Goal: Task Accomplishment & Management: Manage account settings

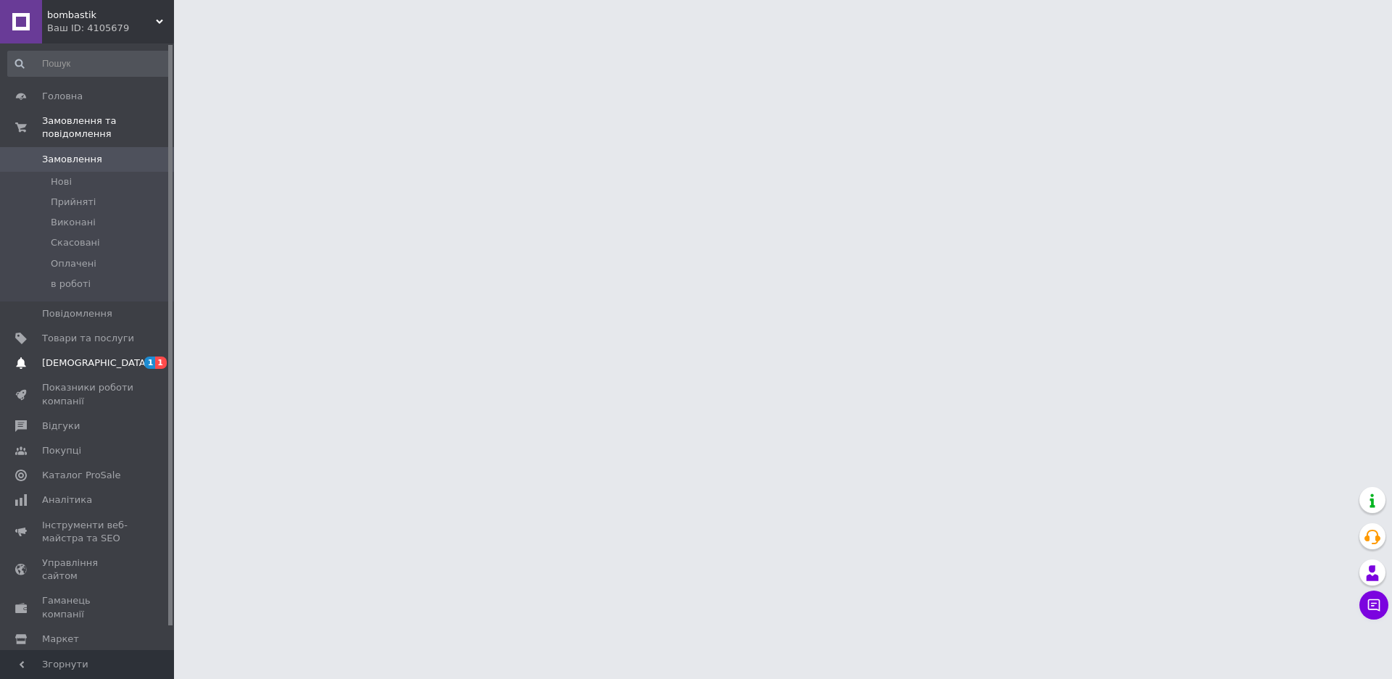
click at [128, 357] on span "[DEMOGRAPHIC_DATA]" at bounding box center [88, 363] width 92 height 13
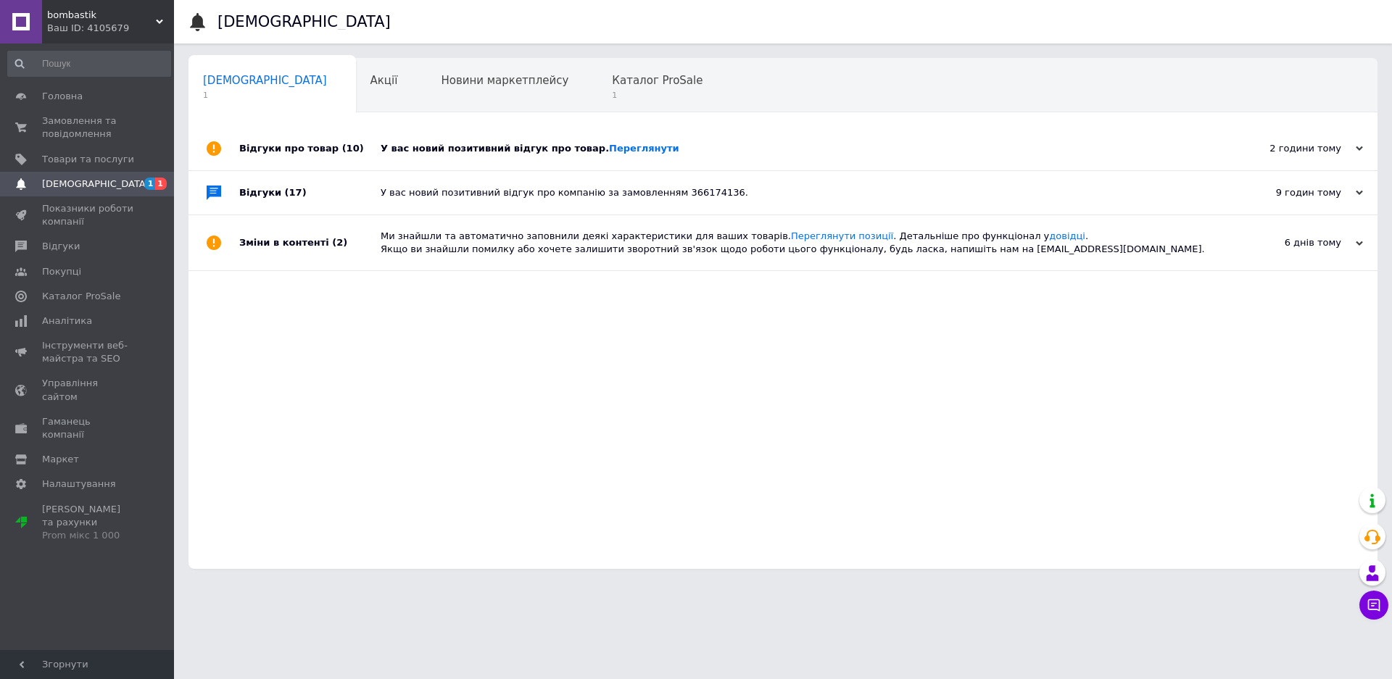
click at [647, 154] on div "У вас новий позитивний відгук про товар. [GEOGRAPHIC_DATA]" at bounding box center [800, 148] width 838 height 13
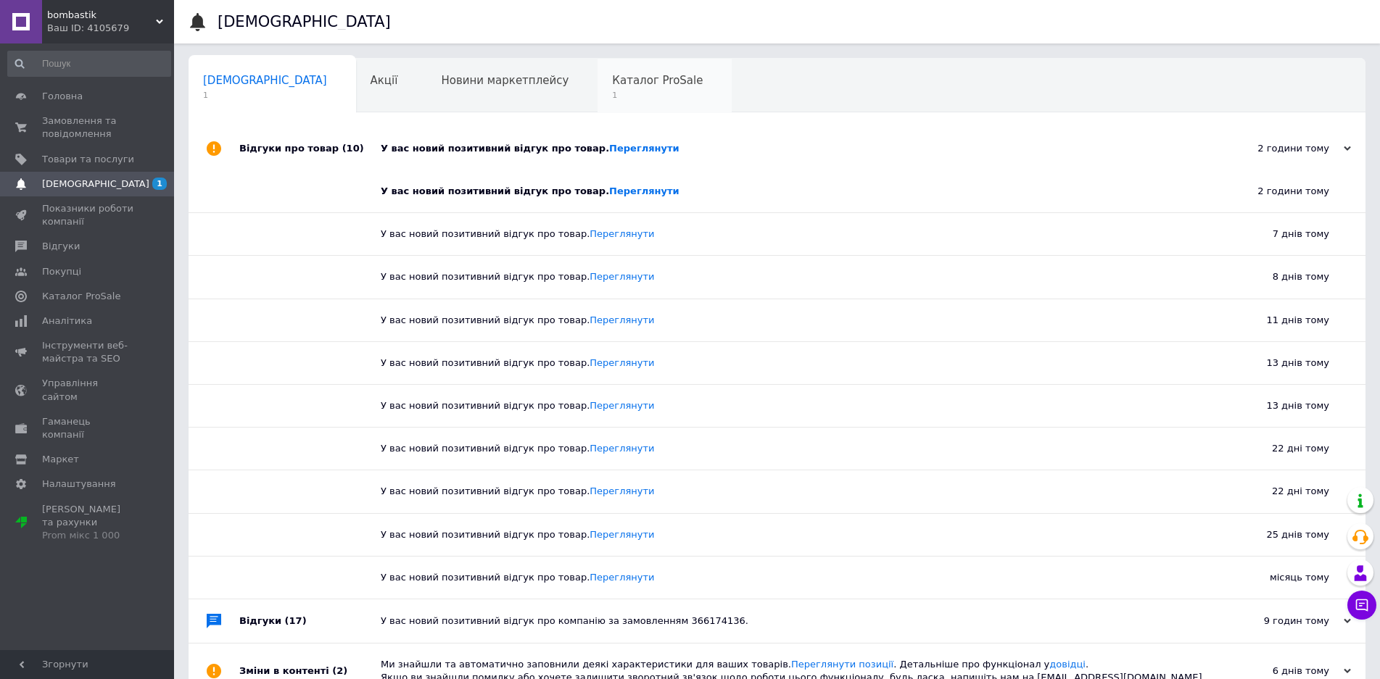
click at [598, 88] on div "Каталог ProSale 1" at bounding box center [665, 86] width 134 height 55
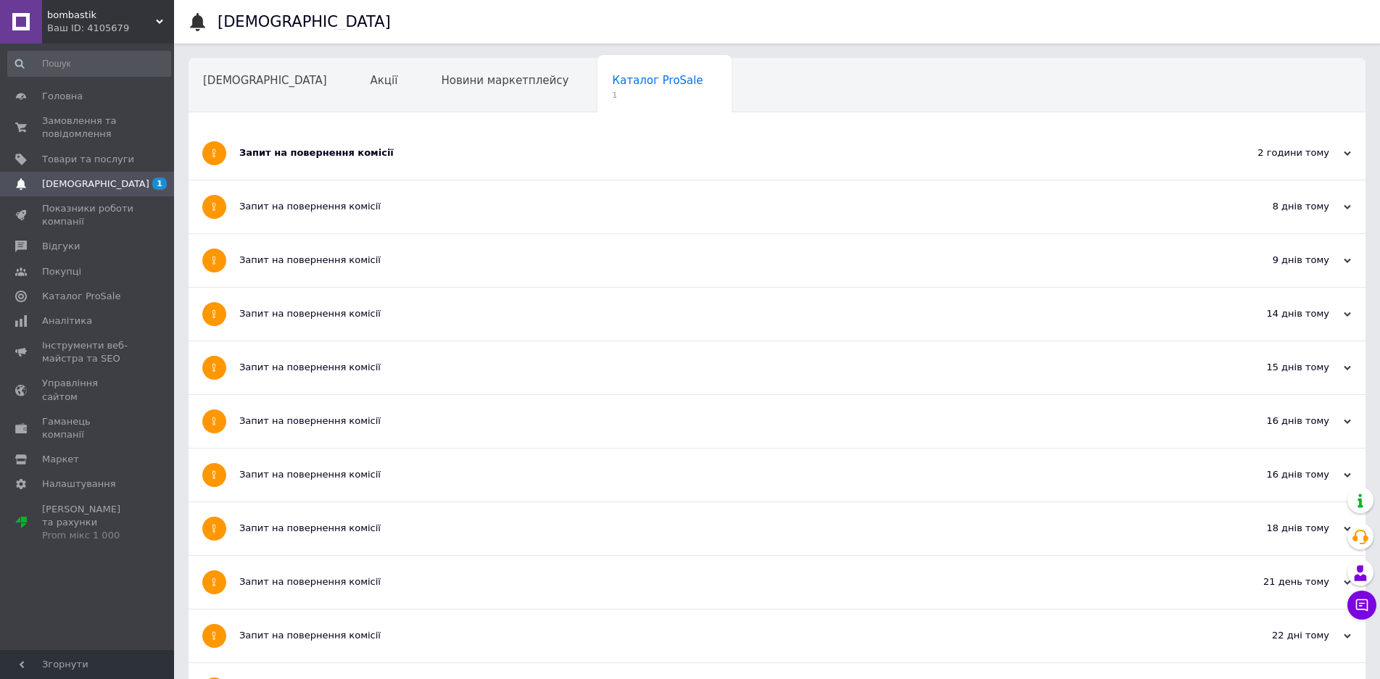
click at [492, 167] on div "Запит на повернення комісії" at bounding box center [722, 153] width 967 height 53
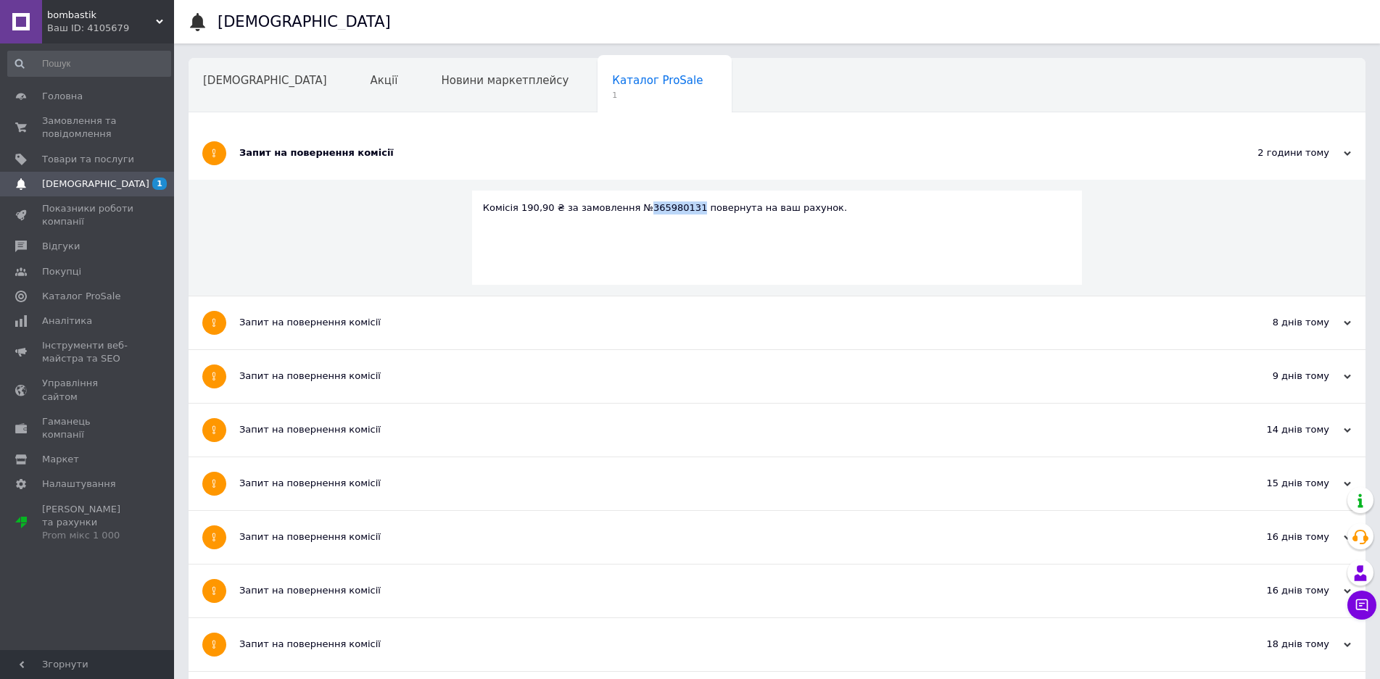
drag, startPoint x: 677, startPoint y: 210, endPoint x: 630, endPoint y: 210, distance: 46.4
click at [630, 210] on div "Комісія 190,90 ₴ за замовлення №365980131 повернута на ваш рахунок." at bounding box center [777, 208] width 589 height 13
copy div "365980131"
click at [144, 144] on link "Замовлення та повідомлення 0 0" at bounding box center [89, 128] width 178 height 38
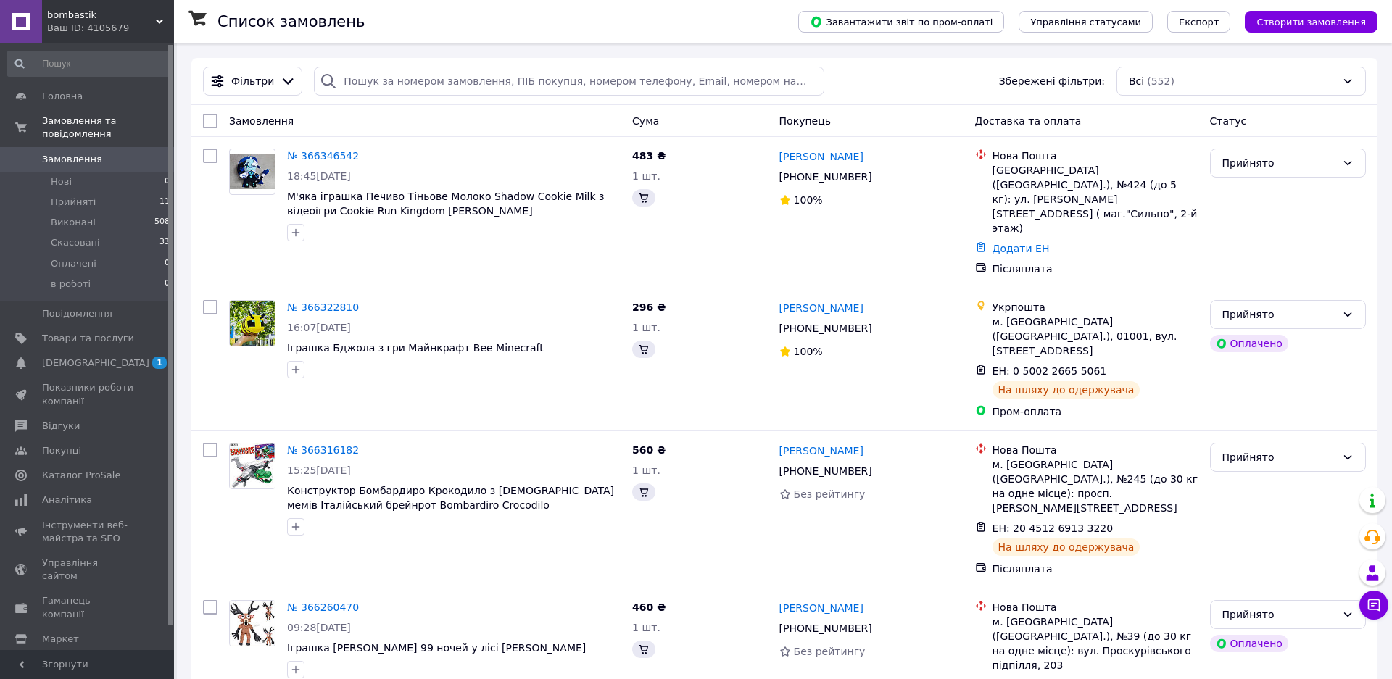
click at [468, 62] on div "Фільтри Збережені фільтри: Всі (552)" at bounding box center [784, 81] width 1186 height 47
click at [470, 80] on input "search" at bounding box center [569, 81] width 511 height 29
click at [470, 81] on input "search" at bounding box center [569, 81] width 511 height 29
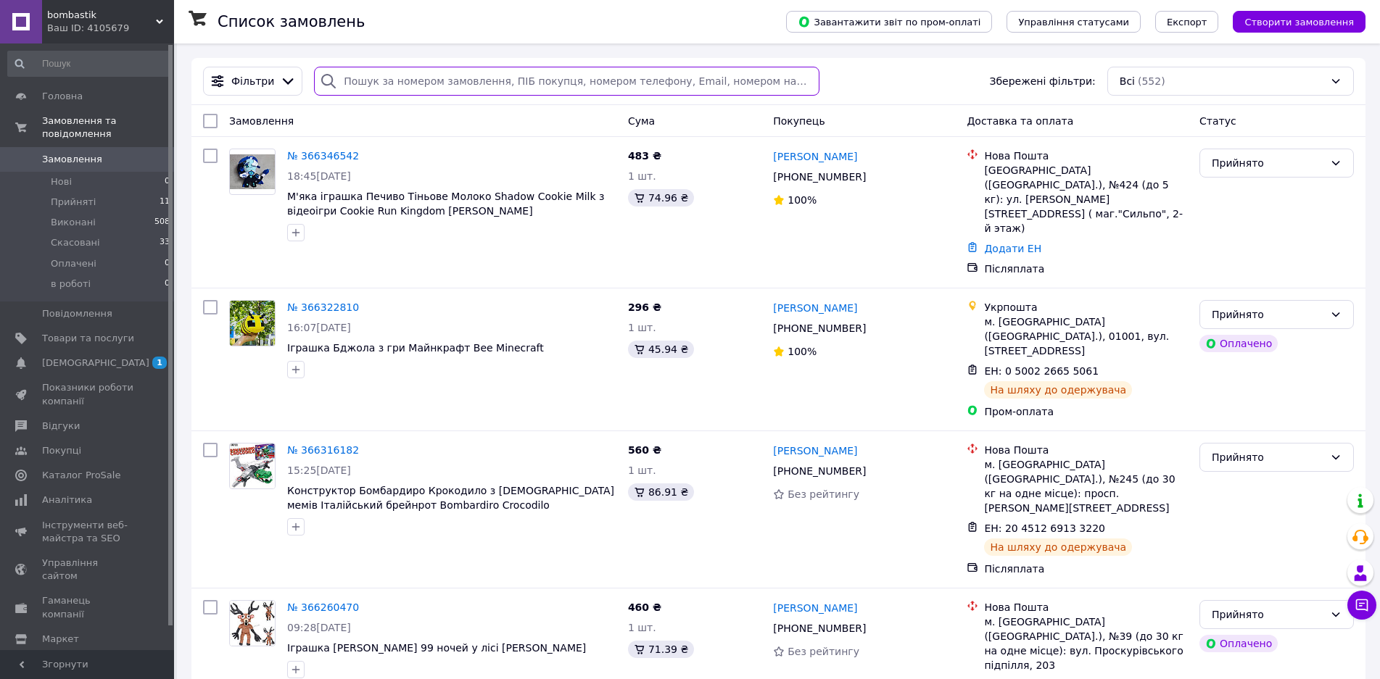
paste input "365980131"
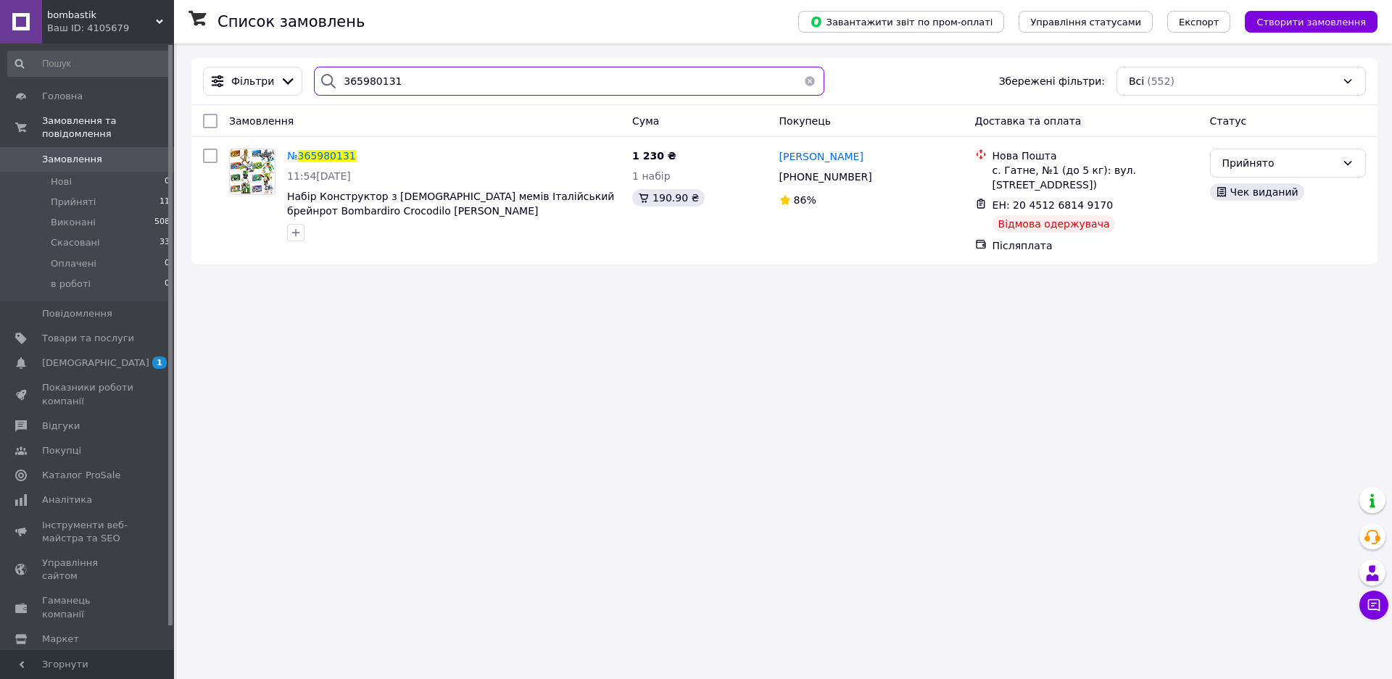
type input "365980131"
click at [331, 154] on span "365980131" at bounding box center [327, 156] width 58 height 12
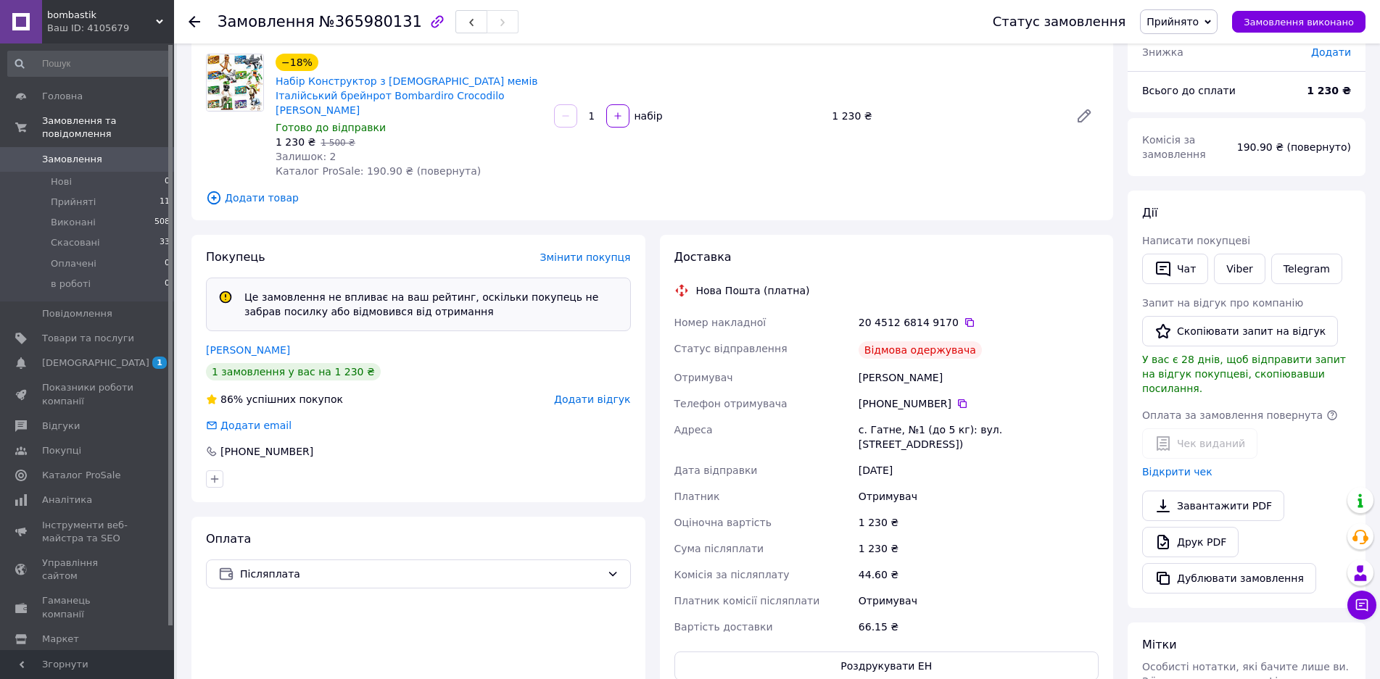
scroll to position [145, 0]
click at [964, 317] on icon at bounding box center [970, 321] width 12 height 12
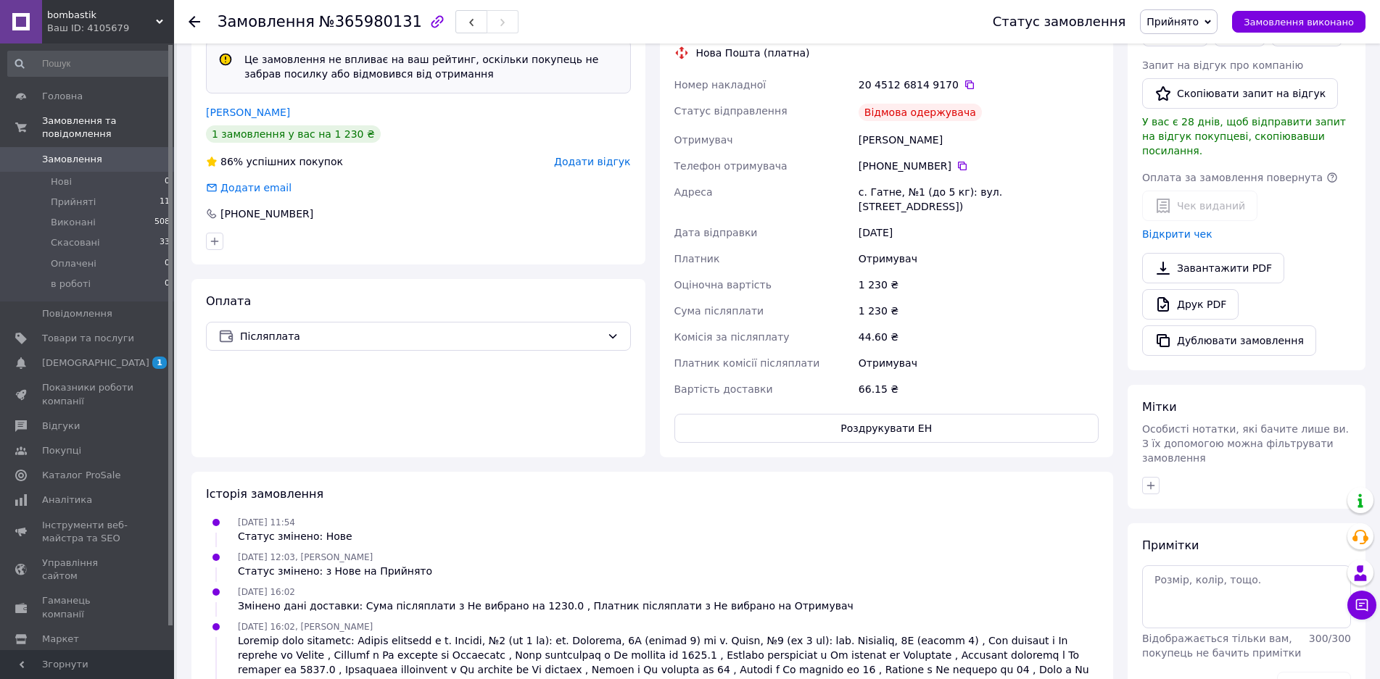
scroll to position [297, 0]
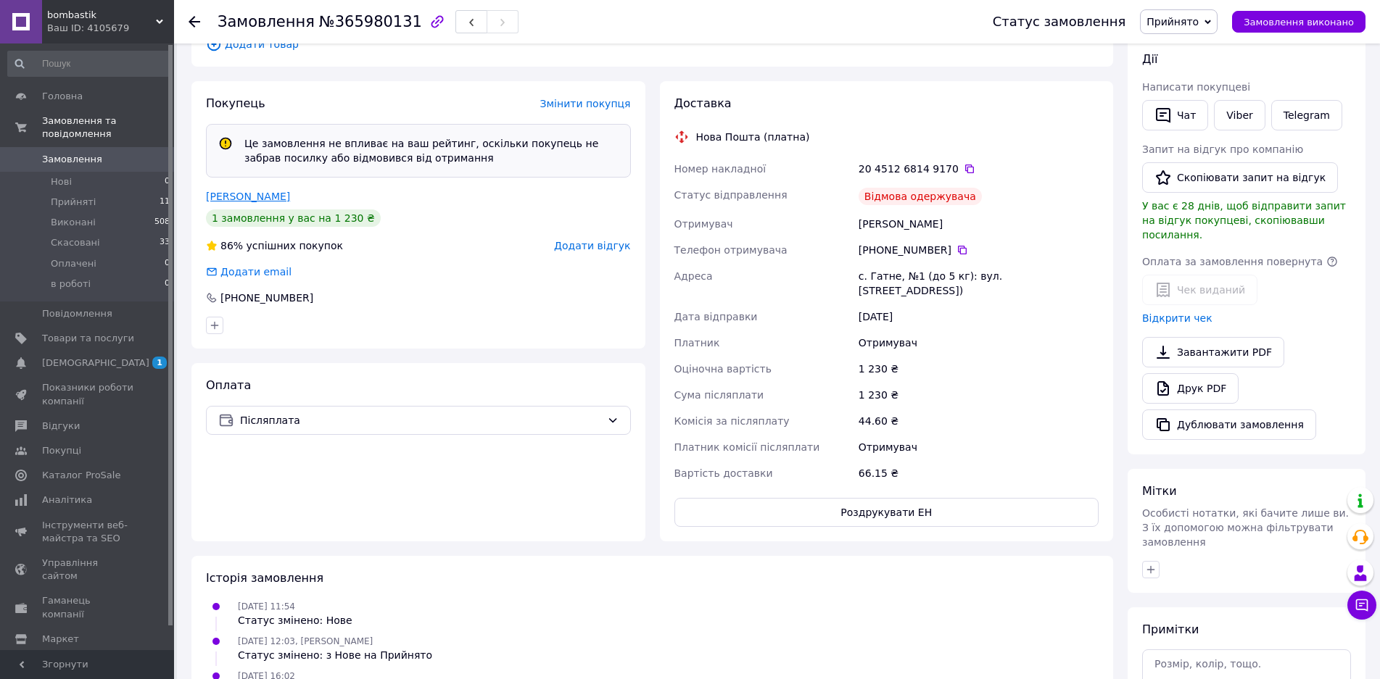
click at [256, 194] on link "[PERSON_NAME]" at bounding box center [248, 197] width 84 height 12
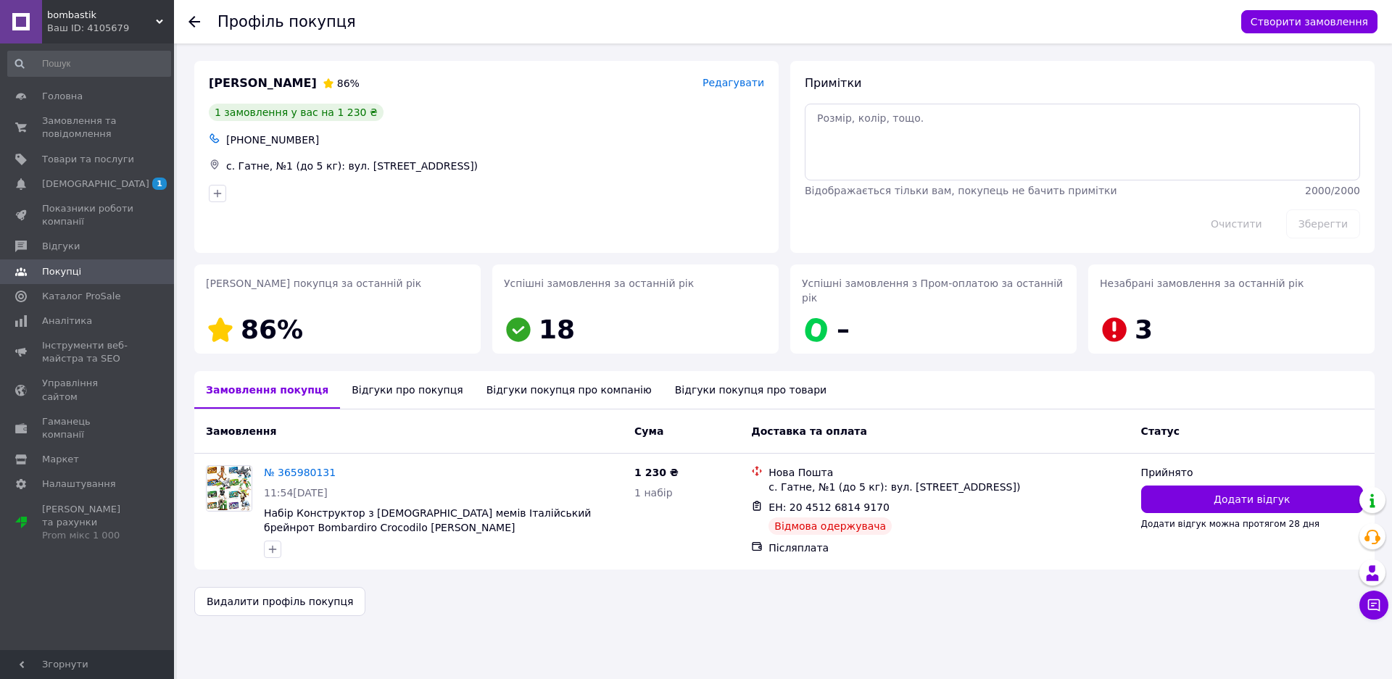
click at [408, 380] on div "Відгуки про покупця" at bounding box center [407, 390] width 134 height 38
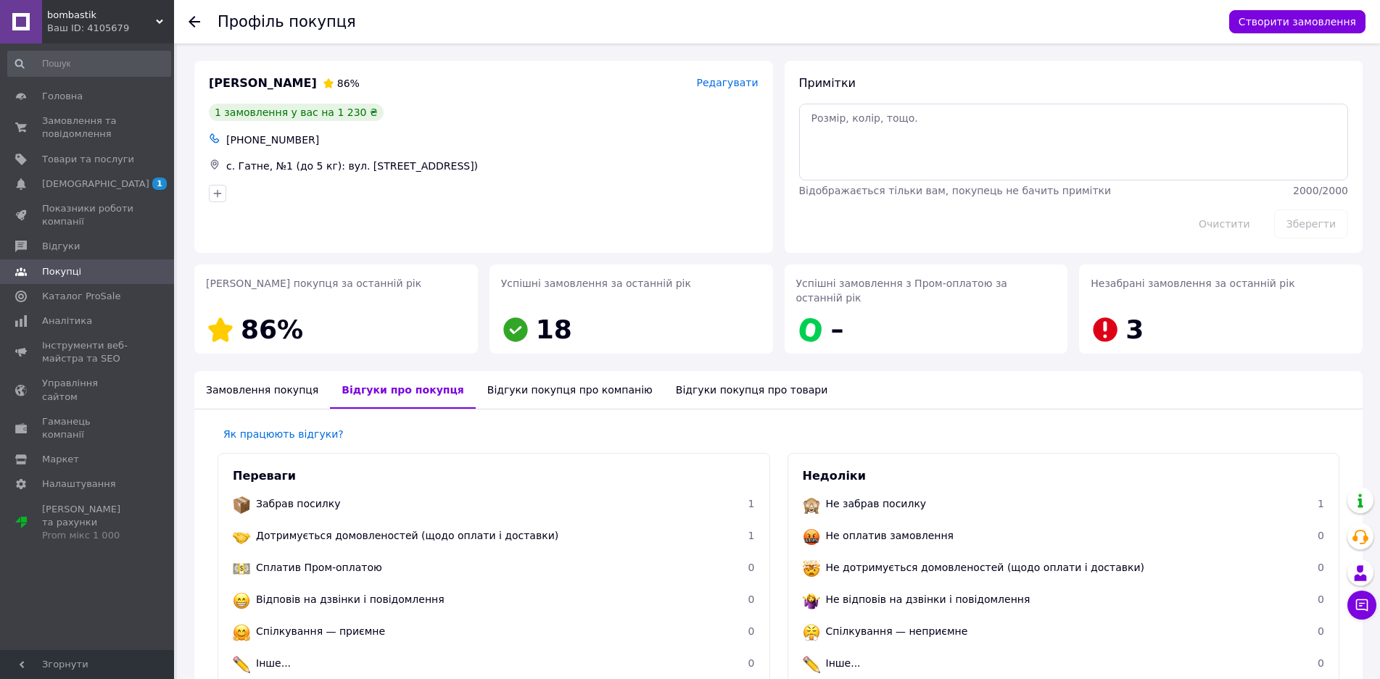
click at [543, 393] on div "Відгуки покупця про компанію" at bounding box center [570, 390] width 189 height 38
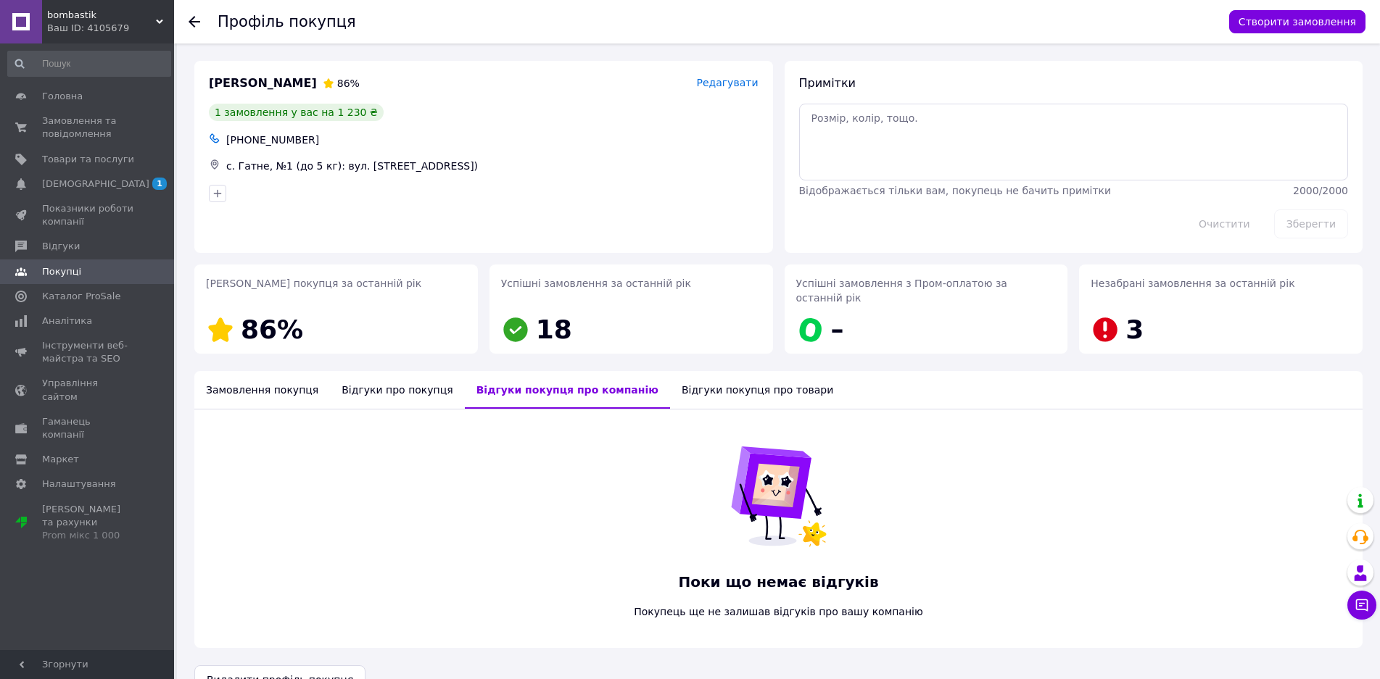
click at [670, 377] on div "Відгуки покупця про товари" at bounding box center [757, 390] width 175 height 38
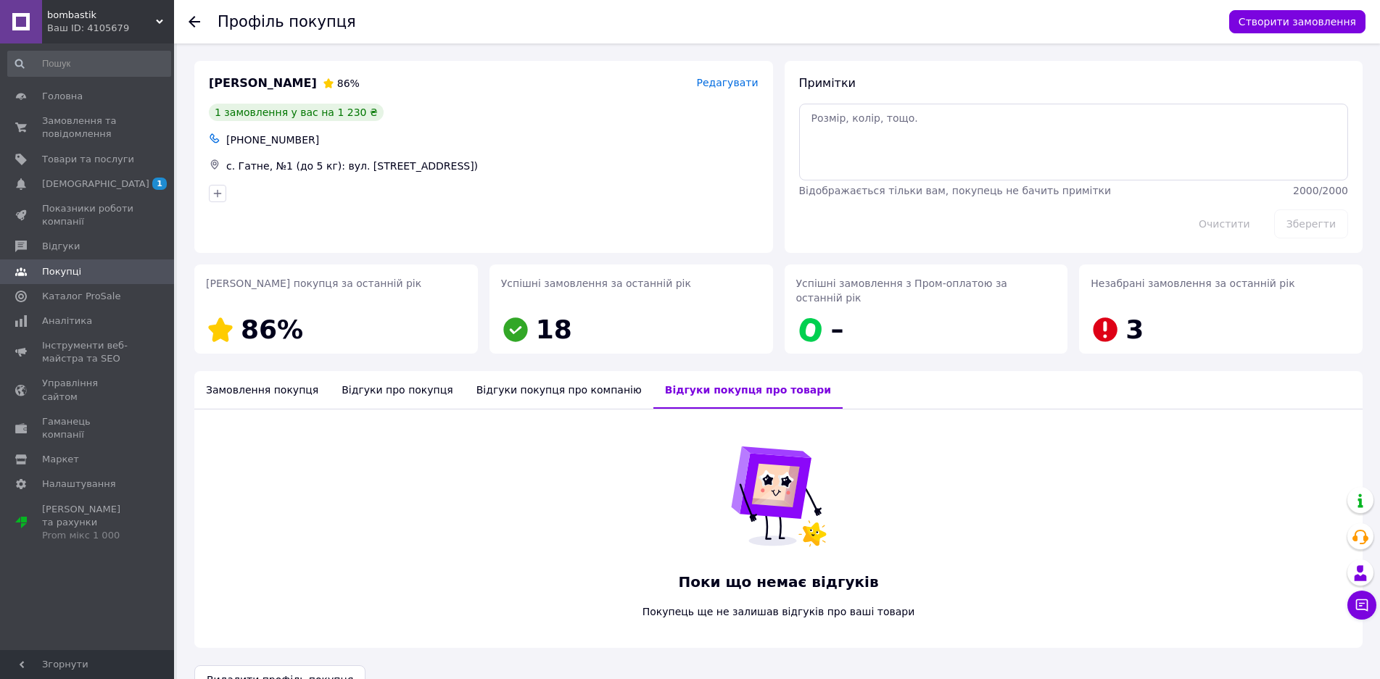
click at [278, 400] on div "Замовлення покупця" at bounding box center [262, 390] width 136 height 38
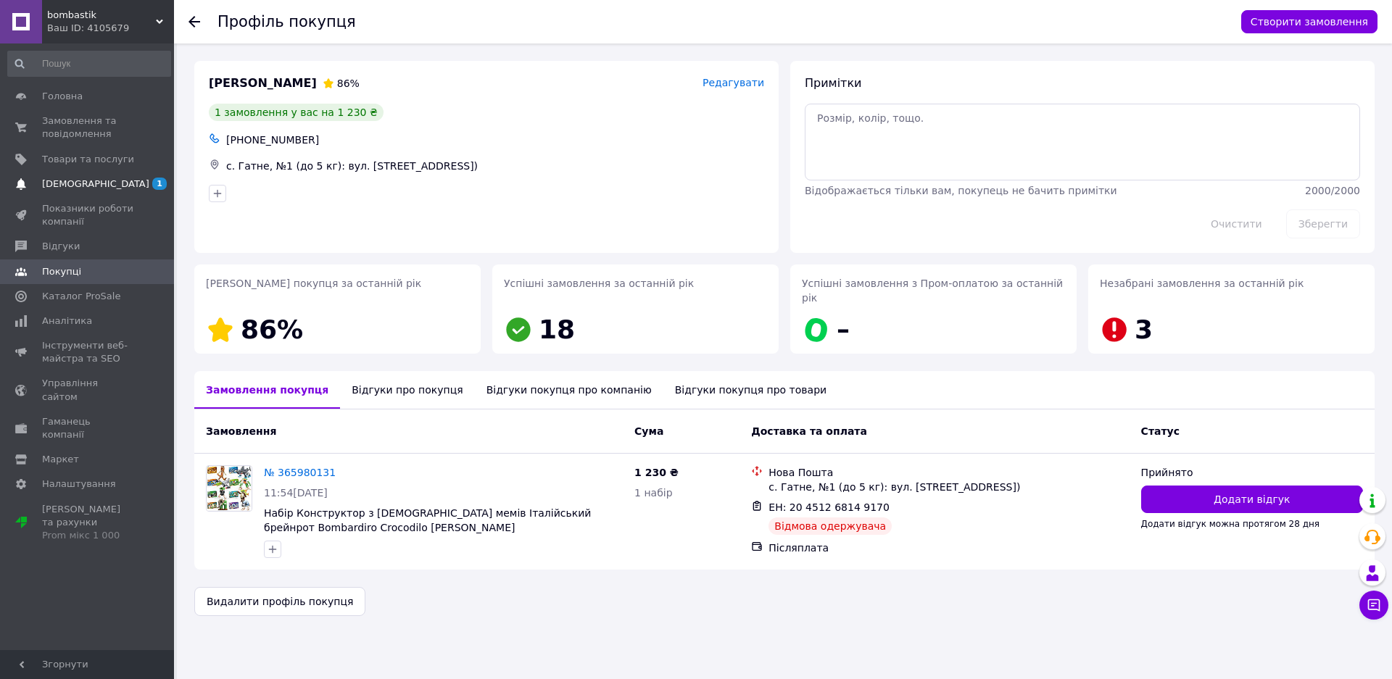
click at [99, 188] on span "[DEMOGRAPHIC_DATA]" at bounding box center [88, 184] width 92 height 13
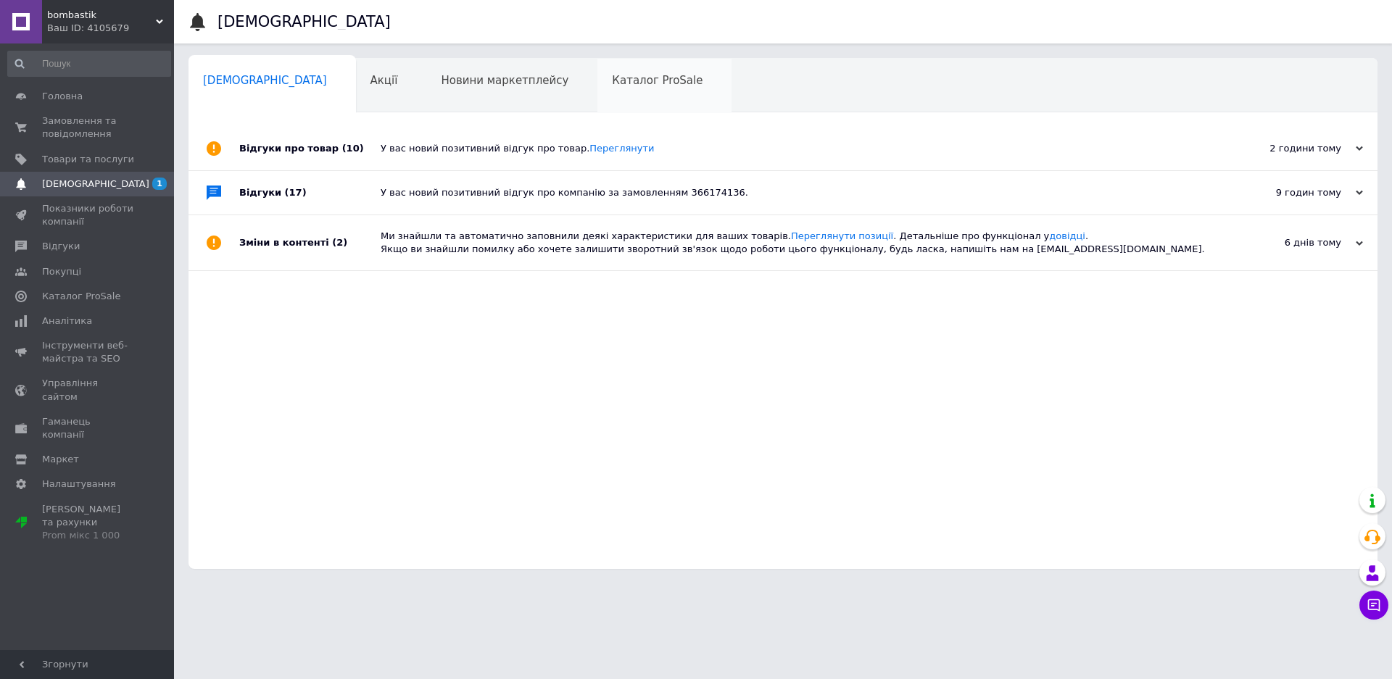
click at [612, 77] on span "Каталог ProSale" at bounding box center [657, 80] width 91 height 13
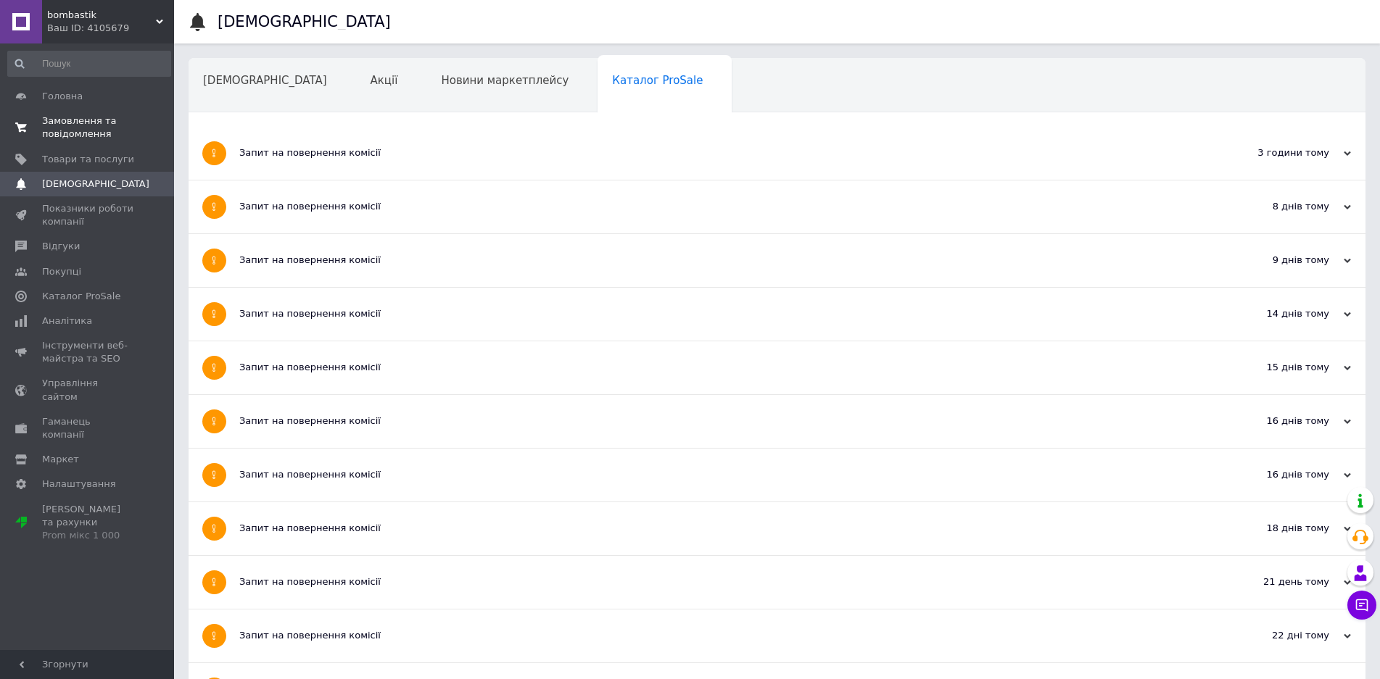
click at [121, 123] on span "Замовлення та повідомлення" at bounding box center [88, 128] width 92 height 26
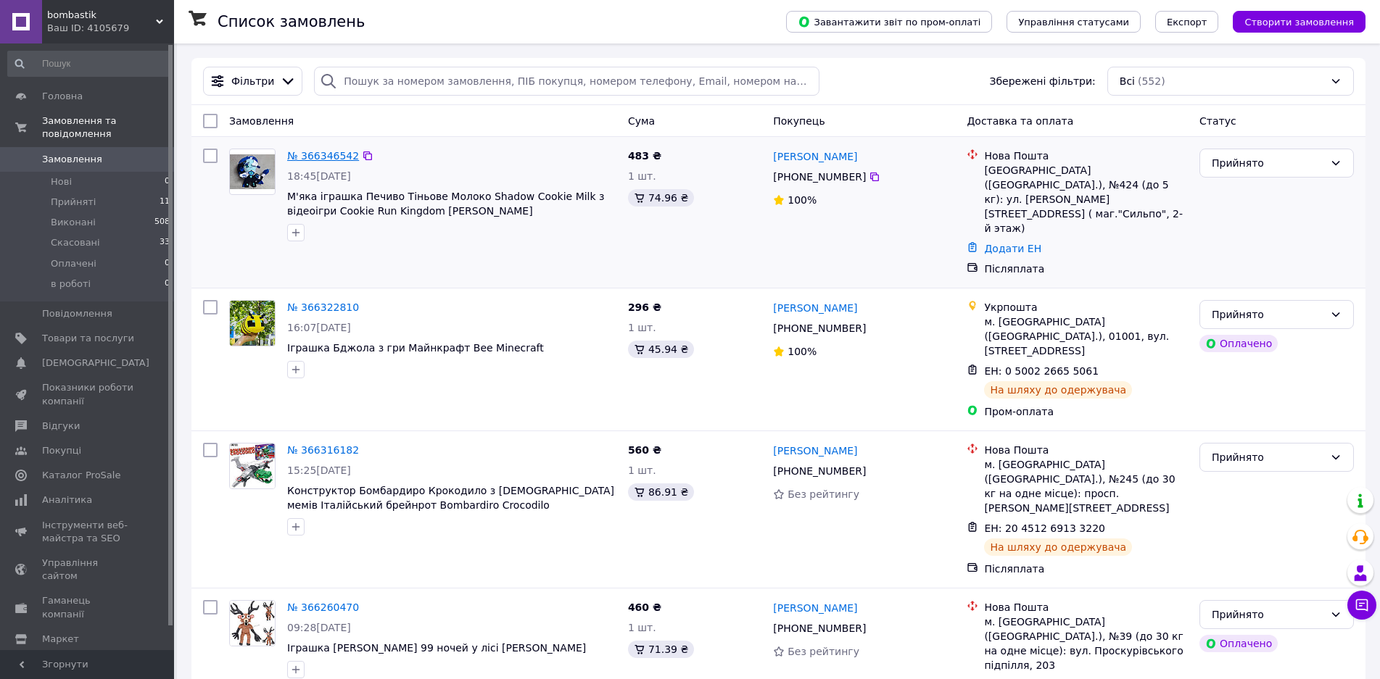
click at [315, 157] on link "№ 366346542" at bounding box center [323, 156] width 72 height 12
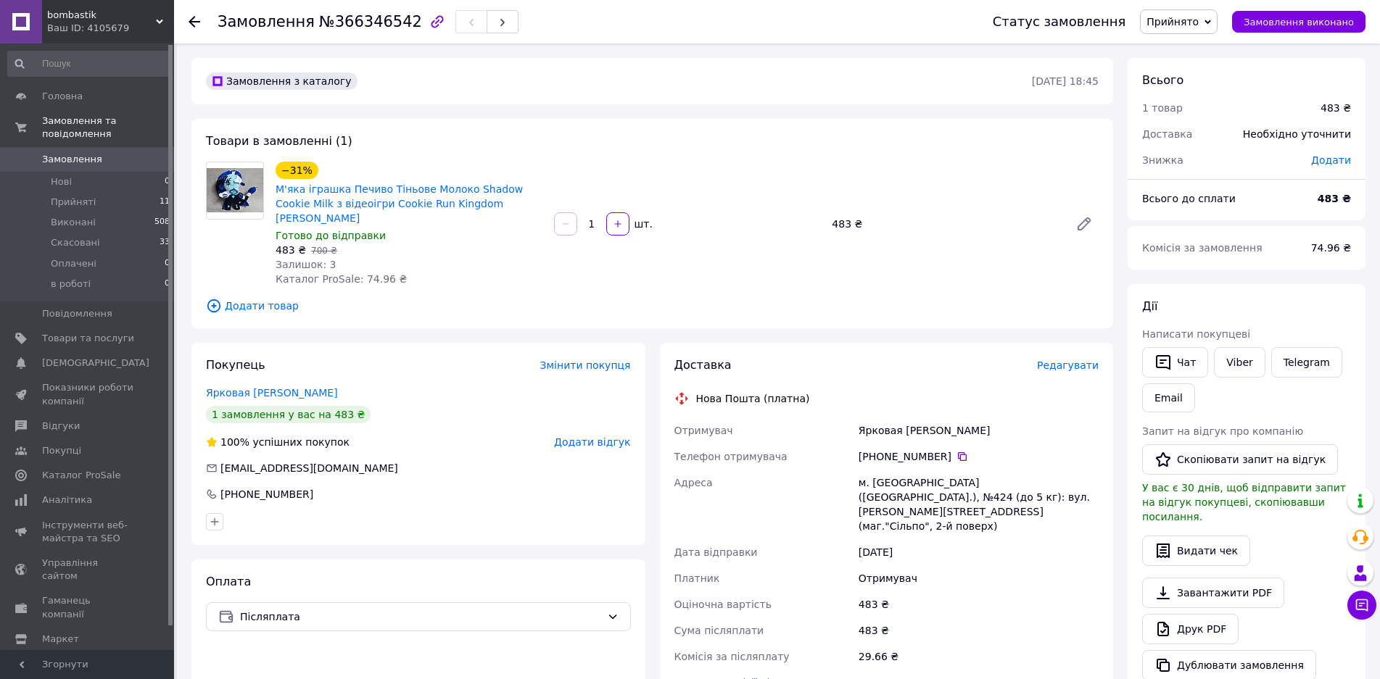
click at [1074, 373] on div "Редагувати" at bounding box center [1068, 365] width 62 height 15
click at [1055, 369] on span "Редагувати" at bounding box center [1068, 366] width 62 height 12
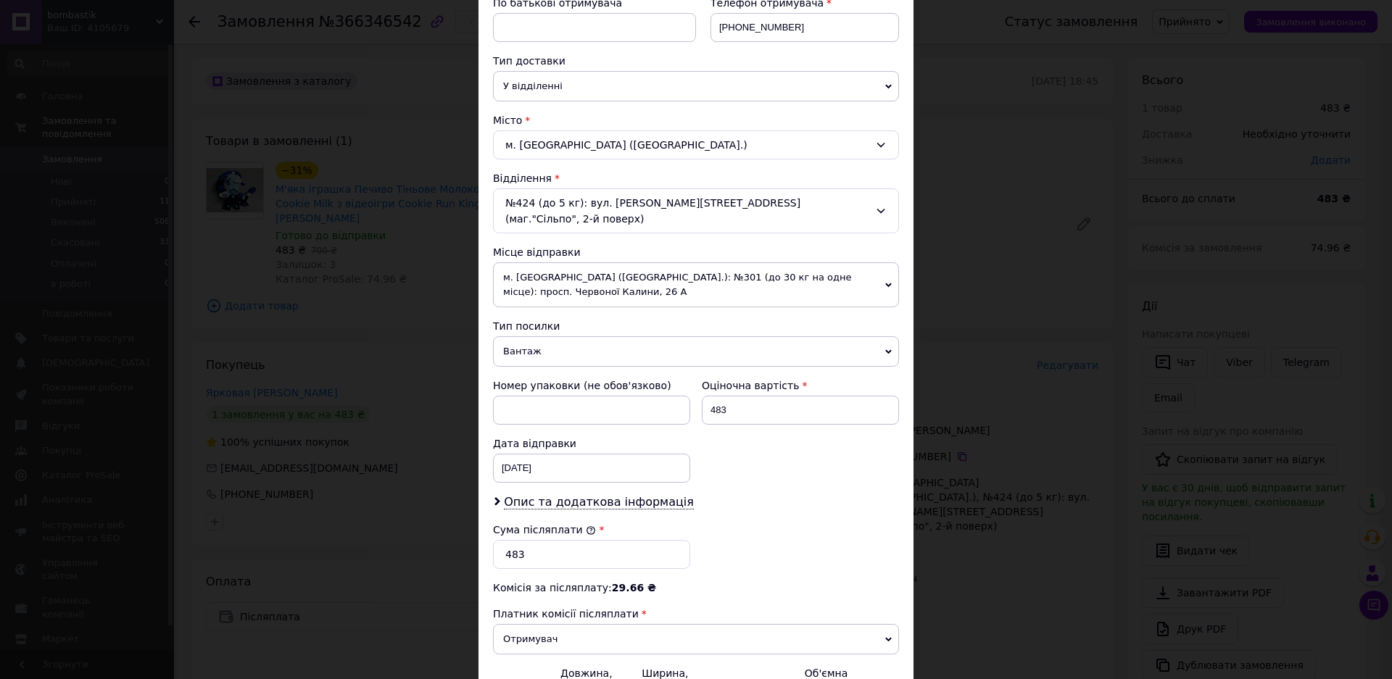
scroll to position [290, 0]
click at [580, 453] on div "[DATE] < 2025 > < Октябрь > Пн Вт Ср Чт Пт Сб Вс 29 30 1 2 3 4 5 6 7 8 9 10 11 …" at bounding box center [591, 467] width 197 height 29
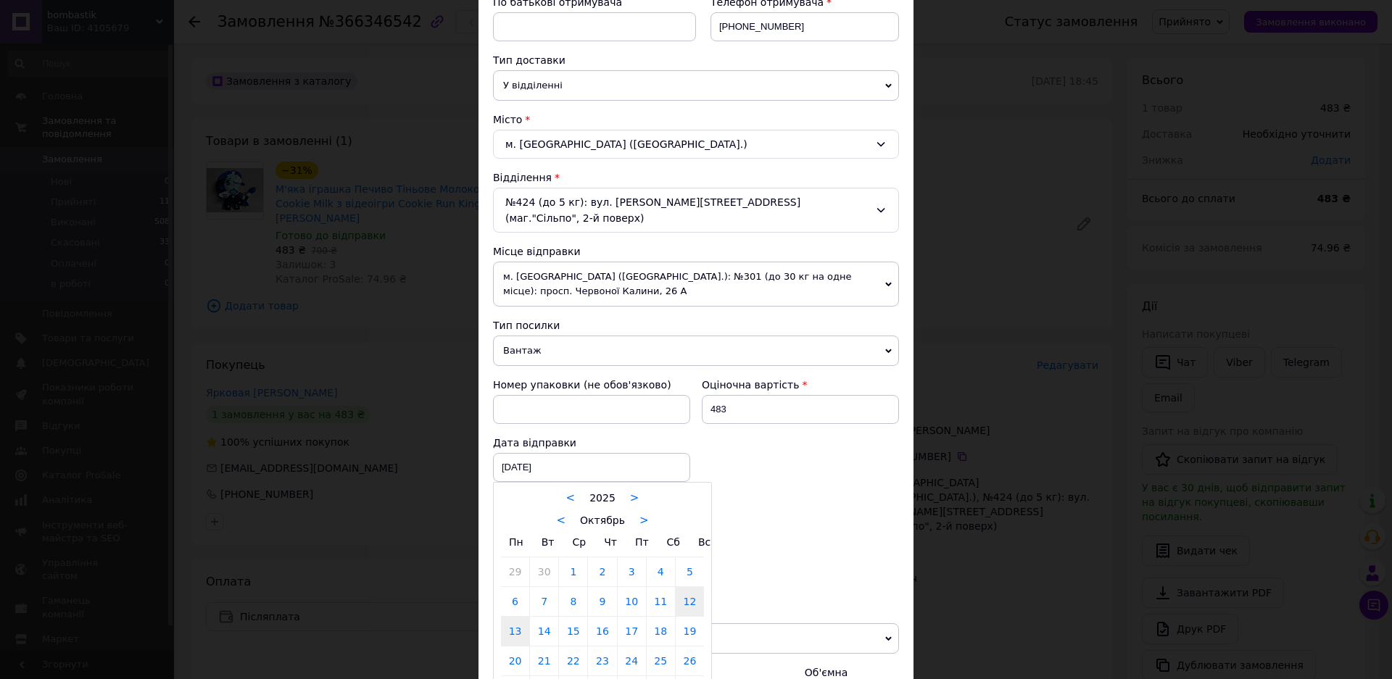
click at [516, 621] on link "13" at bounding box center [515, 631] width 28 height 29
type input "[DATE]"
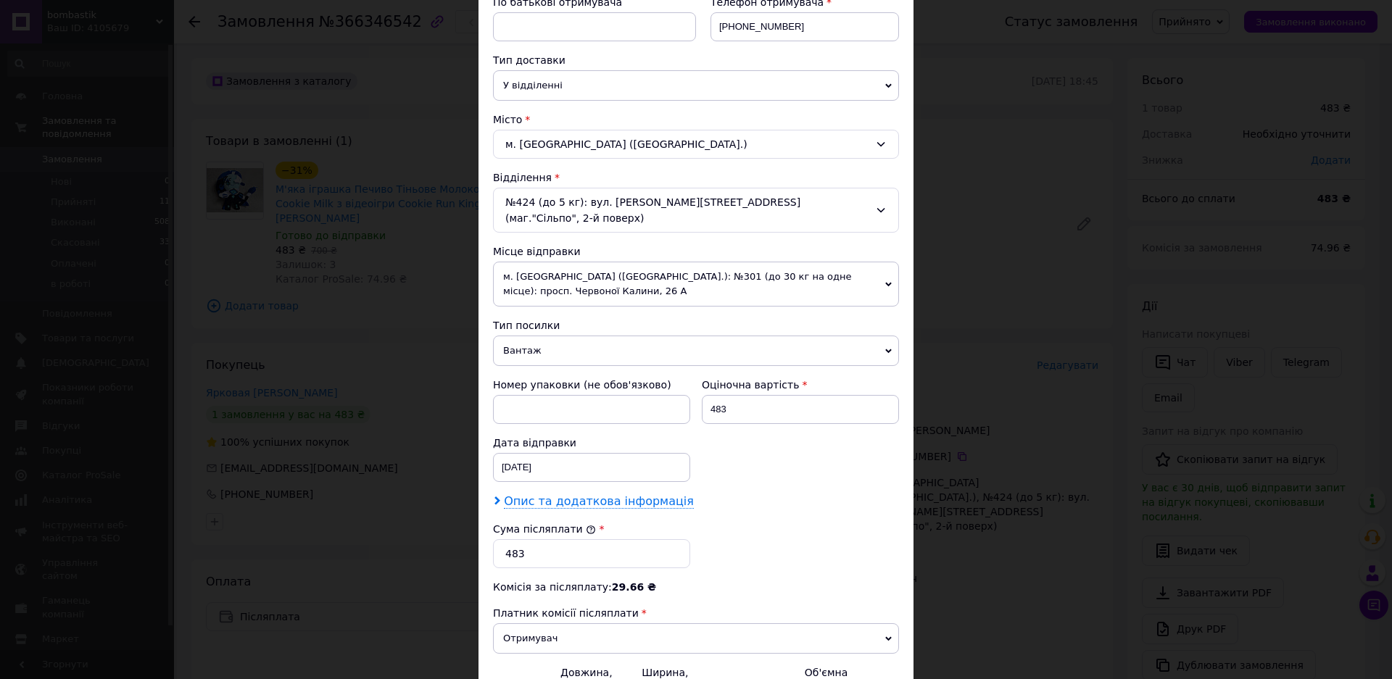
click at [635, 495] on span "Опис та додаткова інформація" at bounding box center [599, 502] width 190 height 15
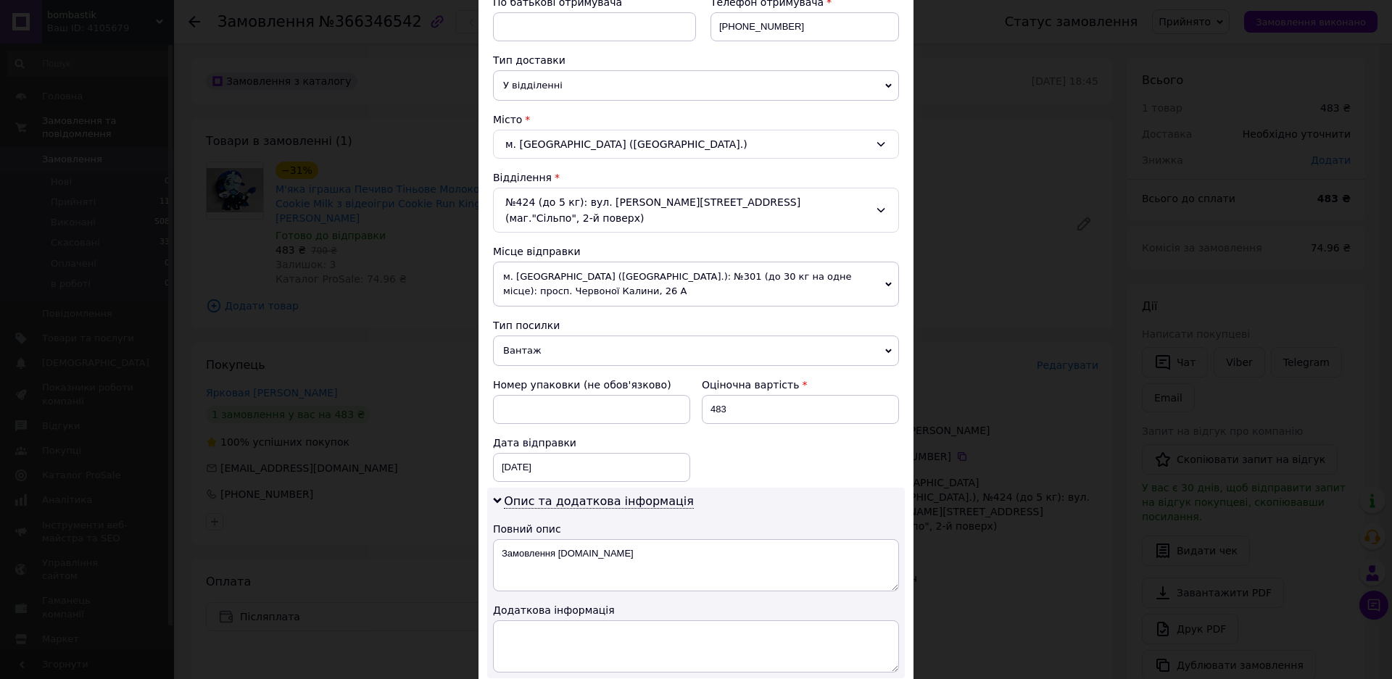
drag, startPoint x: 619, startPoint y: 524, endPoint x: 594, endPoint y: 532, distance: 26.8
click at [587, 531] on div "Опис та додаткова інформація Повний опис Замовлення [DOMAIN_NAME] Додаткова інф…" at bounding box center [696, 583] width 418 height 191
drag, startPoint x: 603, startPoint y: 543, endPoint x: 561, endPoint y: 545, distance: 42.1
click at [561, 545] on textarea "Замовлення [DOMAIN_NAME]" at bounding box center [696, 566] width 406 height 52
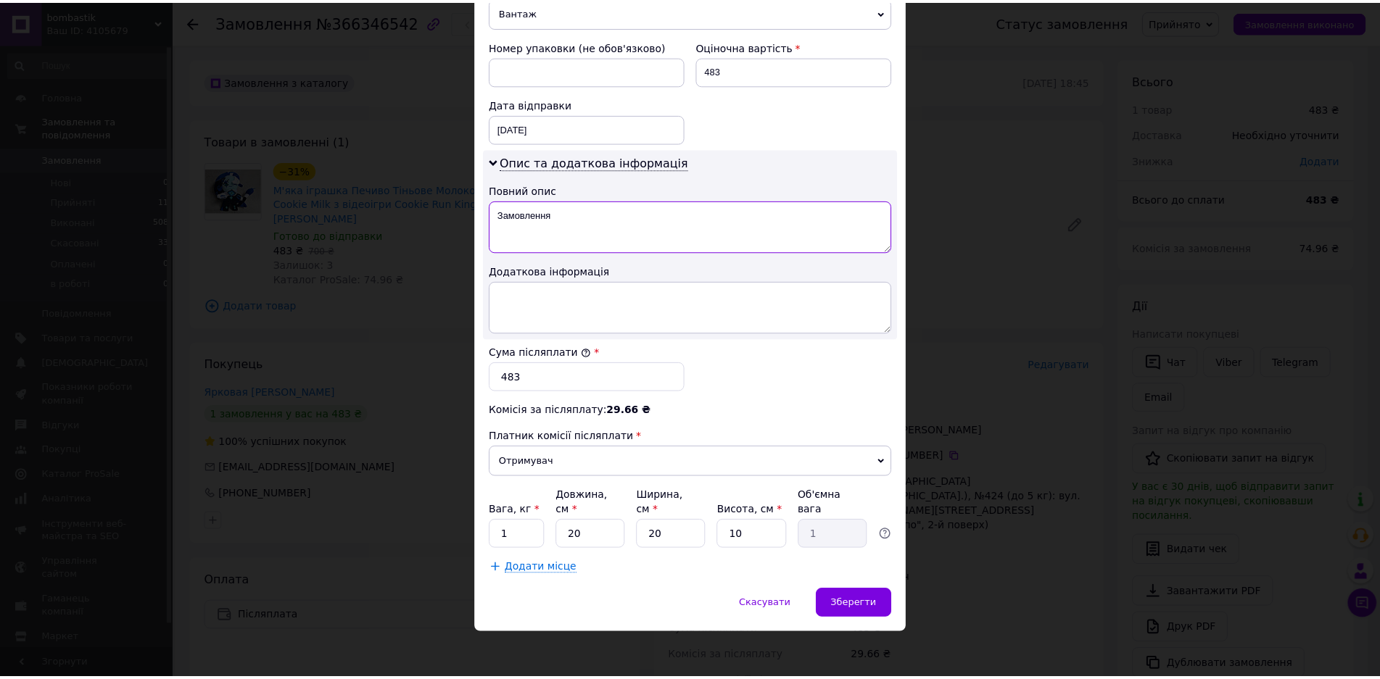
scroll to position [632, 0]
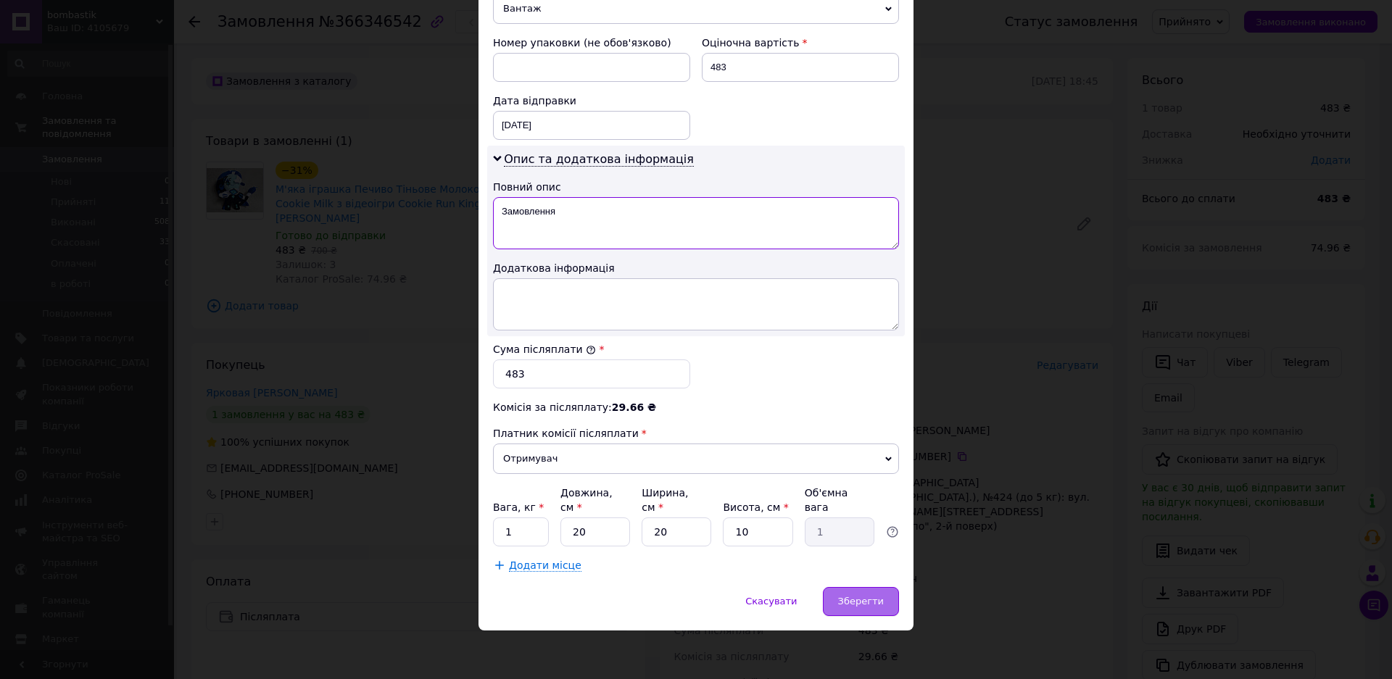
type textarea "Замовлення"
click at [877, 596] on span "Зберегти" at bounding box center [861, 601] width 46 height 11
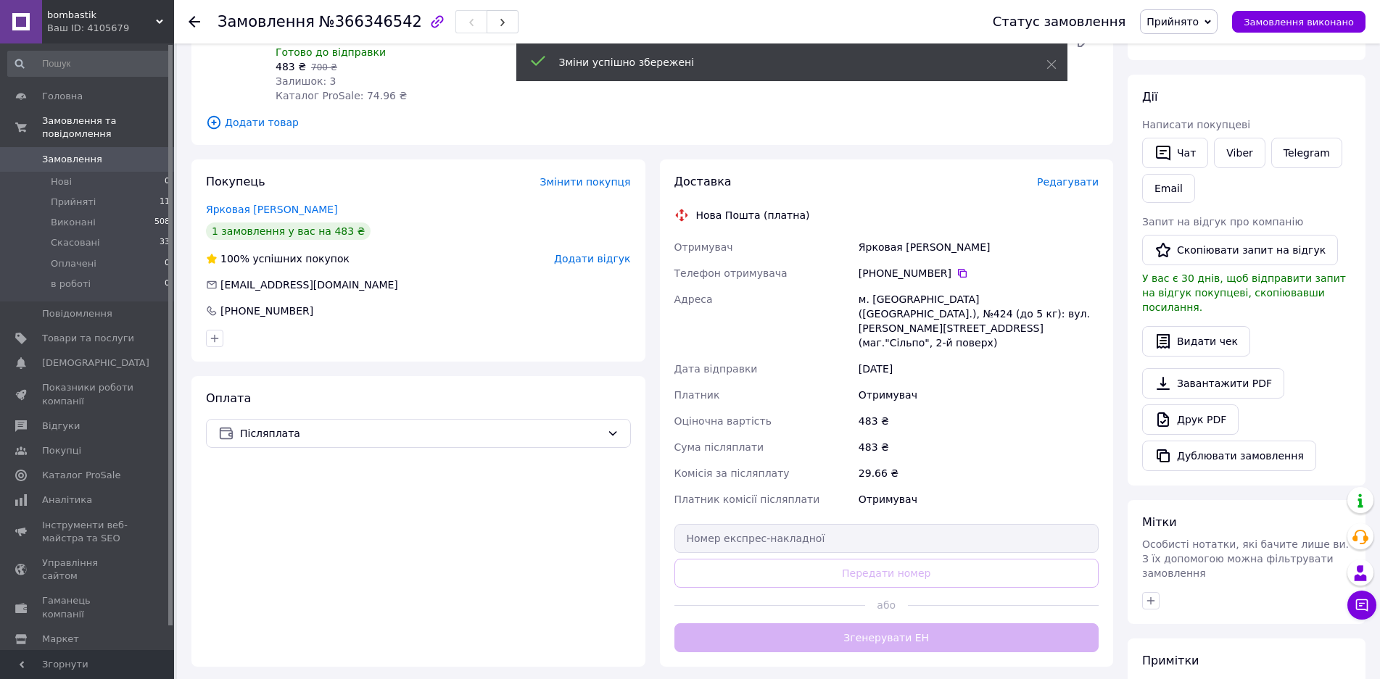
scroll to position [218, 0]
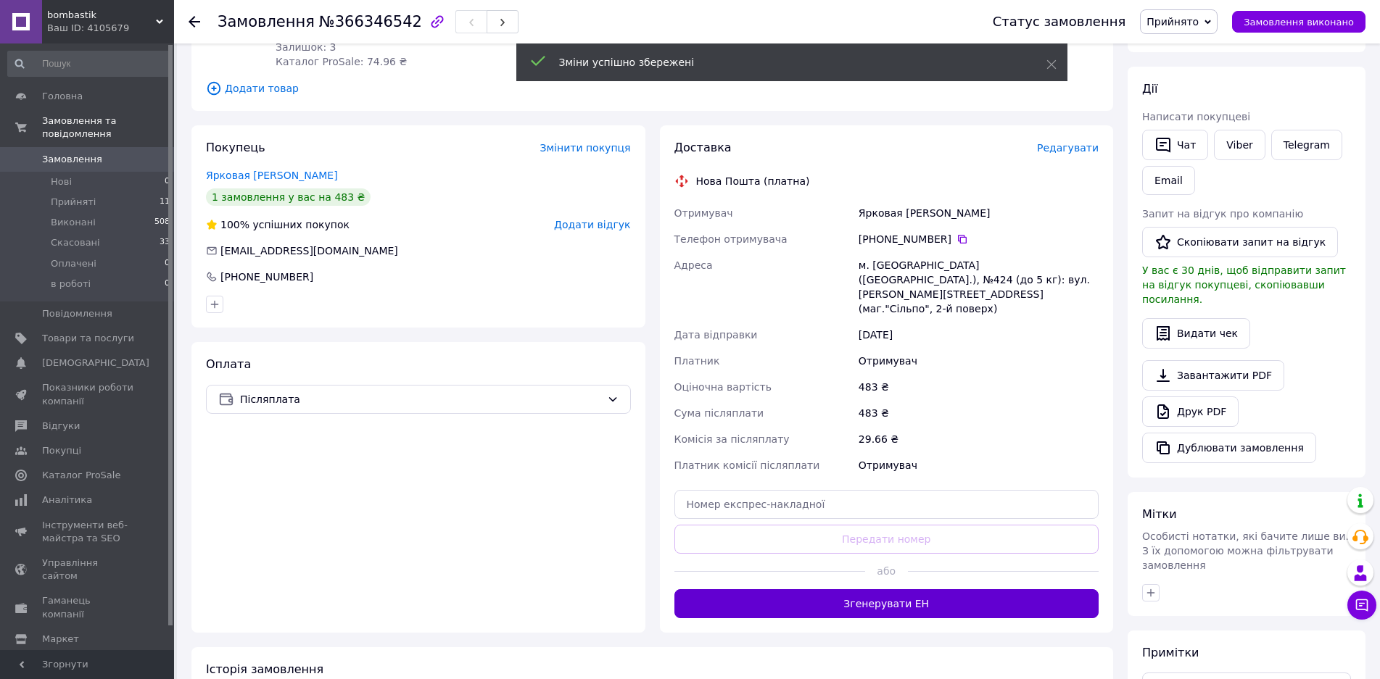
click at [872, 603] on button "Згенерувати ЕН" at bounding box center [886, 604] width 425 height 29
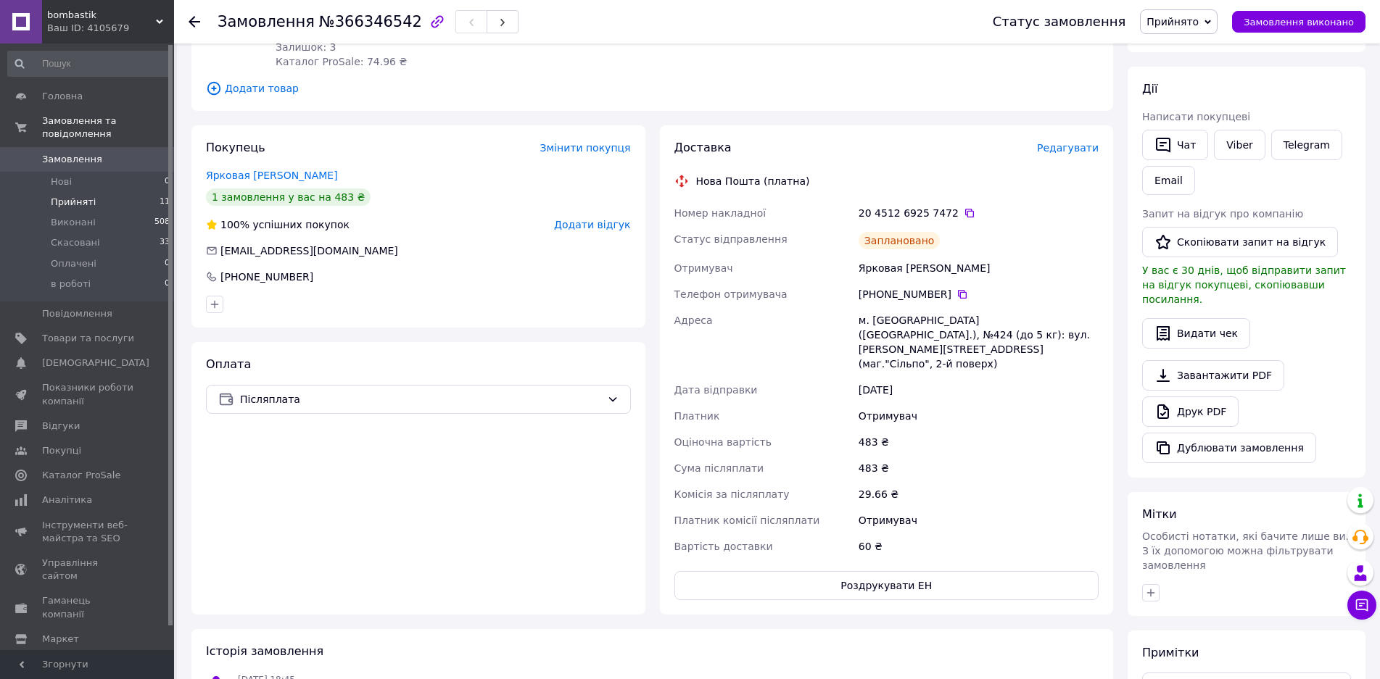
click at [135, 192] on li "Прийняті 11" at bounding box center [89, 202] width 178 height 20
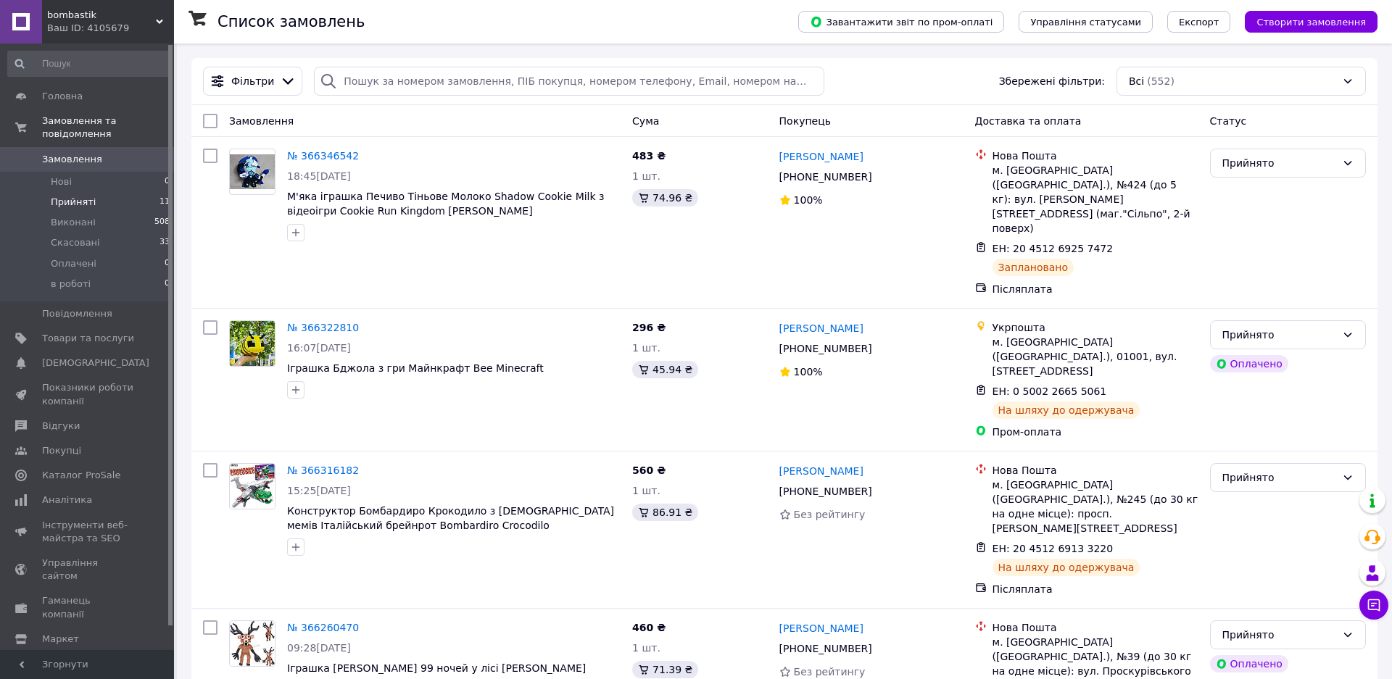
click at [140, 192] on li "Прийняті 11" at bounding box center [89, 202] width 178 height 20
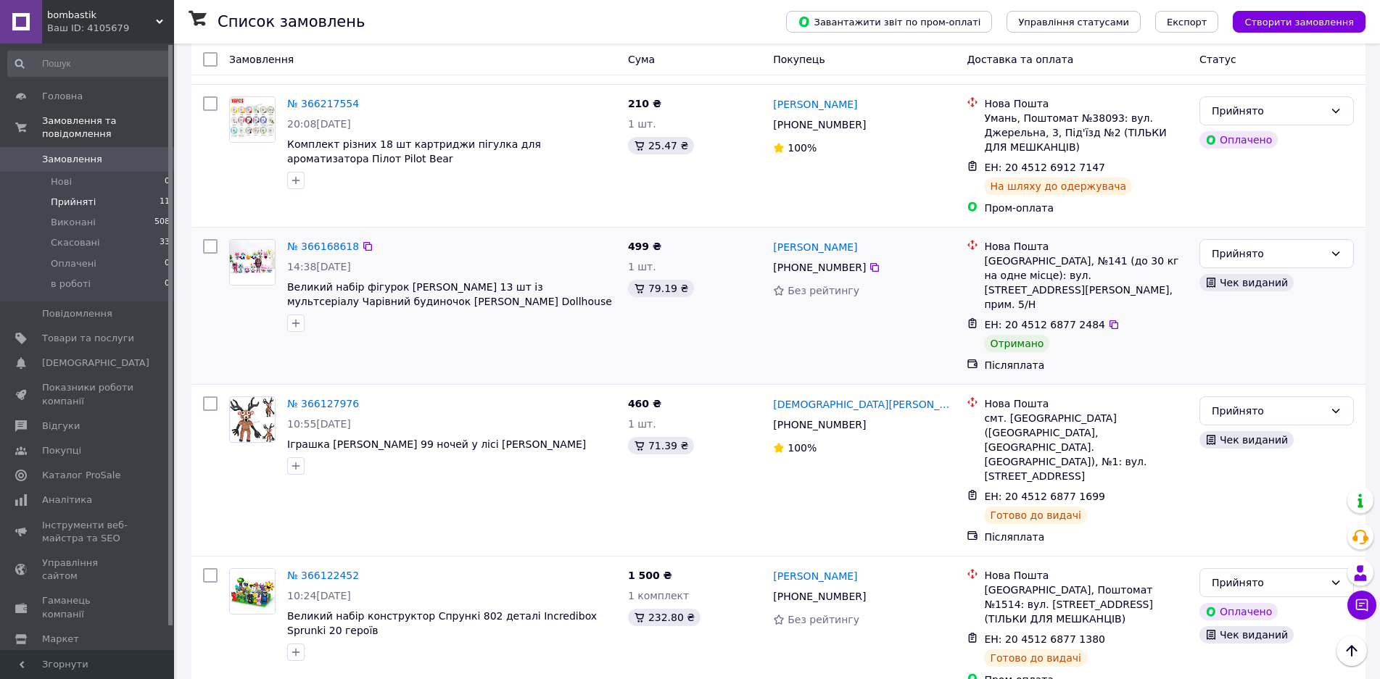
scroll to position [725, 0]
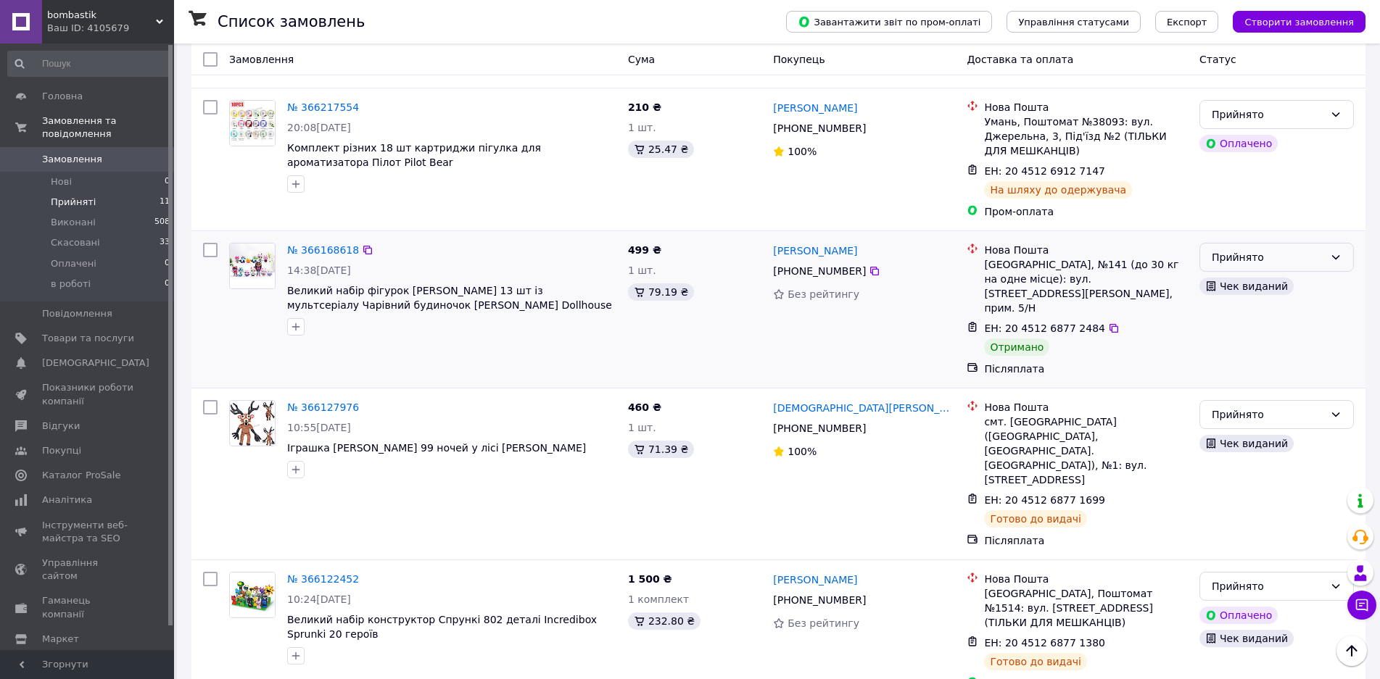
click at [1252, 249] on div "Прийнято" at bounding box center [1268, 257] width 112 height 16
click at [1245, 243] on li "Виконано" at bounding box center [1276, 249] width 153 height 26
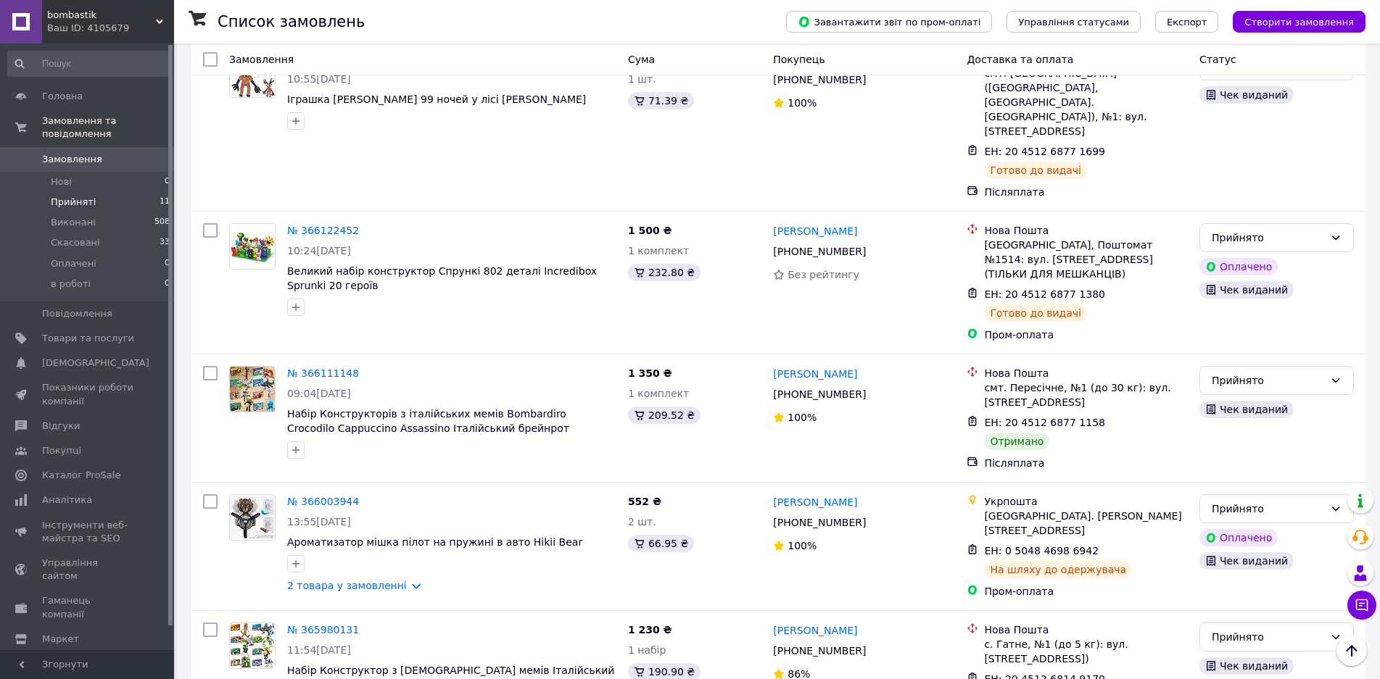
scroll to position [1075, 0]
click at [1252, 372] on div "Прийнято" at bounding box center [1268, 380] width 112 height 16
click at [1255, 329] on li "Виконано" at bounding box center [1276, 331] width 153 height 26
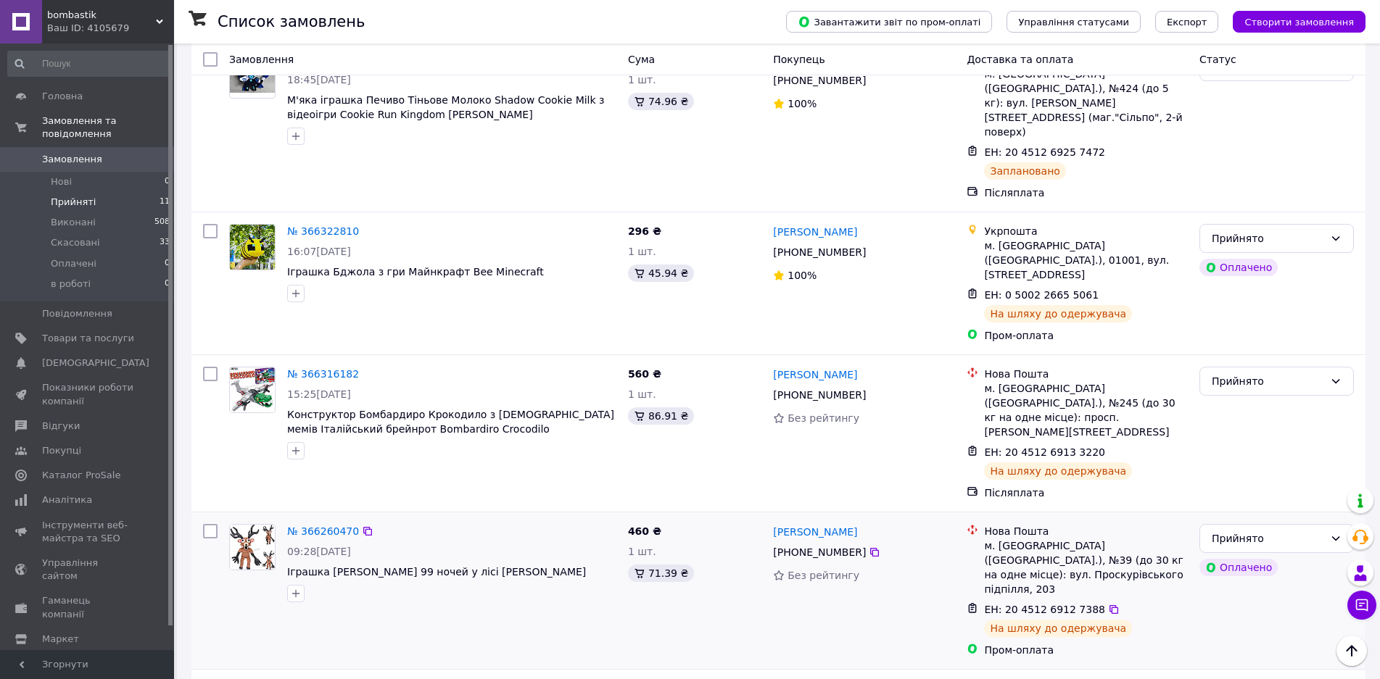
scroll to position [0, 0]
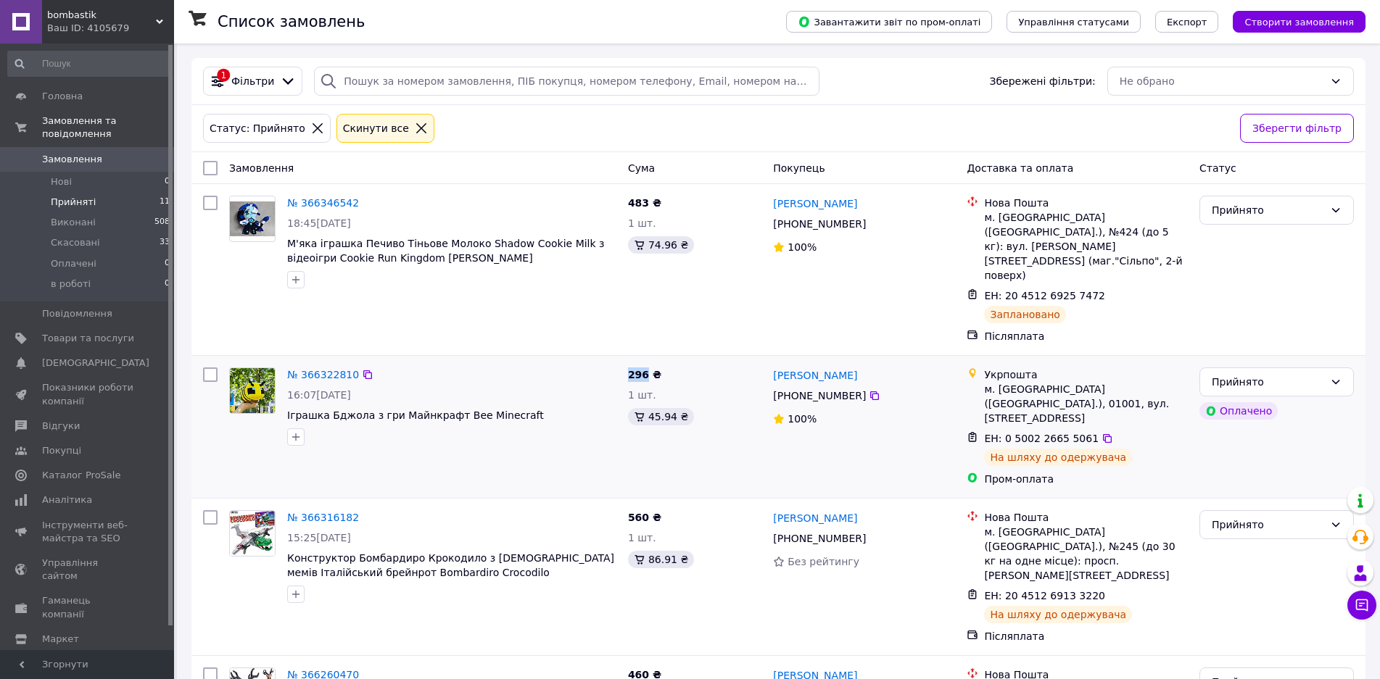
drag, startPoint x: 645, startPoint y: 359, endPoint x: 627, endPoint y: 356, distance: 19.1
click at [627, 362] on div "296 ₴ 1 шт. 45.94 ₴" at bounding box center [694, 427] width 145 height 131
copy span "296"
drag, startPoint x: 346, startPoint y: 352, endPoint x: 367, endPoint y: 355, distance: 21.1
click at [367, 371] on icon at bounding box center [367, 375] width 9 height 9
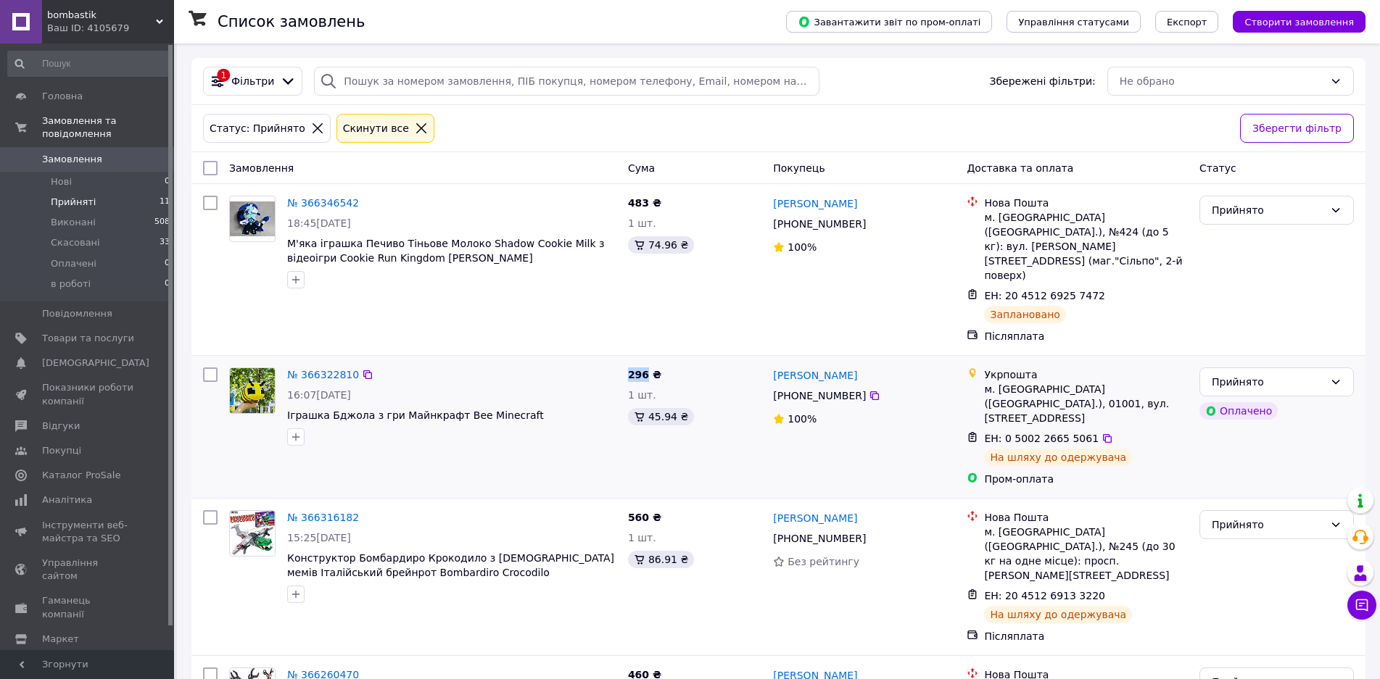
drag, startPoint x: 314, startPoint y: 354, endPoint x: 629, endPoint y: 356, distance: 314.7
click at [630, 369] on span "296 ₴" at bounding box center [644, 375] width 33 height 12
copy span "296"
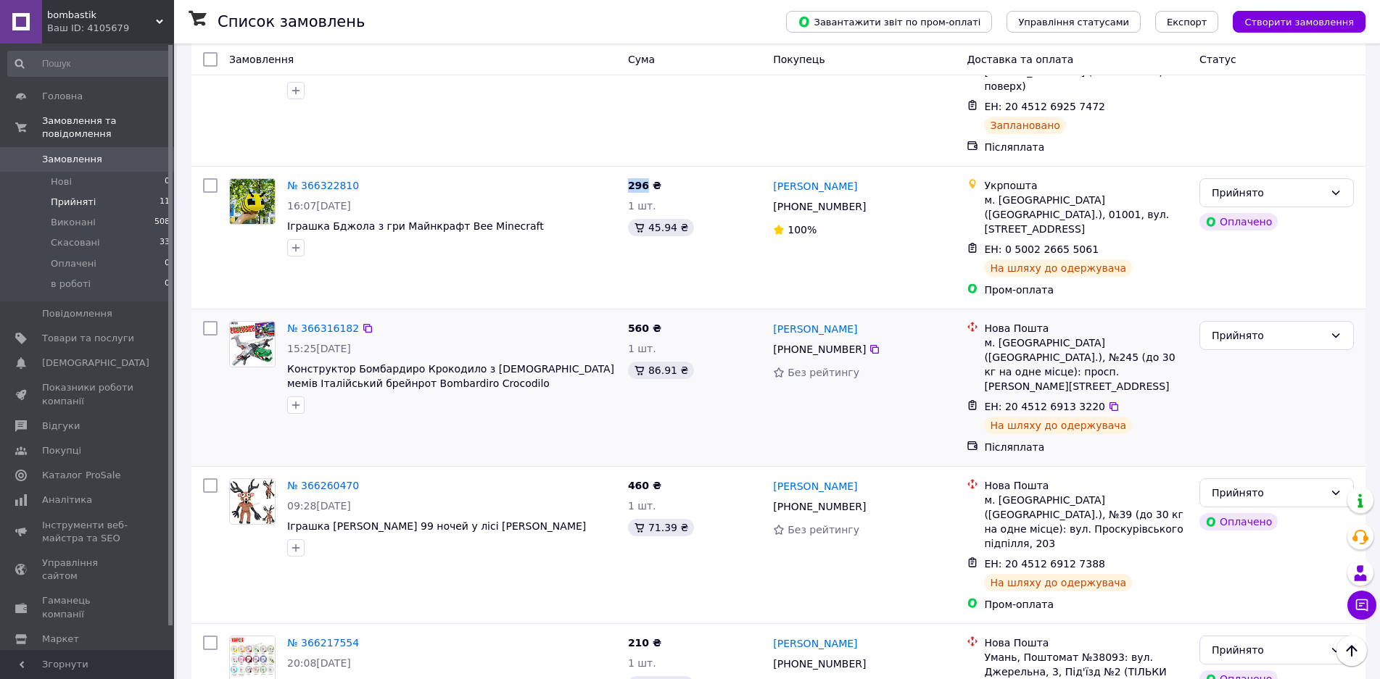
scroll to position [218, 0]
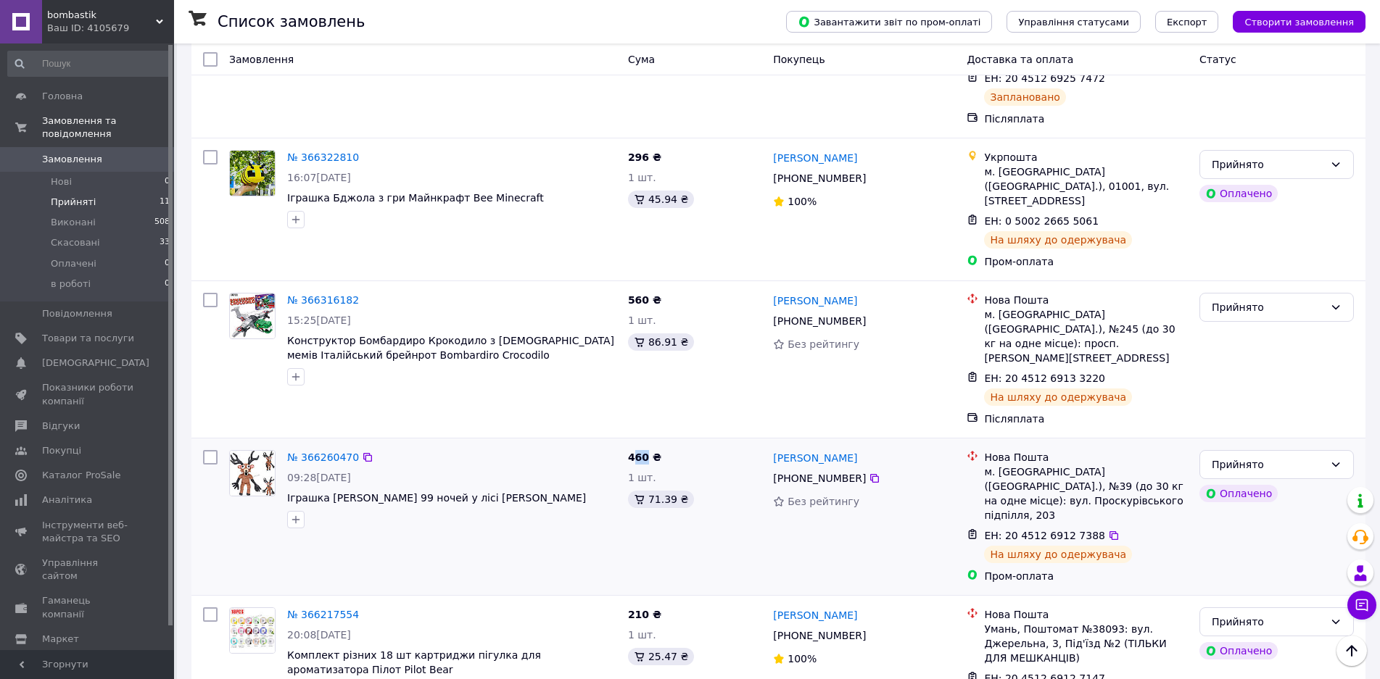
drag, startPoint x: 647, startPoint y: 424, endPoint x: 632, endPoint y: 423, distance: 15.2
click at [632, 452] on span "460 ₴" at bounding box center [644, 458] width 33 height 12
drag, startPoint x: 625, startPoint y: 424, endPoint x: 646, endPoint y: 419, distance: 21.5
click at [646, 445] on div "460 ₴ 1 шт. 71.39 ₴" at bounding box center [694, 517] width 145 height 145
copy span "460"
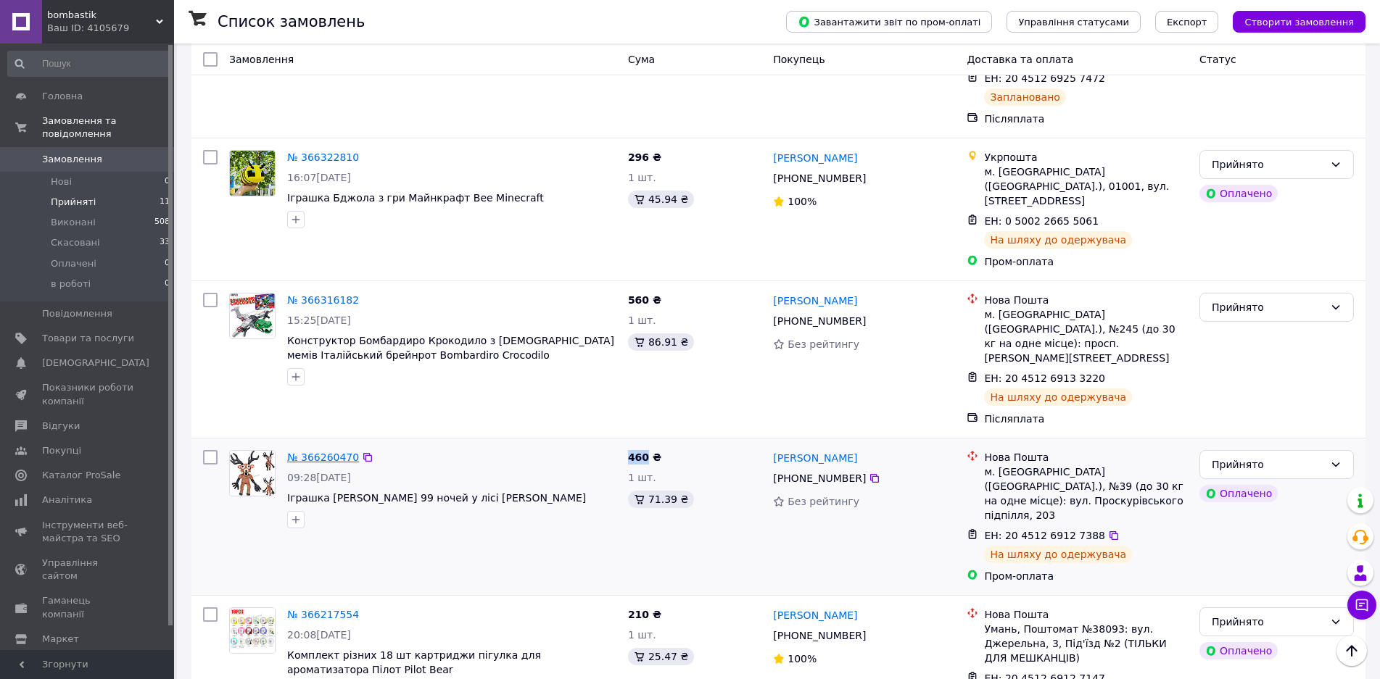
drag, startPoint x: 337, startPoint y: 418, endPoint x: 354, endPoint y: 421, distance: 16.9
click at [354, 452] on link "№ 366260470" at bounding box center [323, 458] width 72 height 12
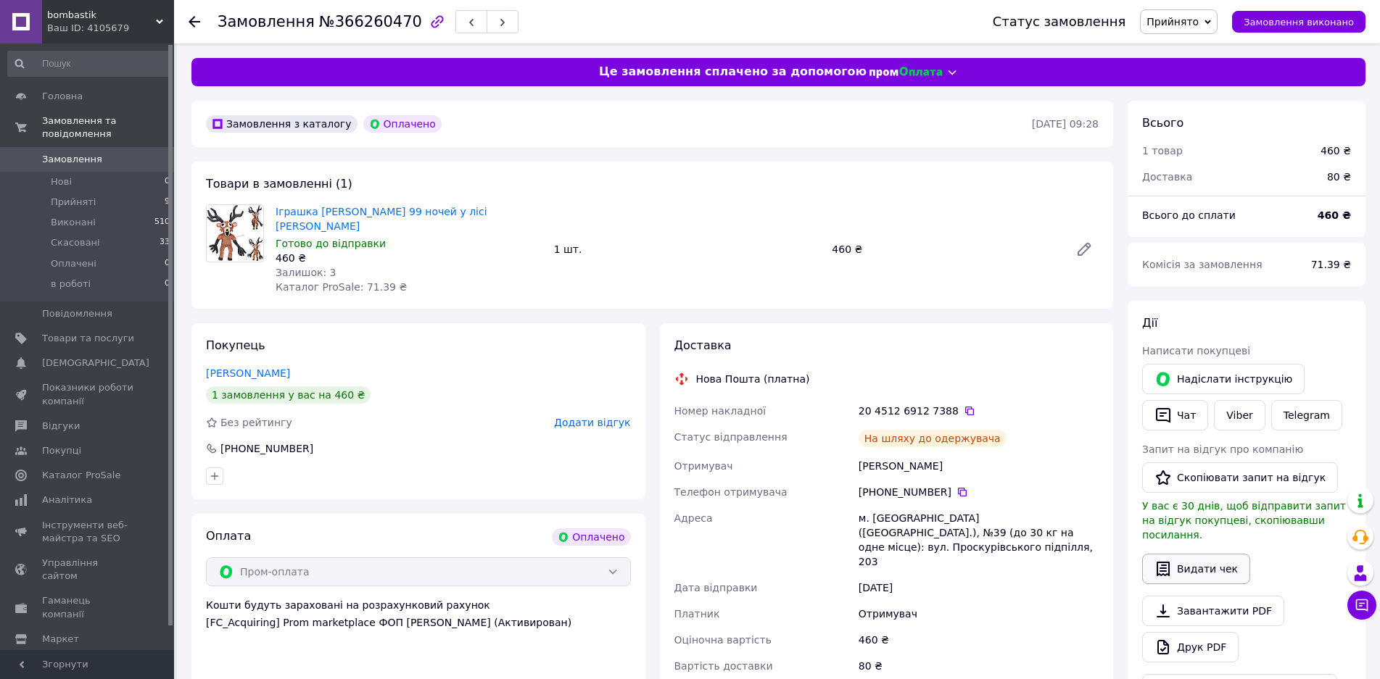
click at [1197, 565] on button "Видати чек" at bounding box center [1196, 569] width 108 height 30
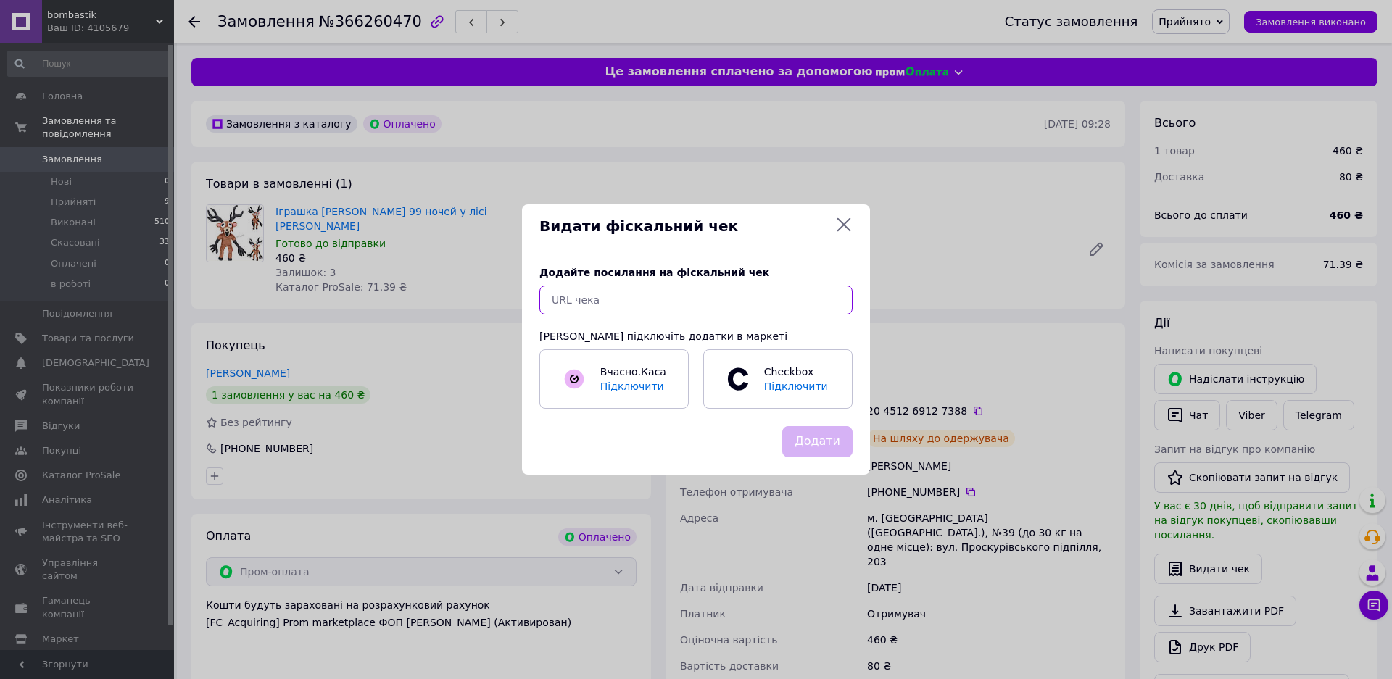
click at [817, 292] on input "text" at bounding box center [696, 300] width 313 height 29
paste input "[URL][DOMAIN_NAME]"
type input "[URL][DOMAIN_NAME]"
click at [830, 458] on button "Додати" at bounding box center [817, 441] width 70 height 31
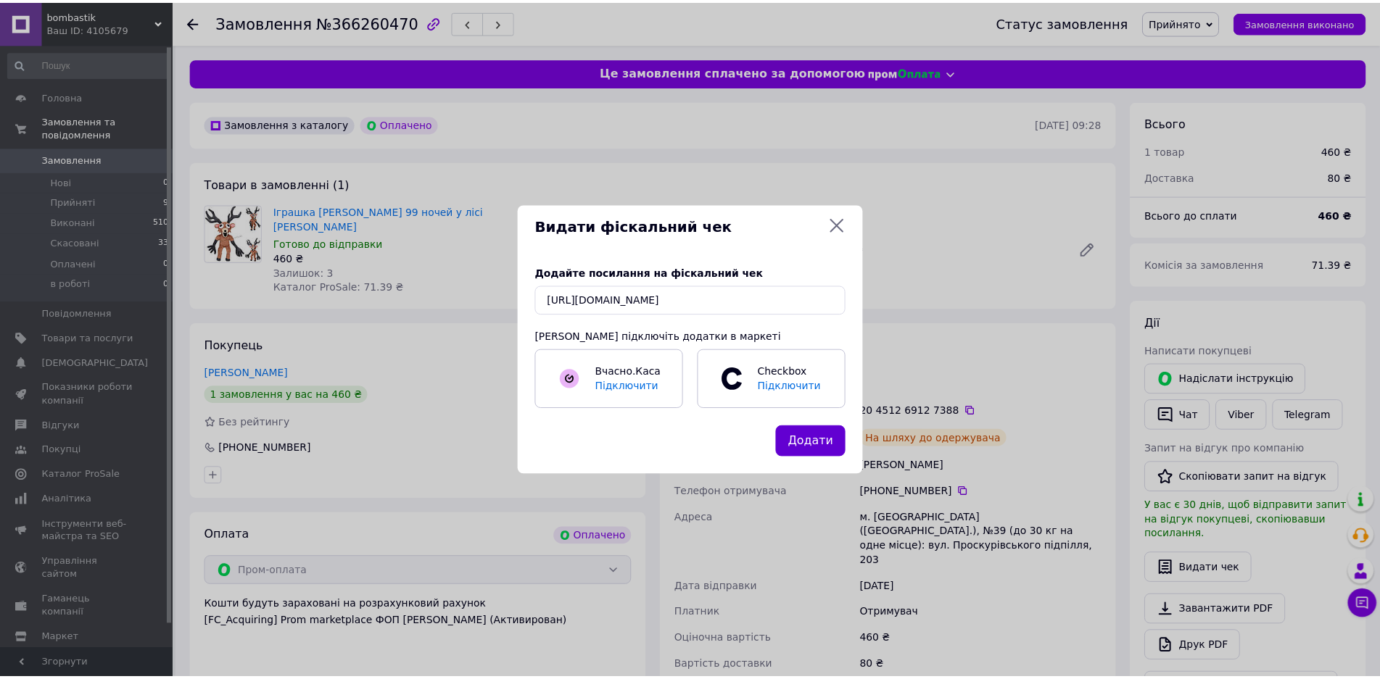
scroll to position [0, 0]
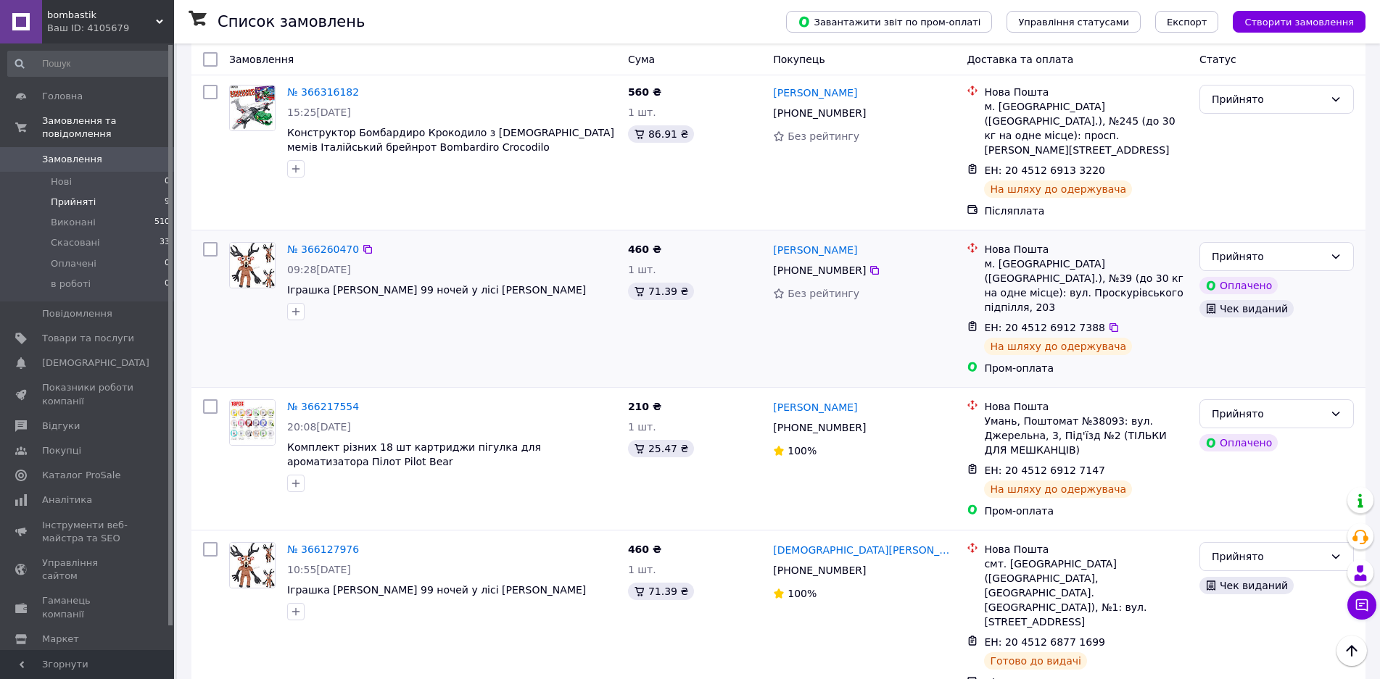
scroll to position [435, 0]
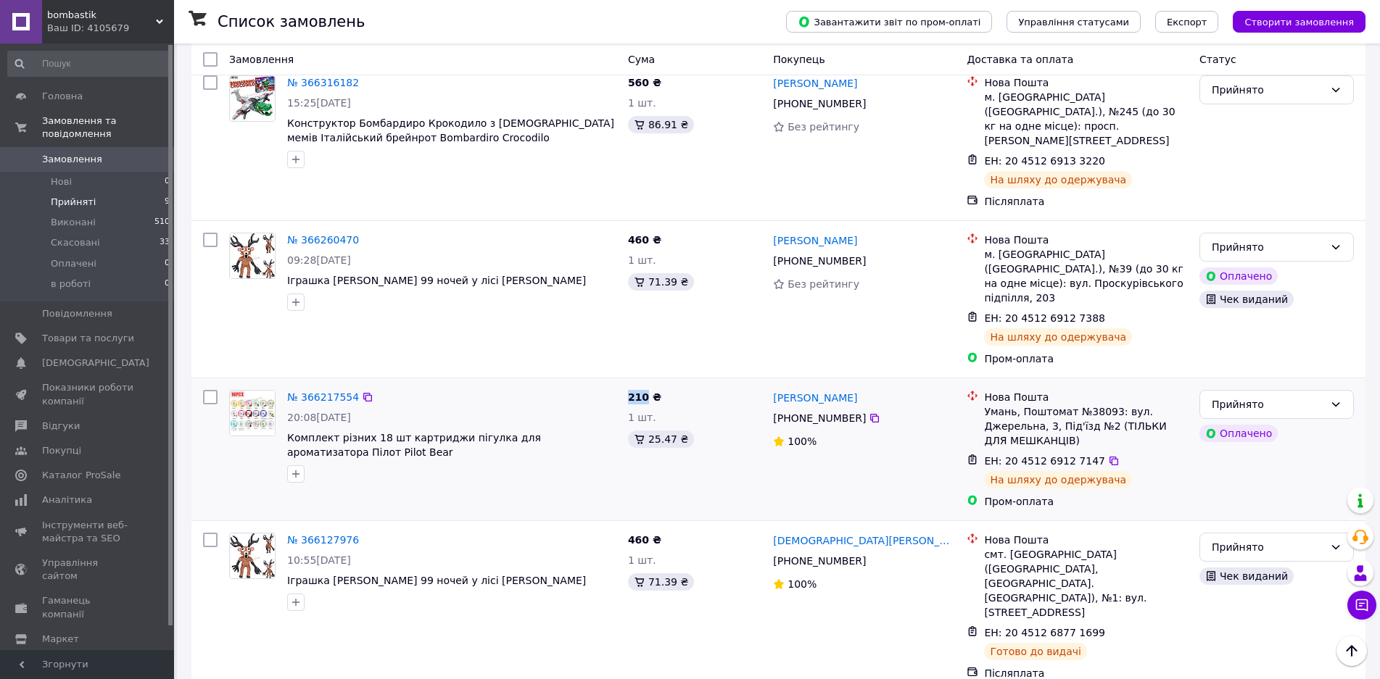
drag, startPoint x: 647, startPoint y: 355, endPoint x: 630, endPoint y: 356, distance: 16.7
click at [630, 392] on span "210 ₴" at bounding box center [644, 398] width 33 height 12
copy span "210"
click at [342, 392] on link "№ 366217554" at bounding box center [323, 398] width 72 height 12
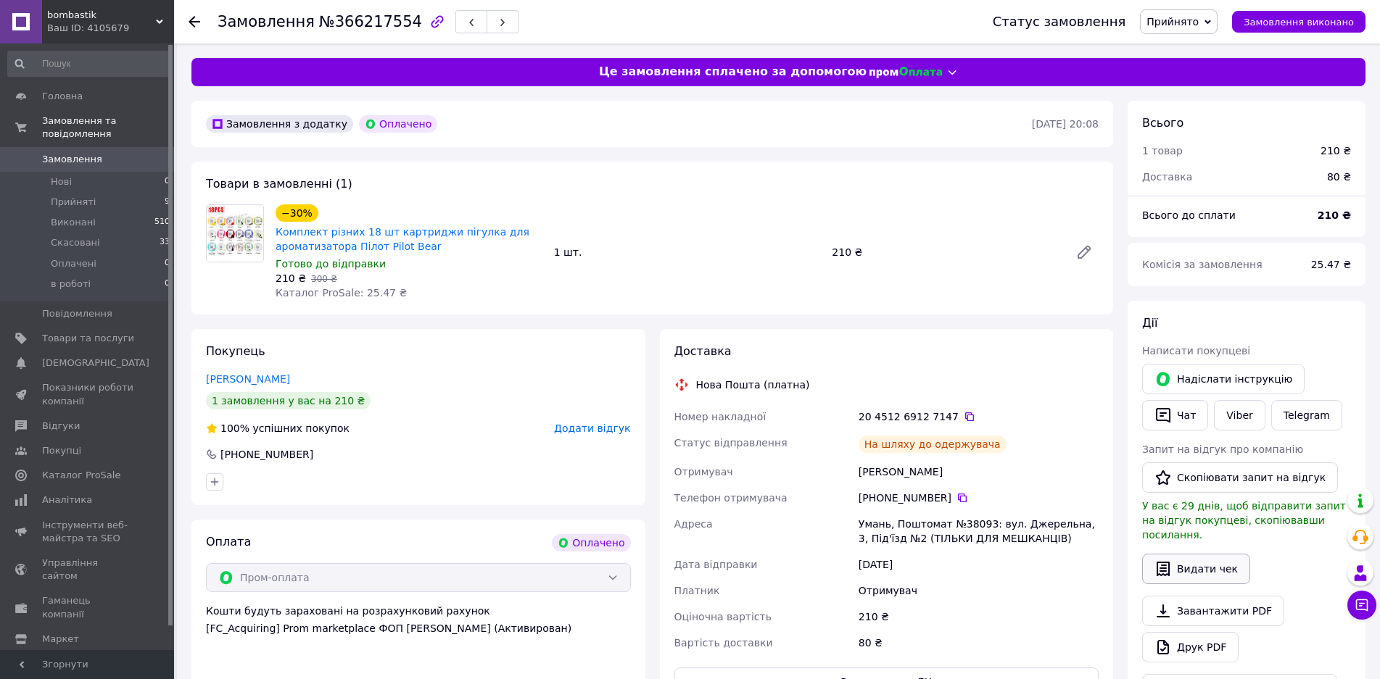
click at [1195, 584] on button "Видати чек" at bounding box center [1196, 569] width 108 height 30
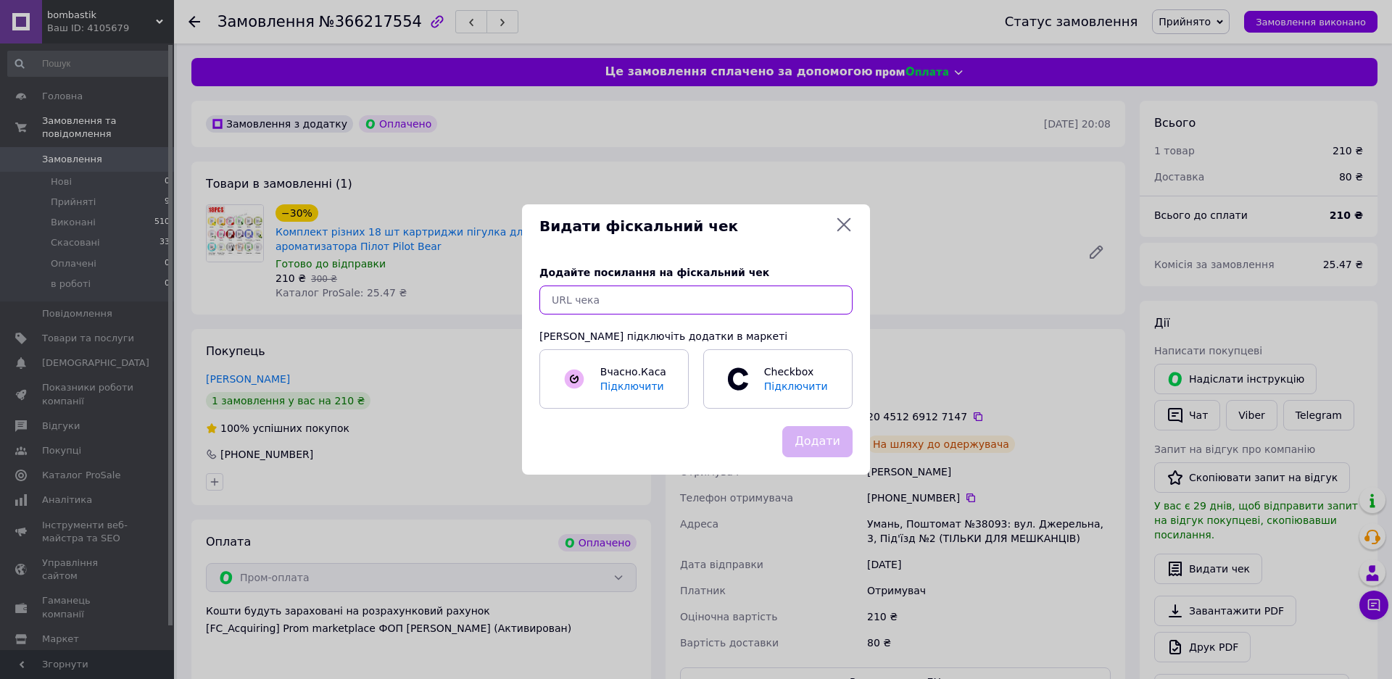
click at [833, 303] on input "text" at bounding box center [696, 300] width 313 height 29
paste input "[URL][DOMAIN_NAME]"
type input "[URL][DOMAIN_NAME]"
click at [835, 443] on button "Додати" at bounding box center [817, 441] width 70 height 31
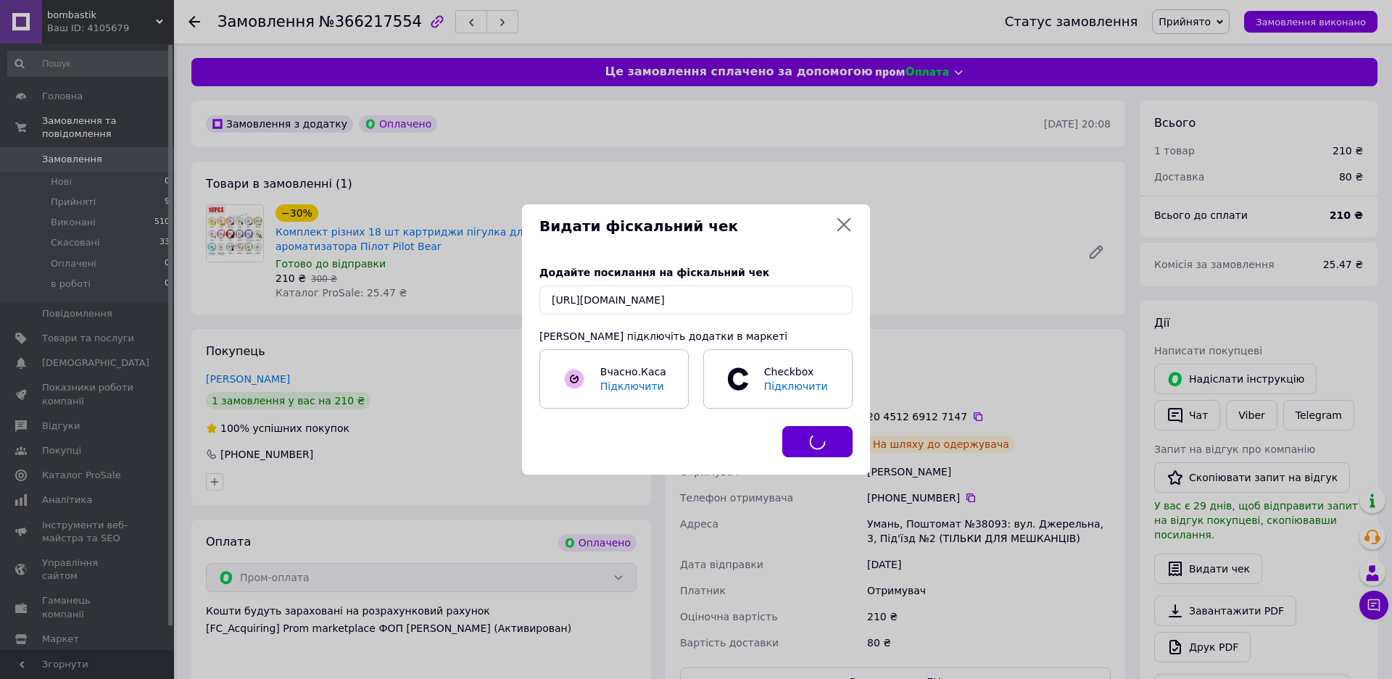
scroll to position [0, 0]
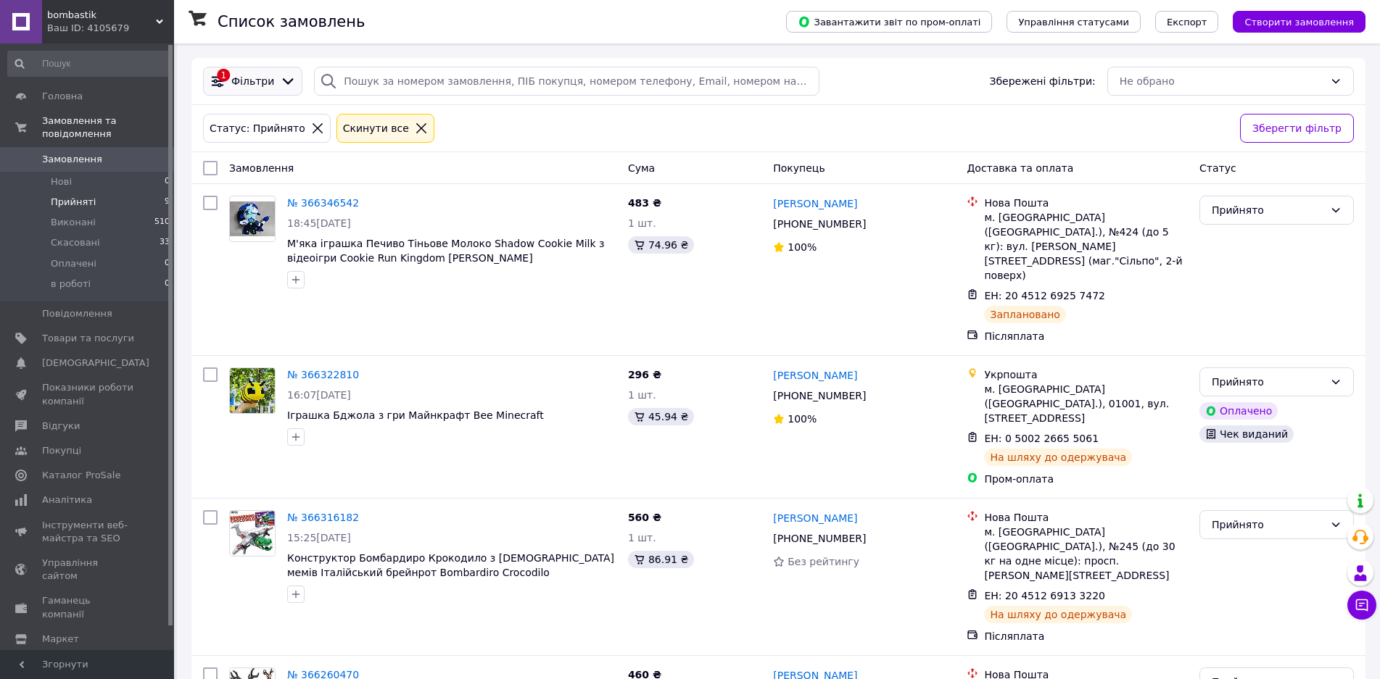
click at [280, 89] on icon at bounding box center [288, 81] width 16 height 16
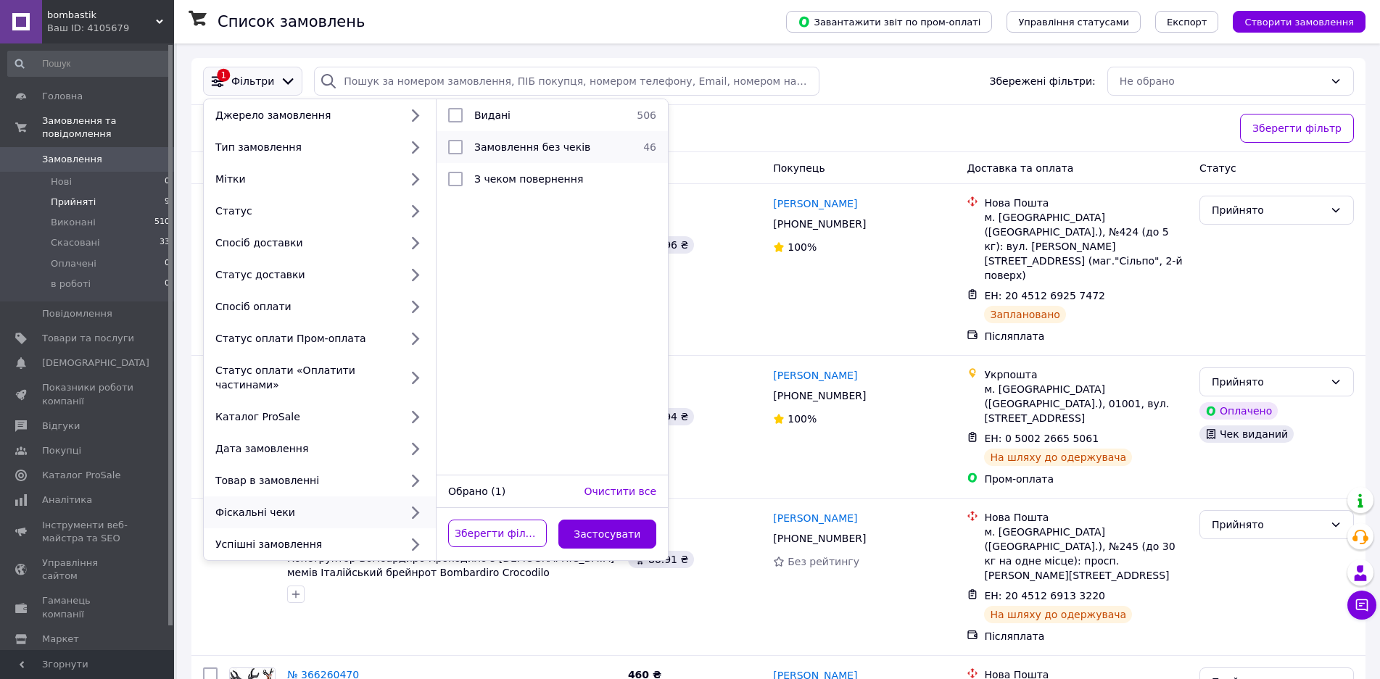
click at [611, 137] on li "Замовлення без чеків 46" at bounding box center [552, 147] width 231 height 32
checkbox input "true"
click at [614, 549] on button "Застосувати" at bounding box center [607, 534] width 99 height 29
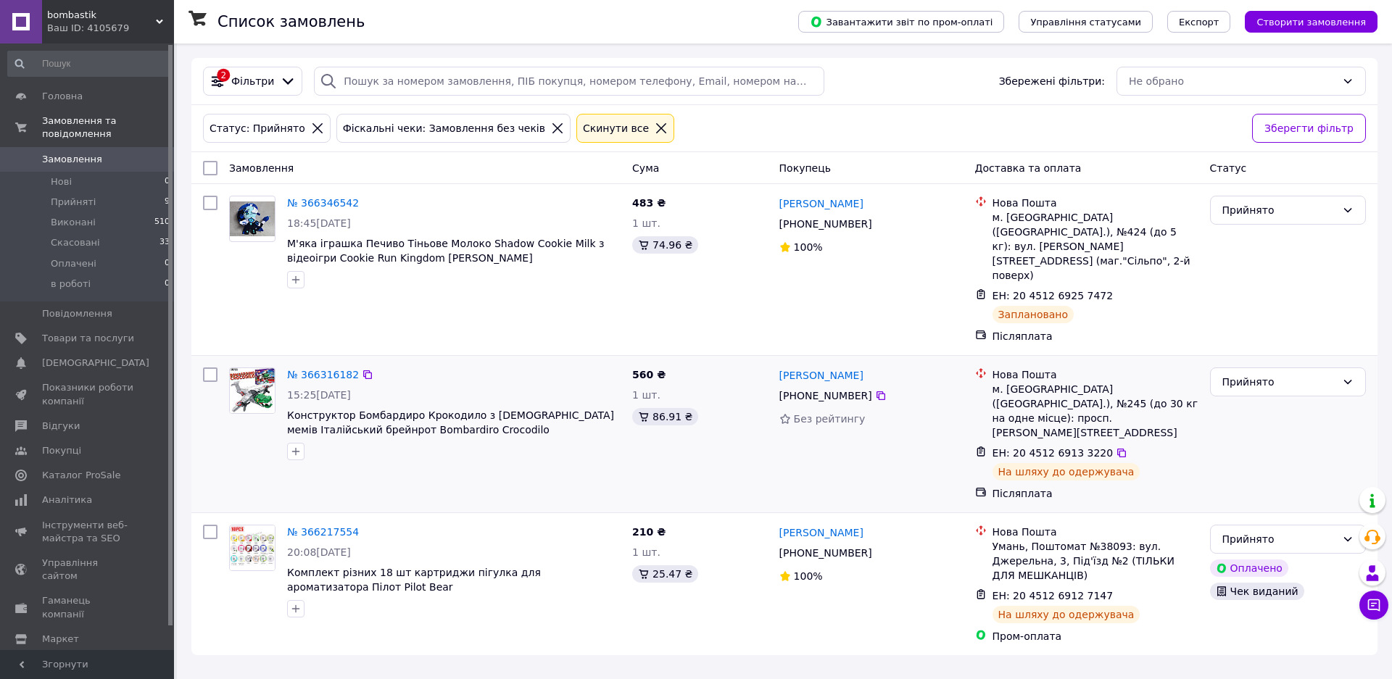
click at [646, 369] on span "560 ₴" at bounding box center [648, 375] width 33 height 12
drag, startPoint x: 650, startPoint y: 354, endPoint x: 634, endPoint y: 355, distance: 16.0
click at [634, 369] on span "560 ₴" at bounding box center [648, 375] width 33 height 12
copy span "560"
click at [323, 369] on link "№ 366316182" at bounding box center [323, 375] width 72 height 12
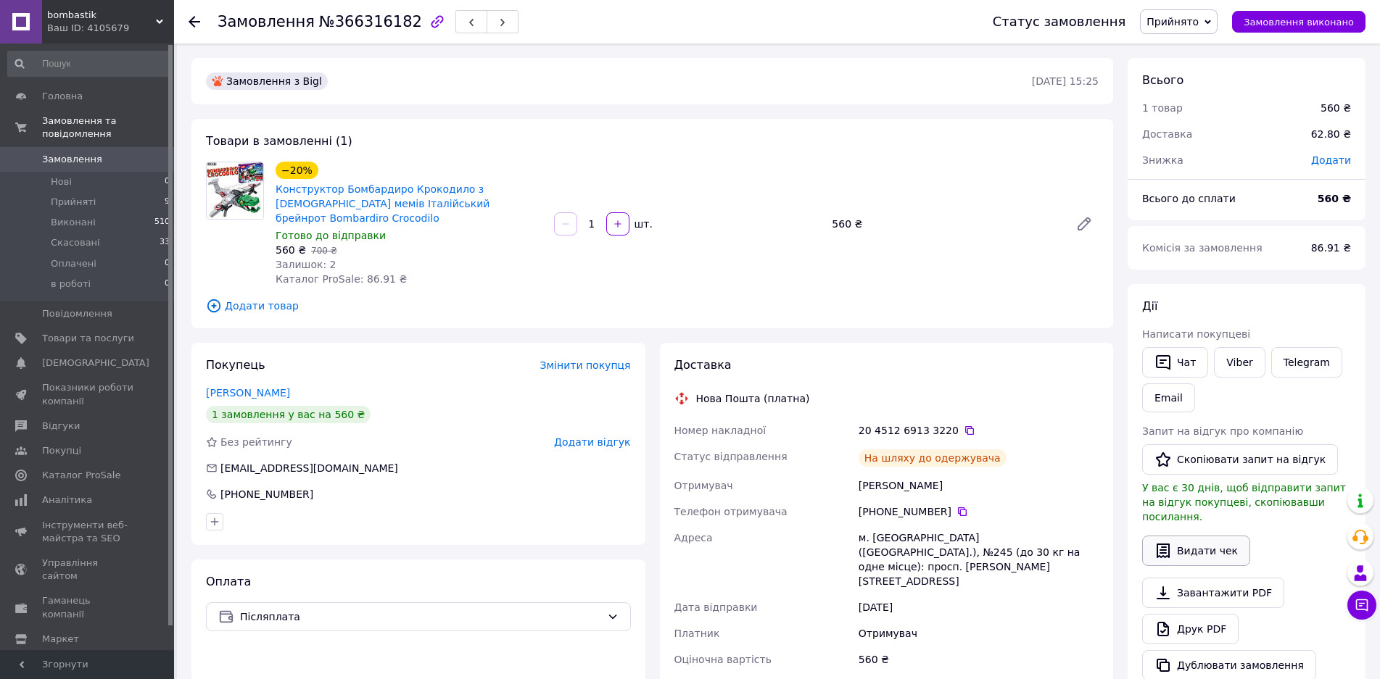
click at [1188, 564] on button "Видати чек" at bounding box center [1196, 551] width 108 height 30
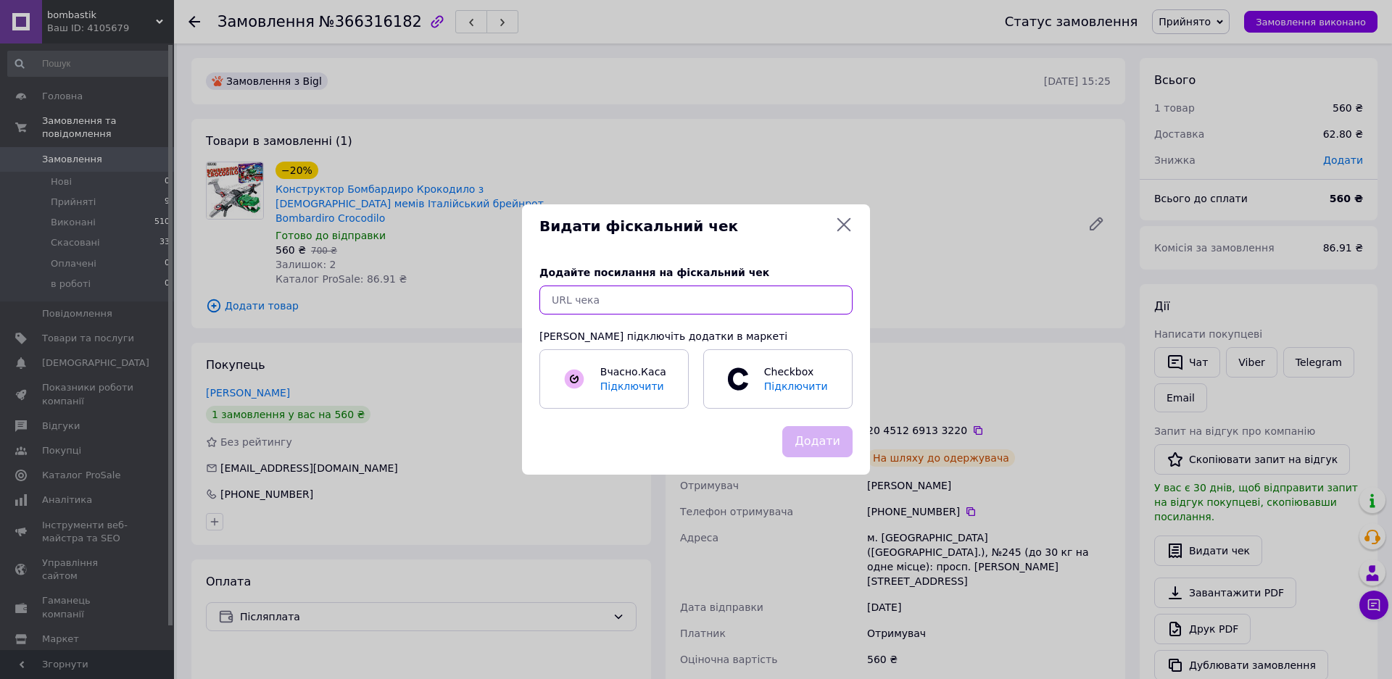
click at [798, 297] on input "text" at bounding box center [696, 300] width 313 height 29
paste input "[URL][DOMAIN_NAME]"
type input "[URL][DOMAIN_NAME]"
click at [818, 439] on button "Додати" at bounding box center [817, 441] width 70 height 31
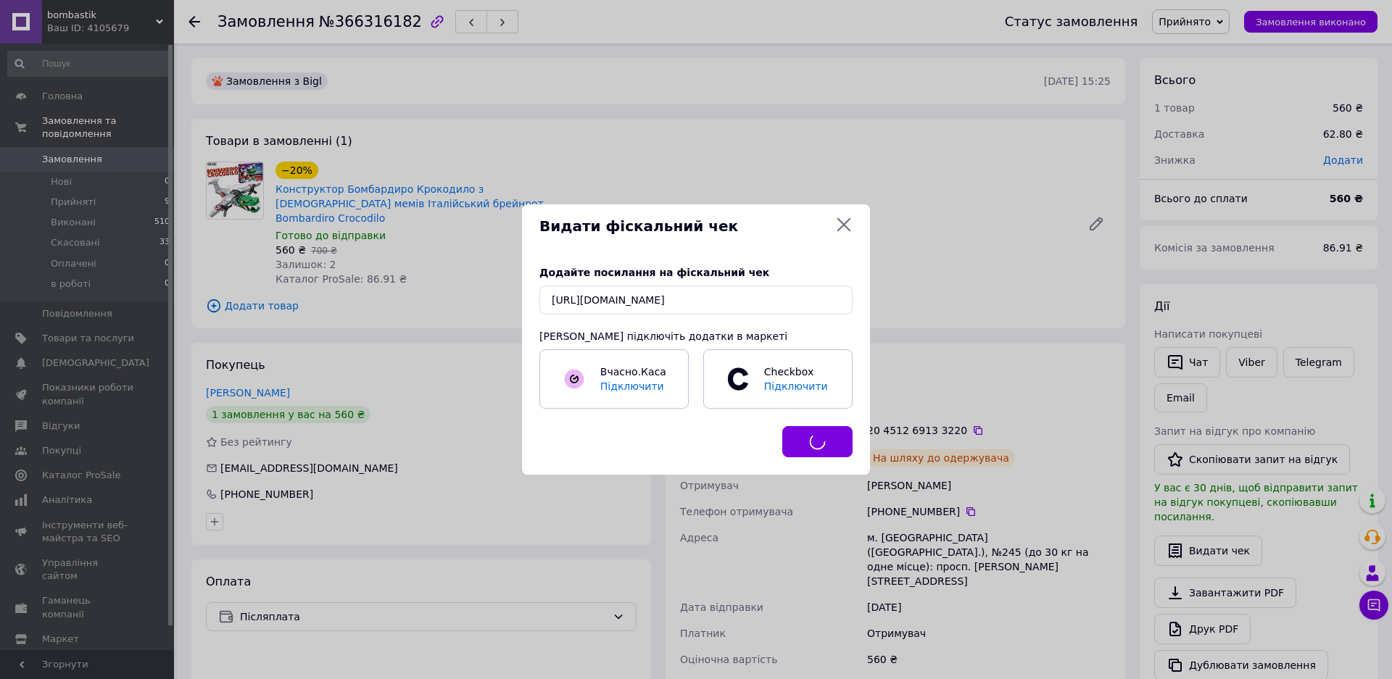
scroll to position [0, 0]
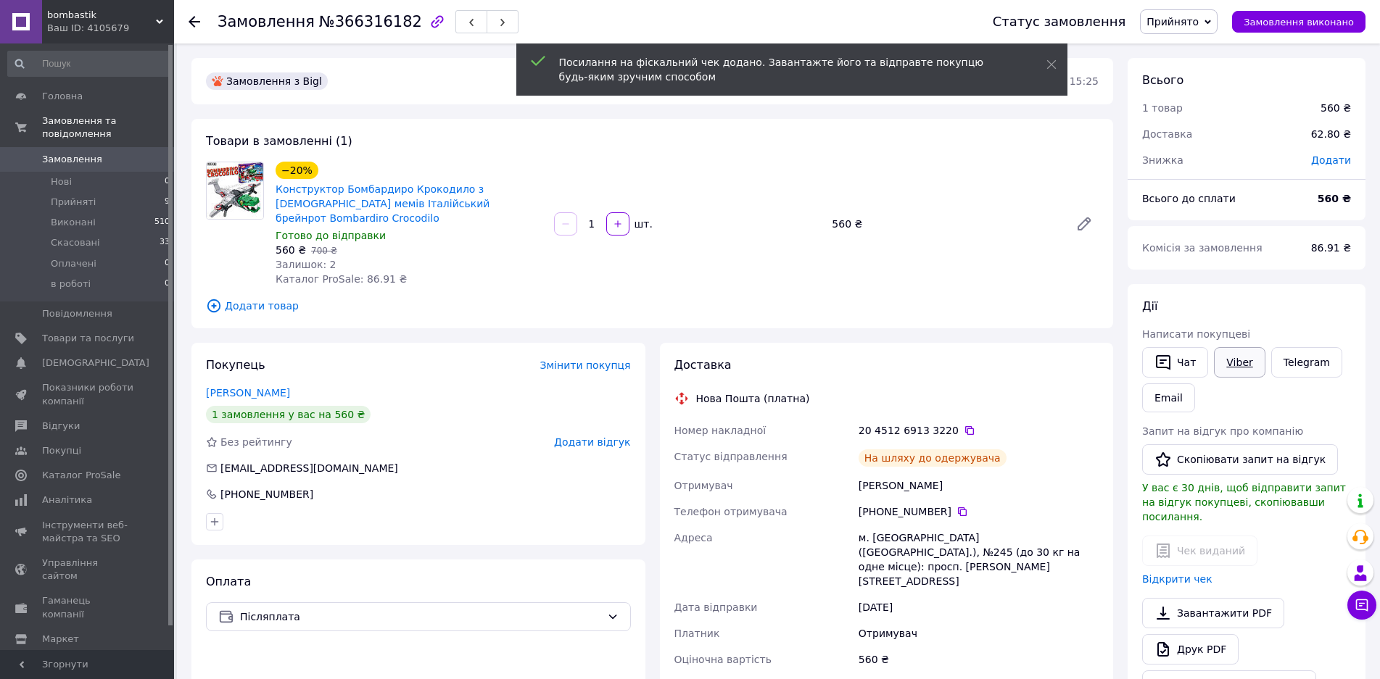
click at [1247, 372] on link "Viber" at bounding box center [1239, 362] width 51 height 30
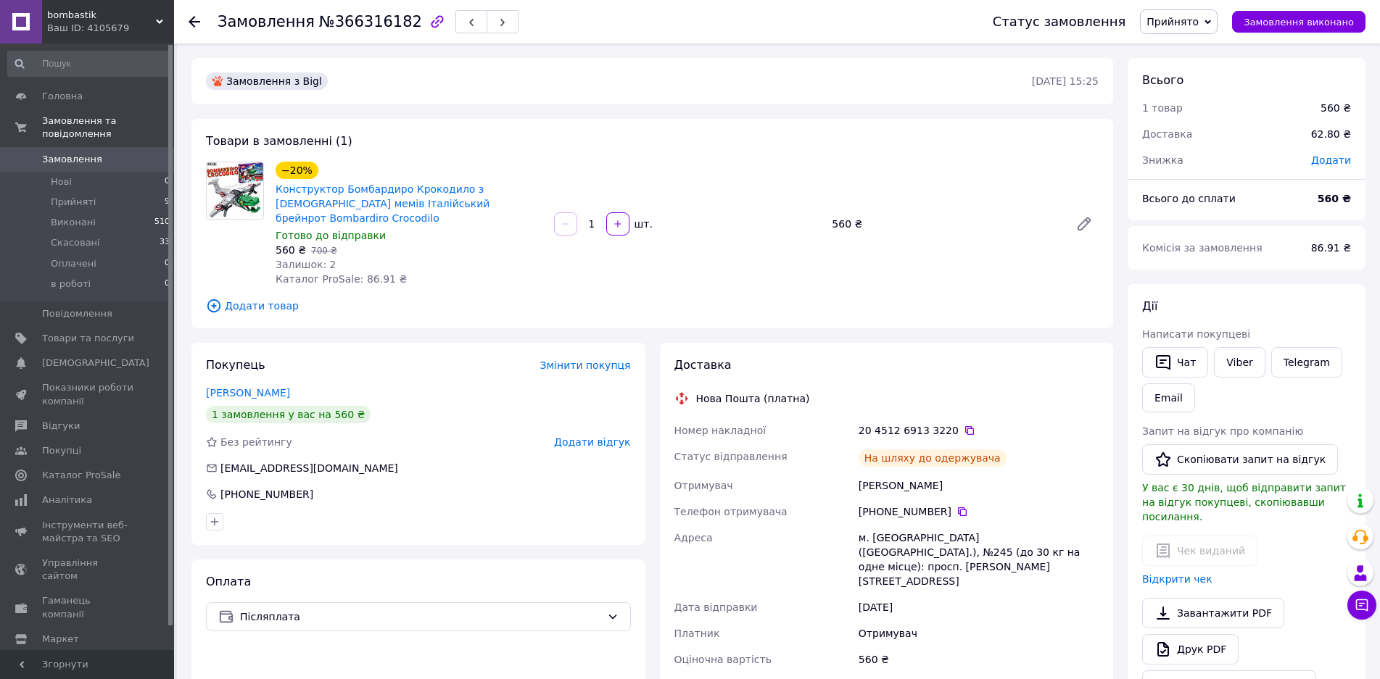
click at [1279, 537] on div "[PERSON_NAME] покупцеві   Чат Viber Telegram Email Запит на відгук про компанію…" at bounding box center [1246, 500] width 209 height 402
click at [145, 192] on li "Прийняті 9" at bounding box center [89, 202] width 178 height 20
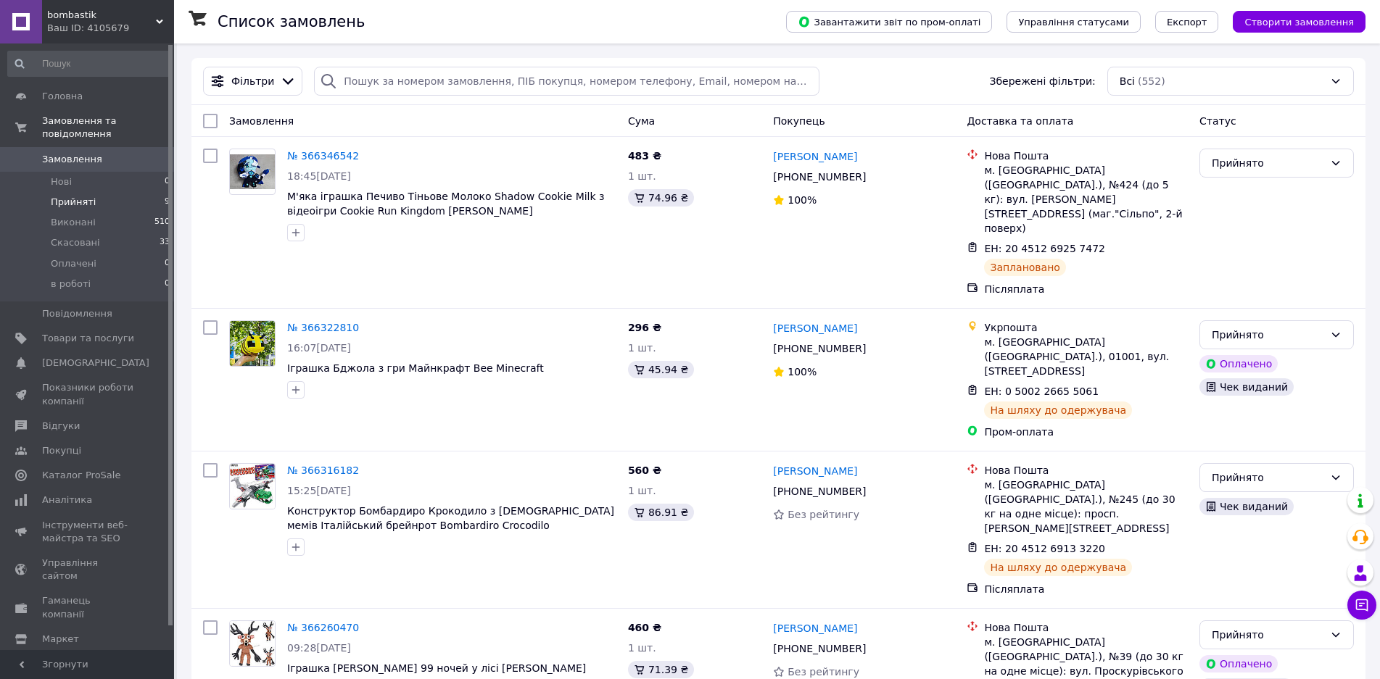
click at [134, 192] on li "Прийняті 9" at bounding box center [89, 202] width 178 height 20
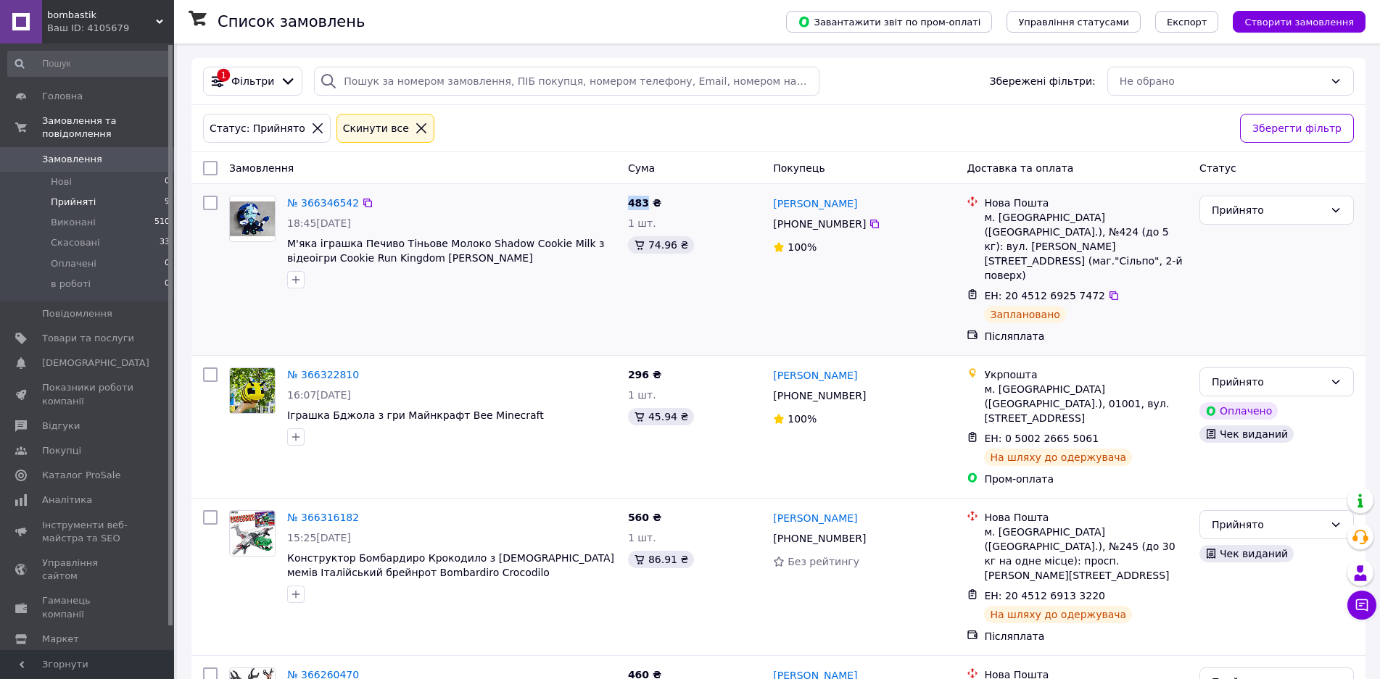
drag, startPoint x: 645, startPoint y: 202, endPoint x: 624, endPoint y: 202, distance: 21.0
click at [624, 202] on div "483 ₴ 1 шт. 74.96 ₴" at bounding box center [694, 270] width 145 height 160
copy span "483"
click at [329, 209] on link "№ 366346542" at bounding box center [323, 203] width 72 height 12
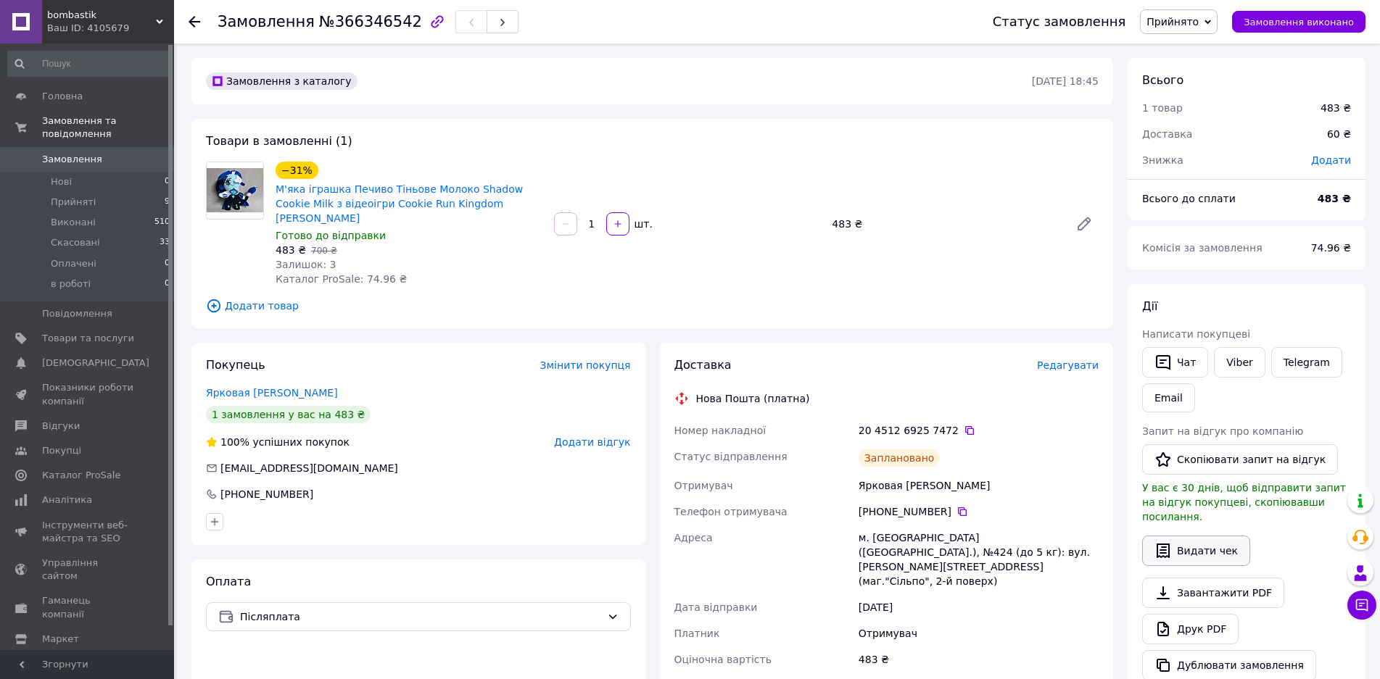
click at [1187, 563] on button "Видати чек" at bounding box center [1196, 551] width 108 height 30
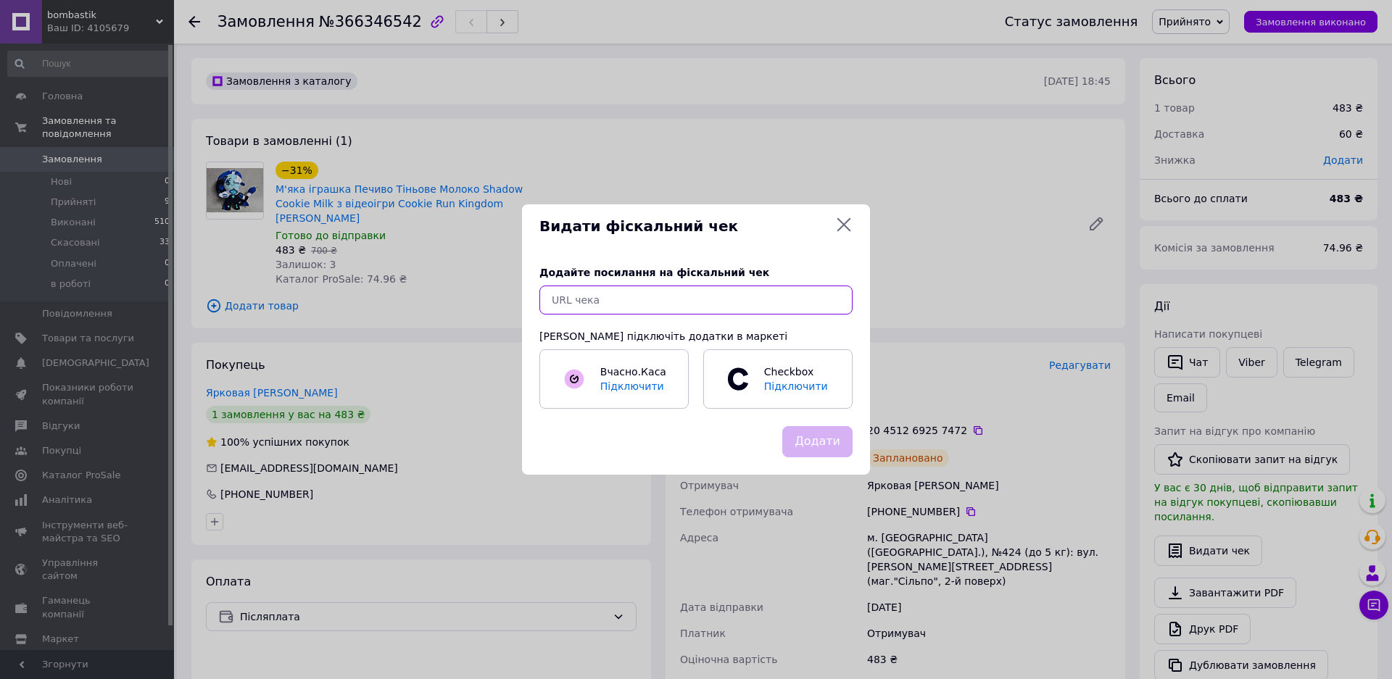
click at [809, 305] on input "text" at bounding box center [696, 300] width 313 height 29
paste input "[URL][DOMAIN_NAME]"
type input "[URL][DOMAIN_NAME]"
click at [817, 442] on button "Додати" at bounding box center [817, 441] width 70 height 31
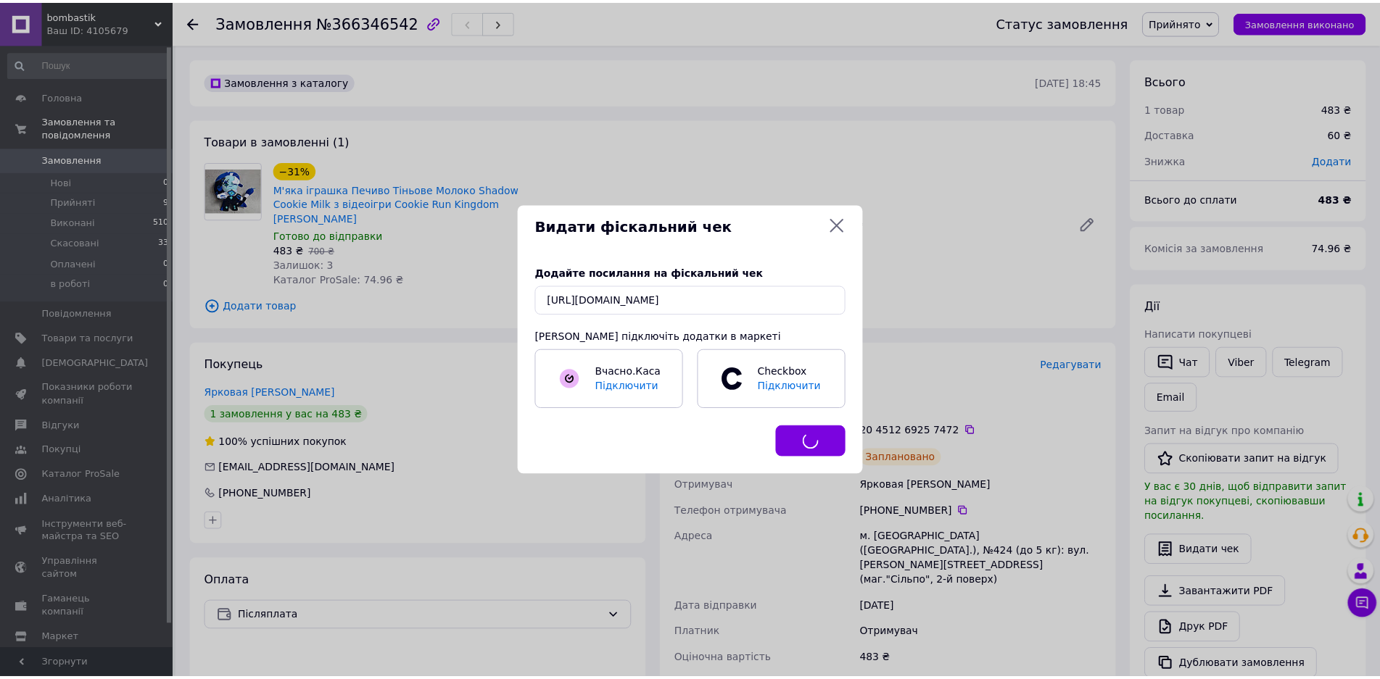
scroll to position [0, 0]
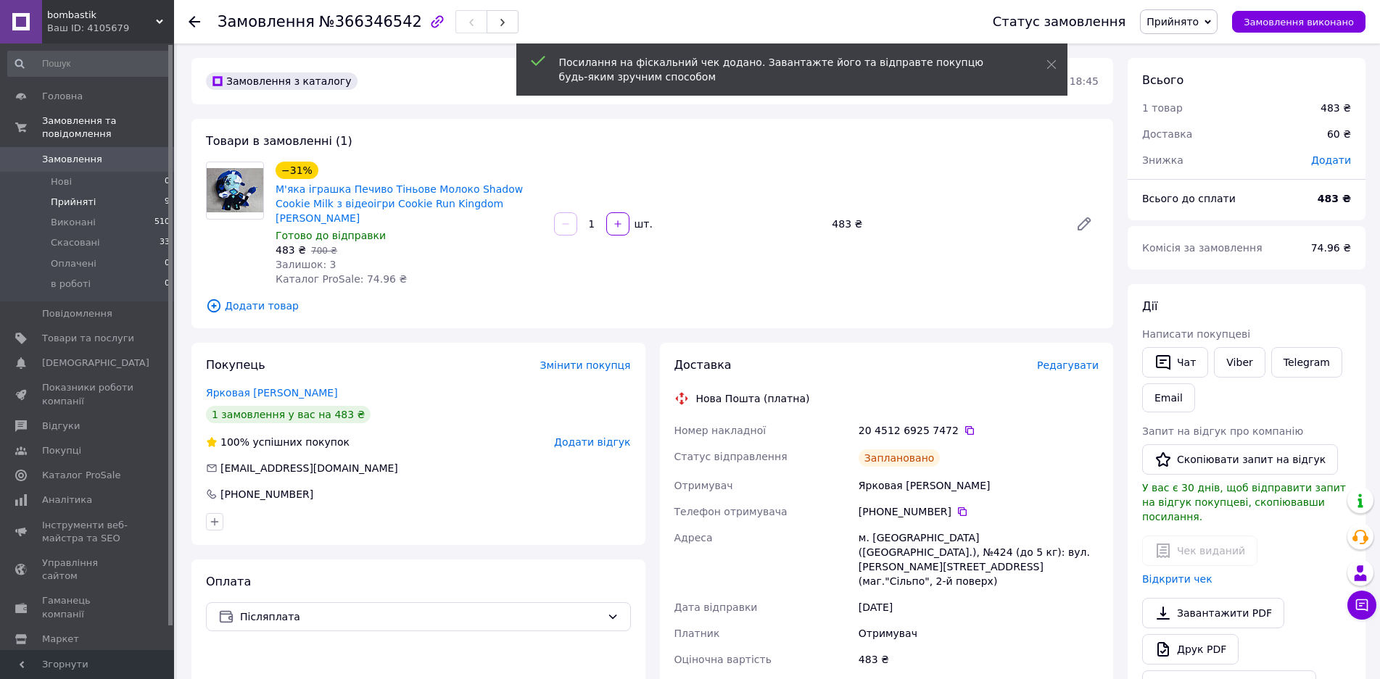
click at [157, 192] on li "Прийняті 9" at bounding box center [89, 202] width 178 height 20
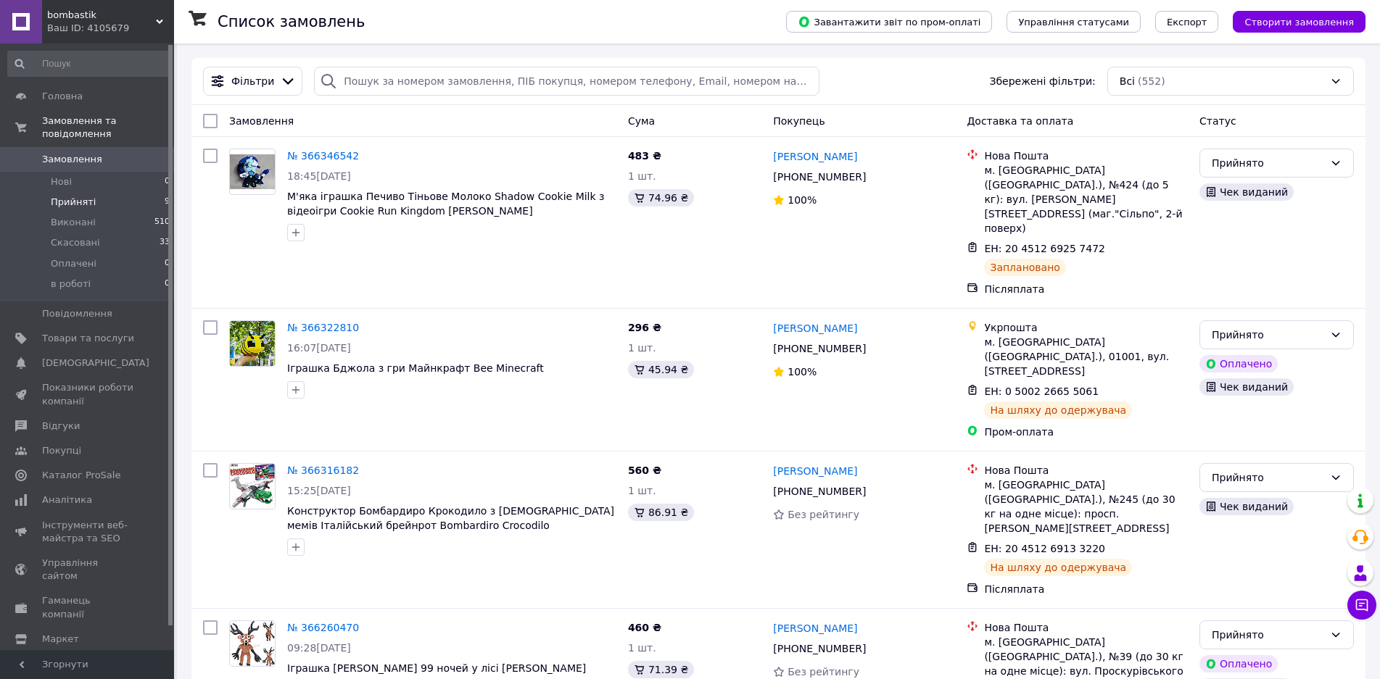
click at [159, 192] on li "Прийняті 9" at bounding box center [89, 202] width 178 height 20
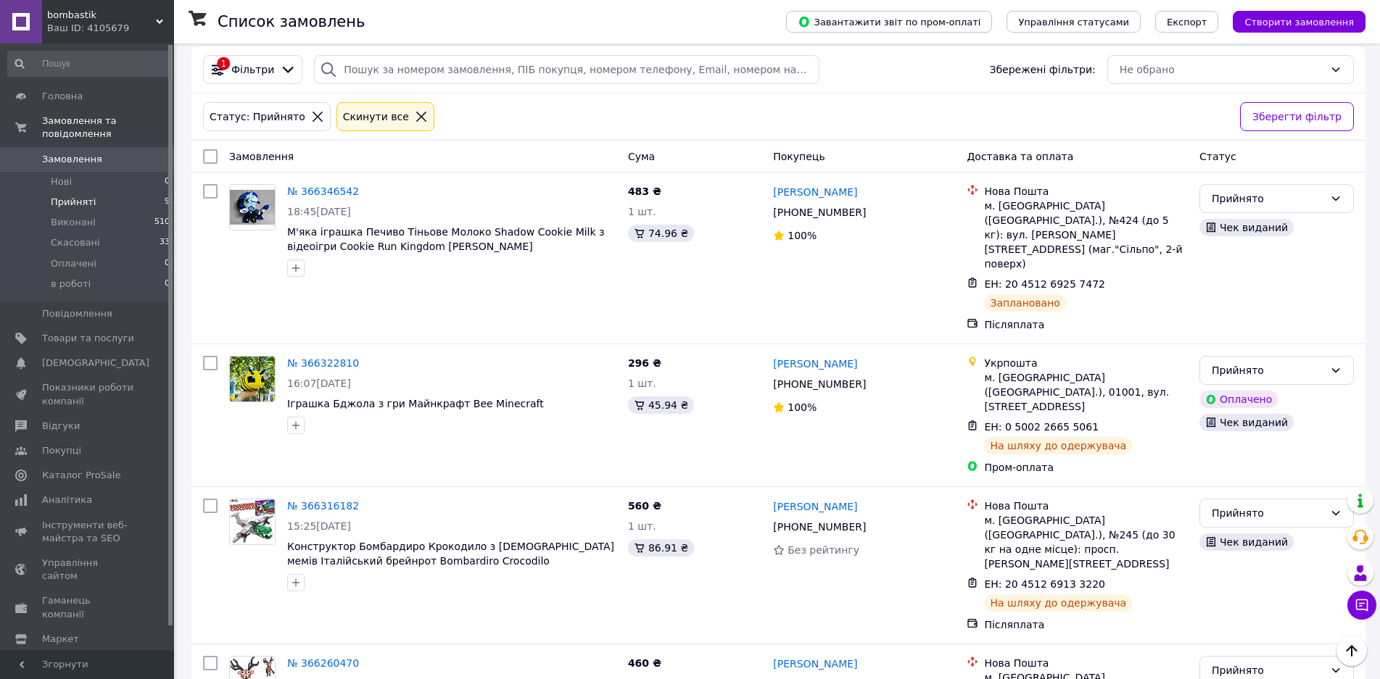
scroll to position [10, 0]
click at [156, 192] on li "Прийняті 9" at bounding box center [89, 202] width 178 height 20
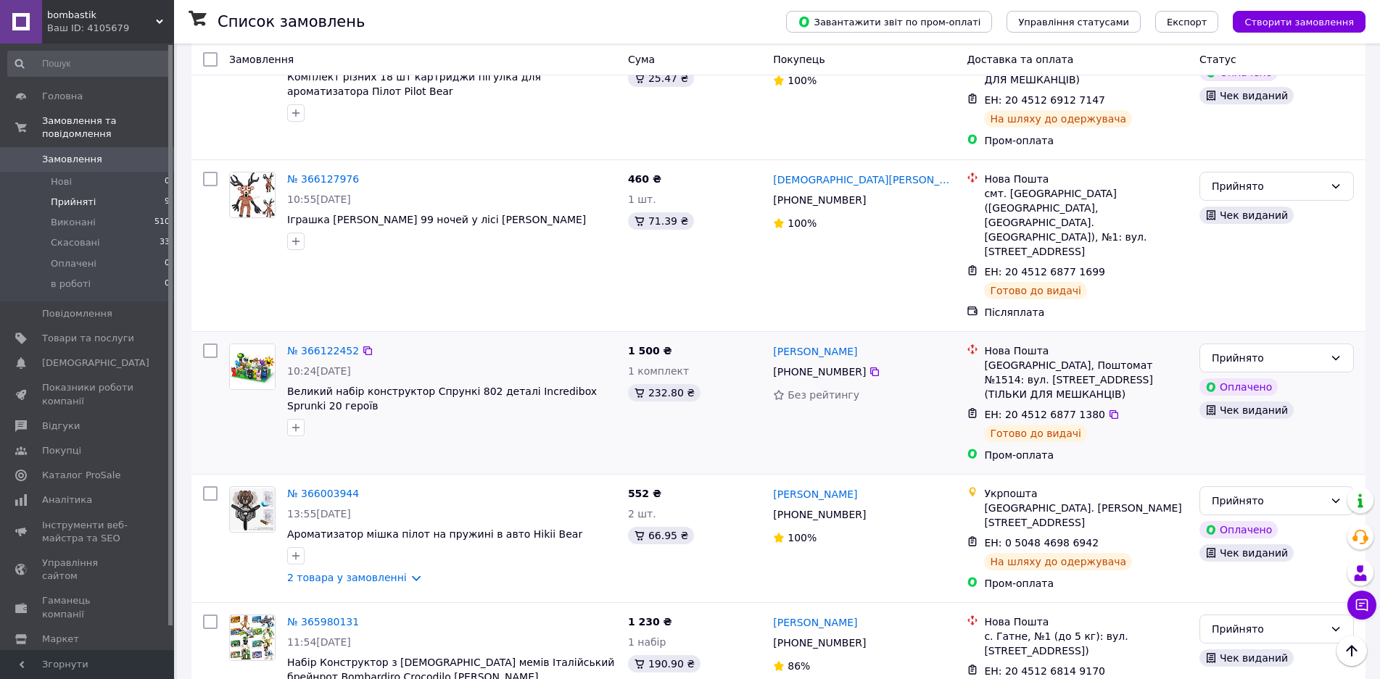
scroll to position [808, 0]
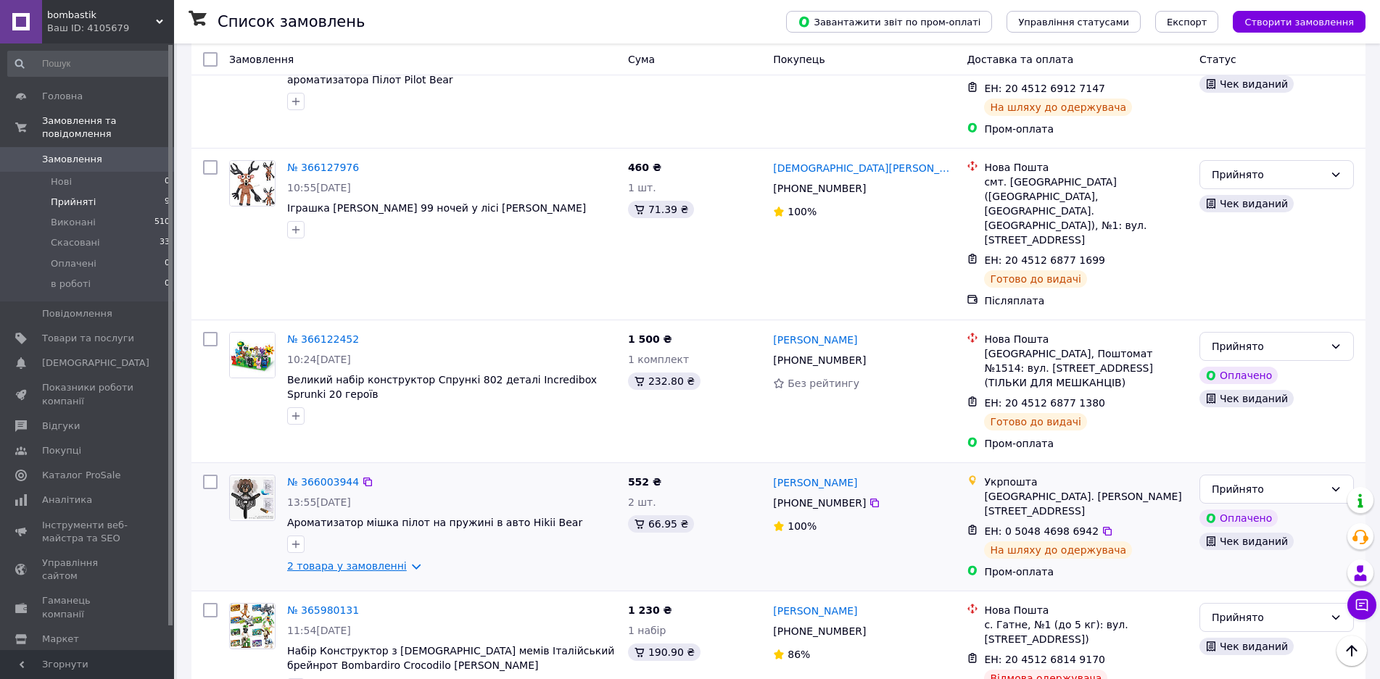
click at [373, 561] on link "2 товара у замовленні" at bounding box center [347, 567] width 120 height 12
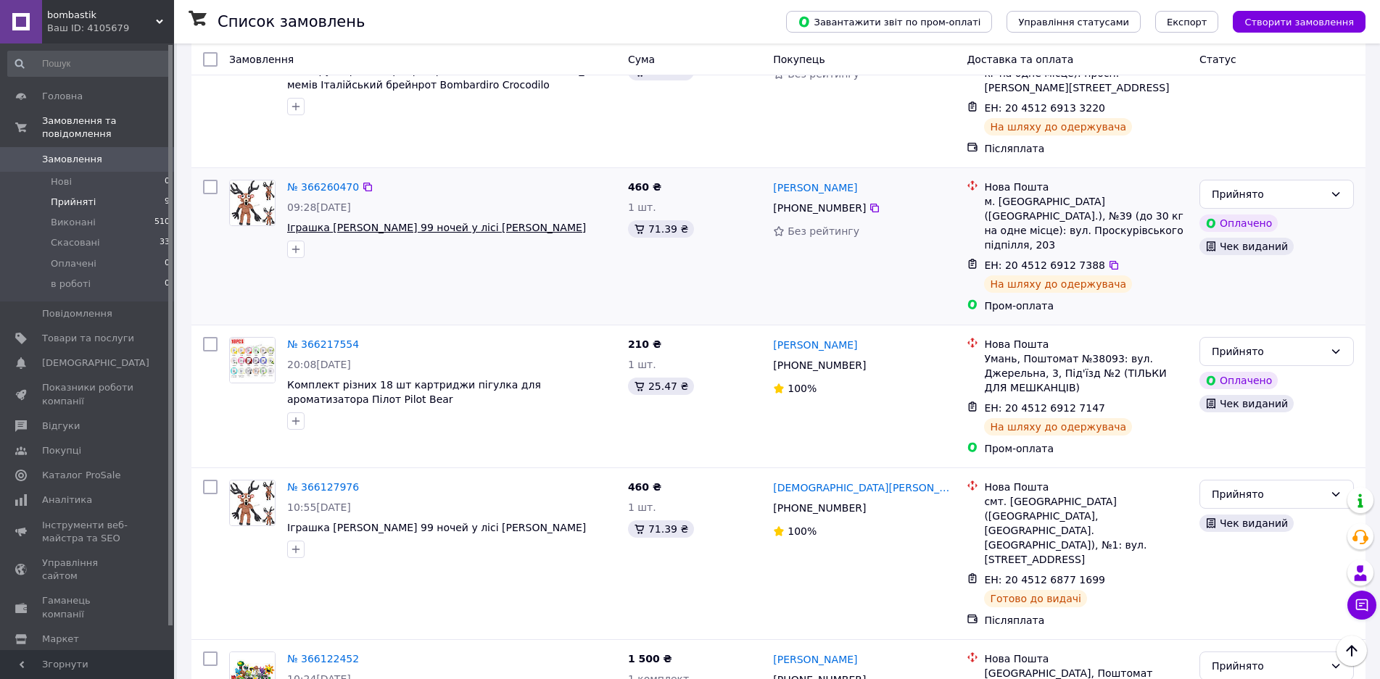
scroll to position [435, 0]
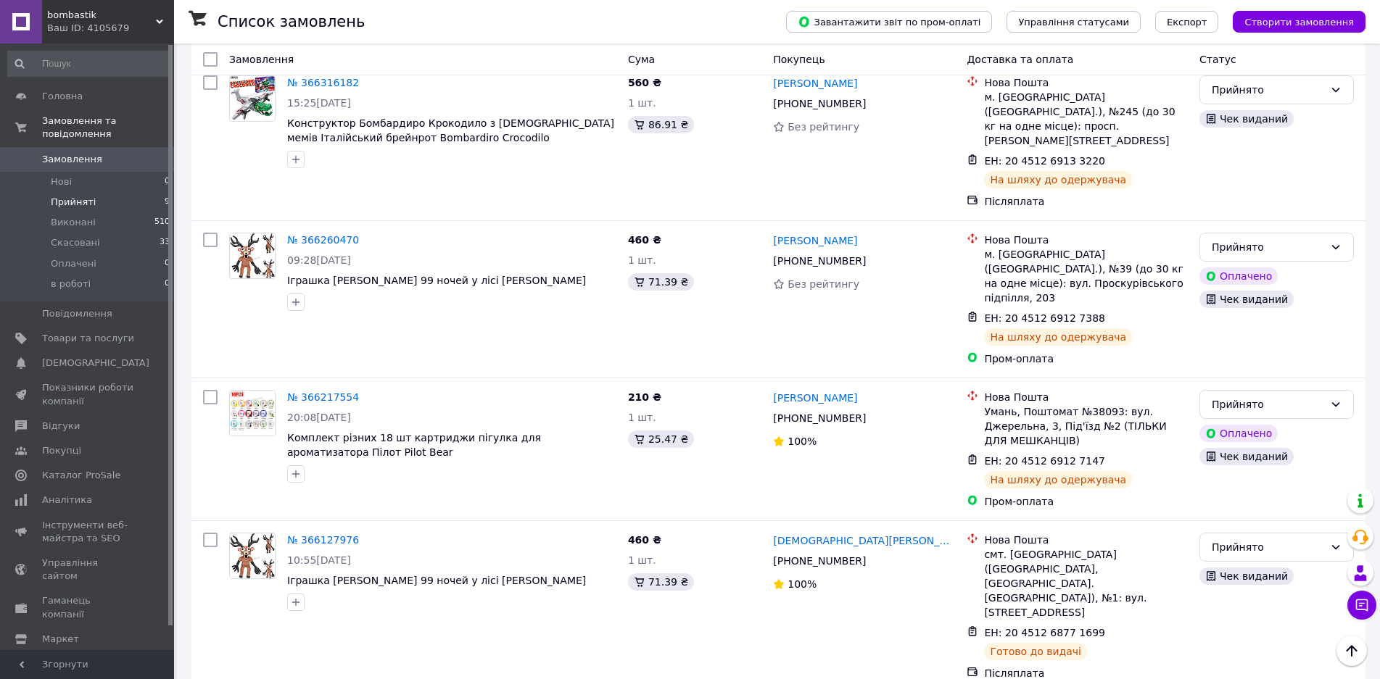
click at [160, 192] on li "Прийняті 9" at bounding box center [89, 202] width 178 height 20
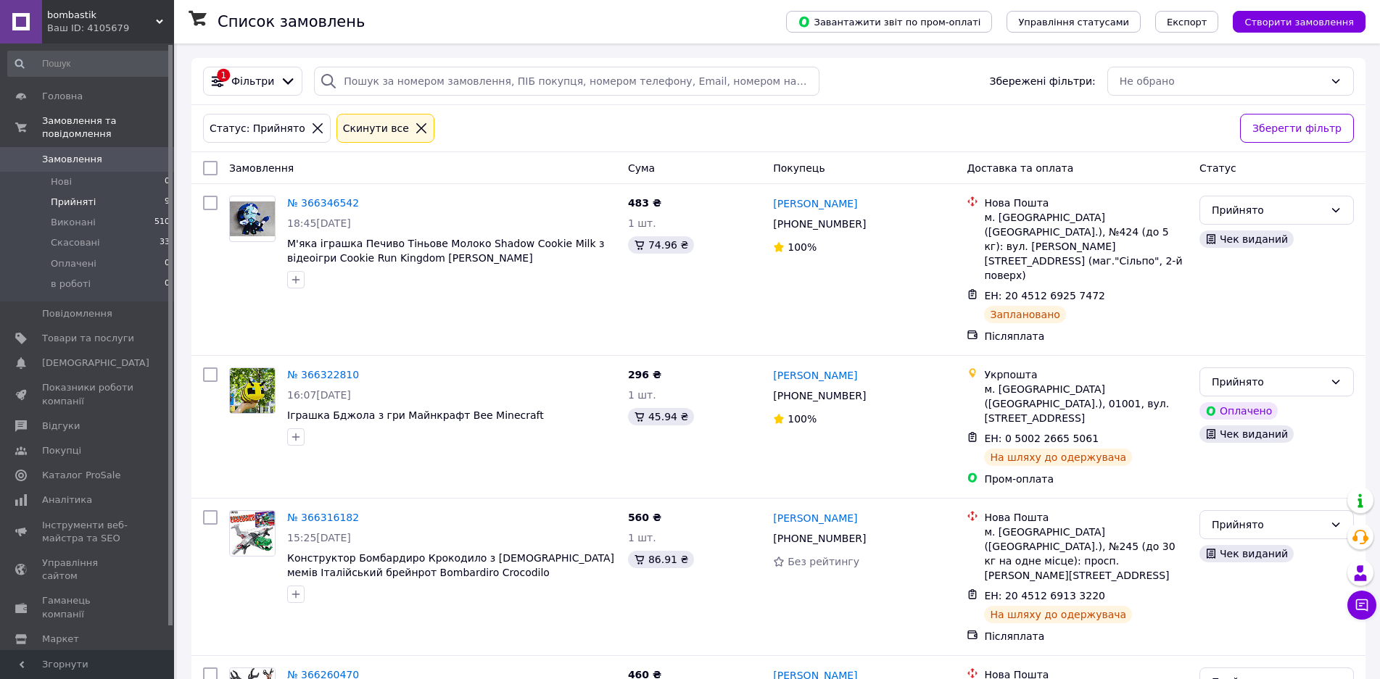
click at [91, 192] on li "Прийняті 9" at bounding box center [89, 202] width 178 height 20
click at [131, 332] on span "Товари та послуги" at bounding box center [88, 338] width 92 height 13
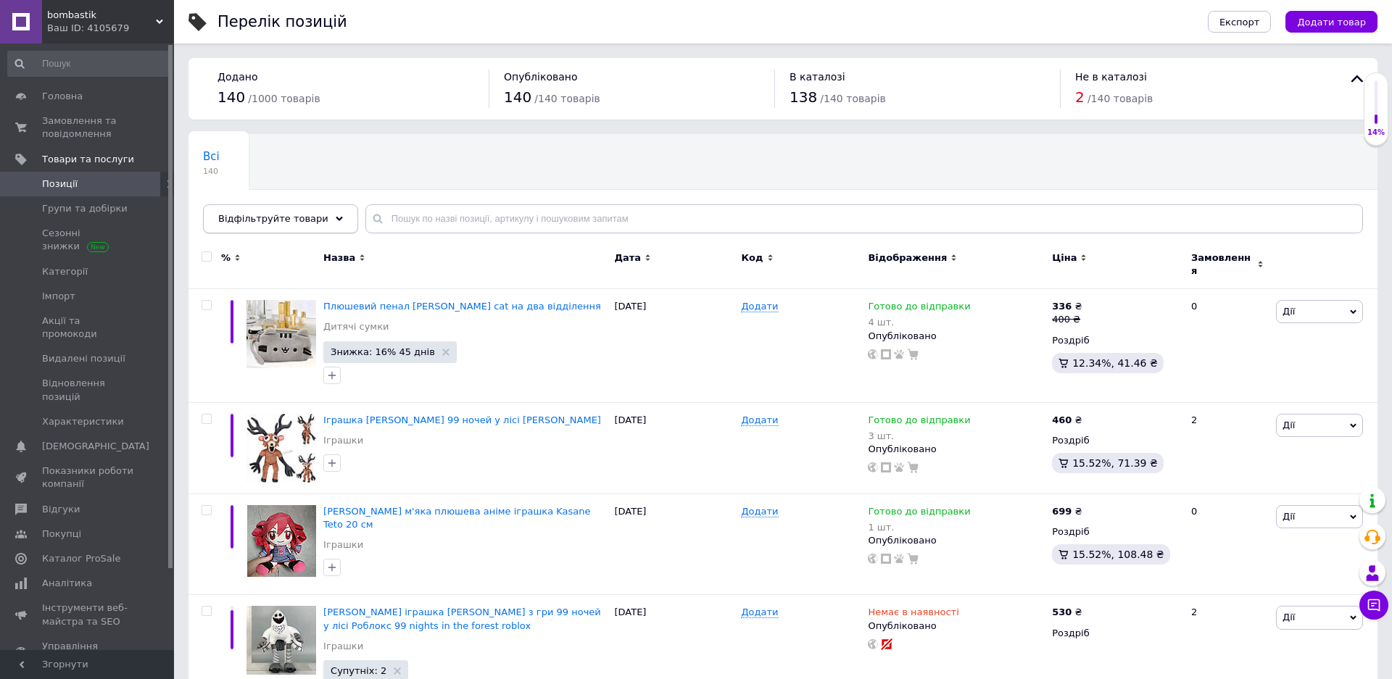
click at [310, 220] on div "Відфільтруйте товари" at bounding box center [280, 219] width 155 height 29
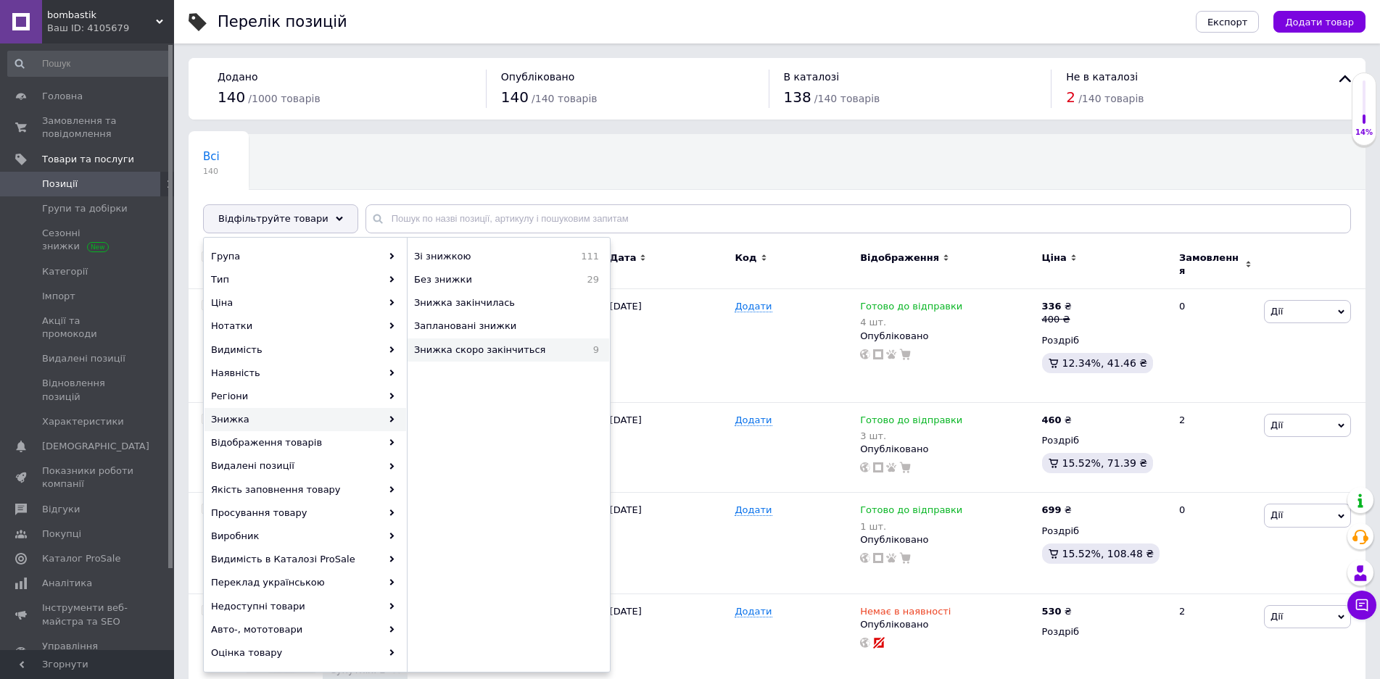
click at [503, 347] on span "Знижка скоро закінчиться" at bounding box center [498, 350] width 168 height 13
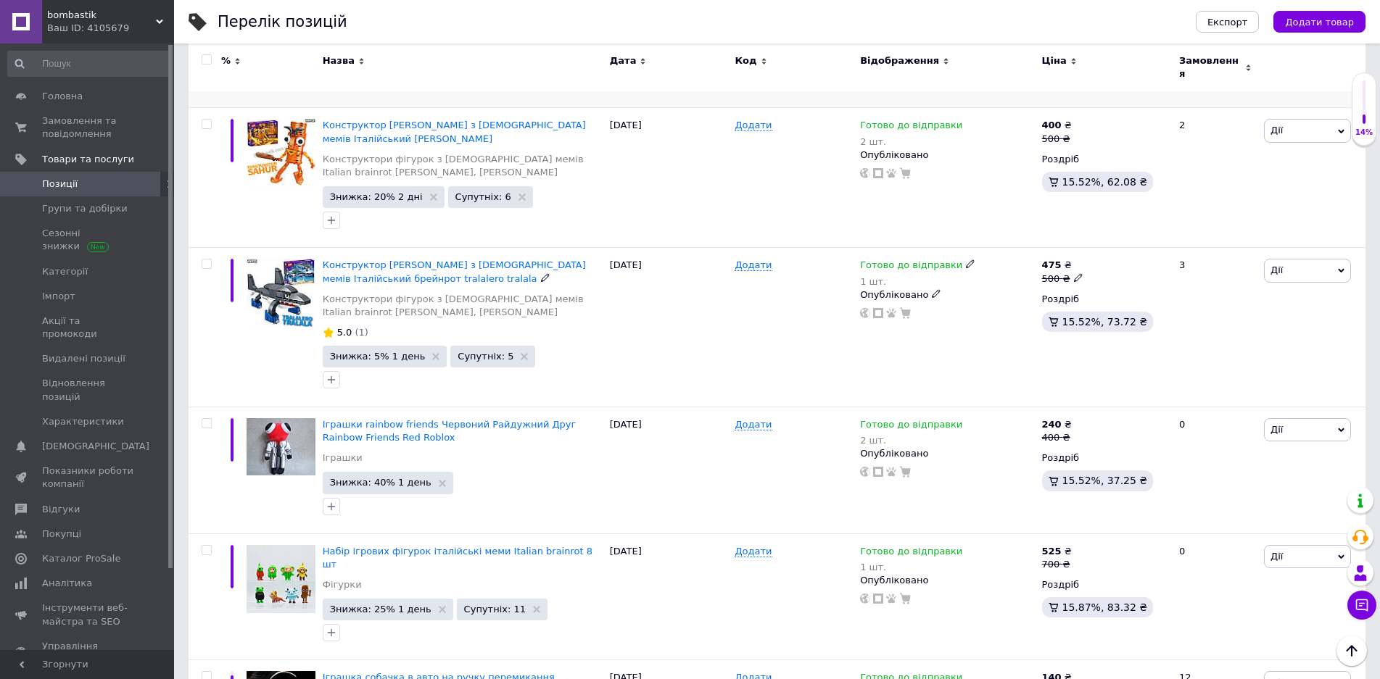
scroll to position [363, 0]
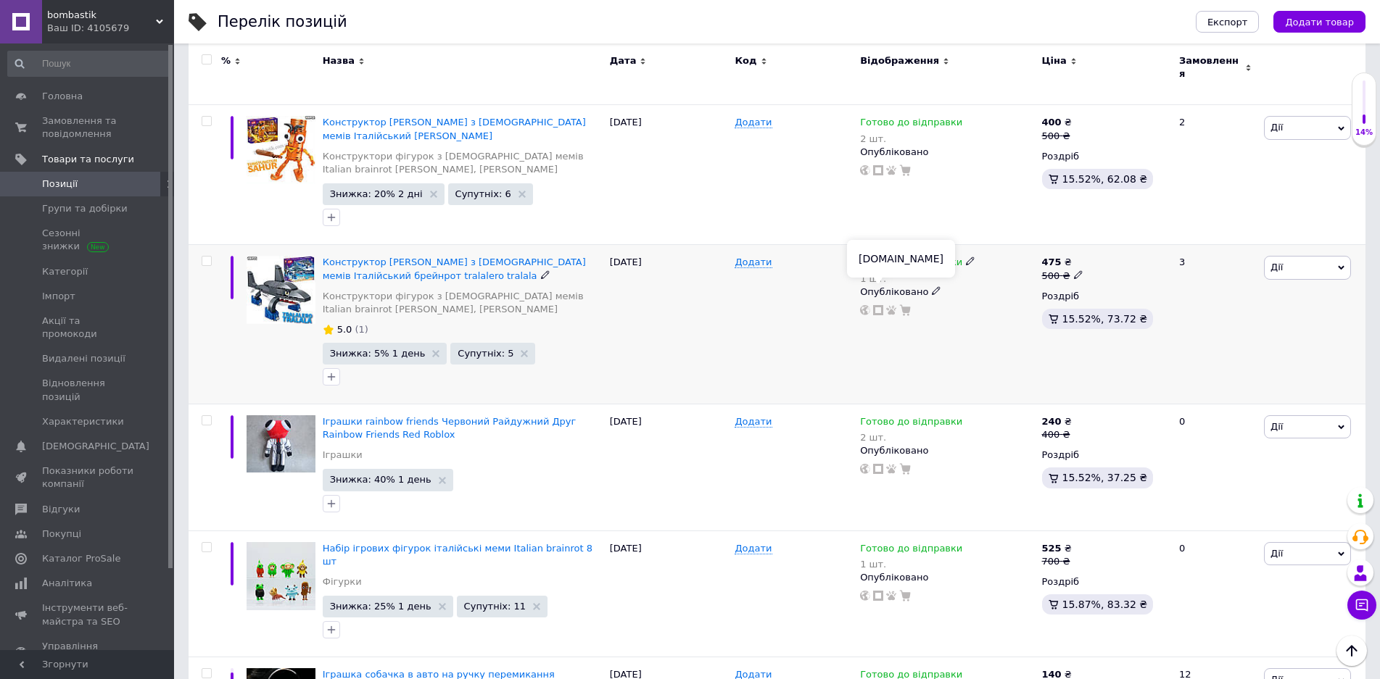
click at [878, 305] on icon at bounding box center [878, 310] width 10 height 10
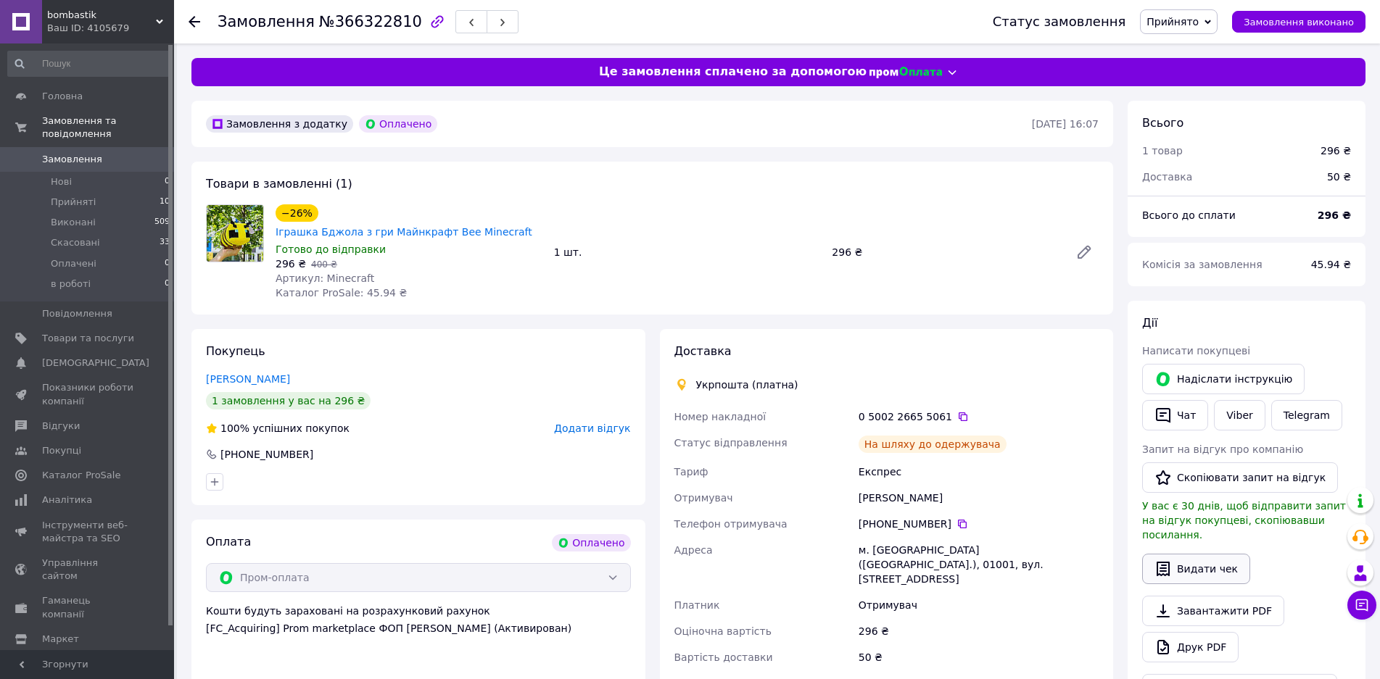
click at [1192, 572] on button "Видати чек" at bounding box center [1196, 569] width 108 height 30
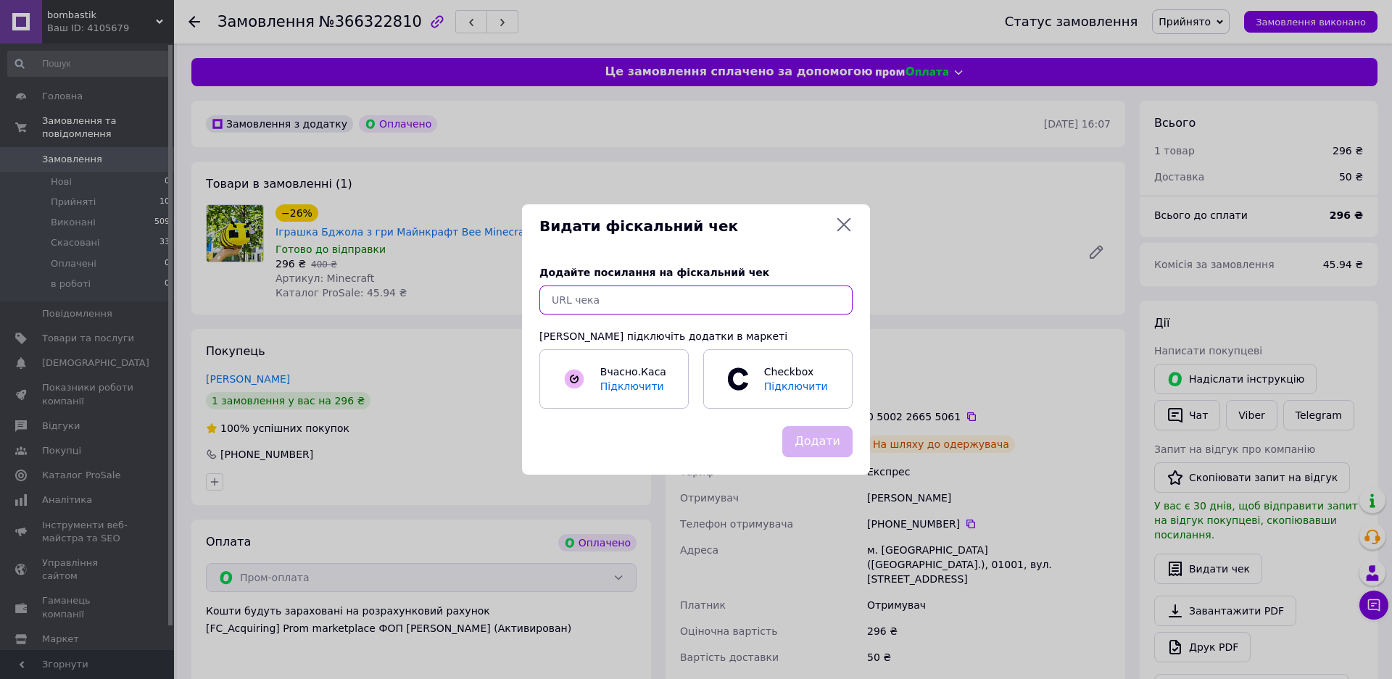
click at [769, 297] on input "text" at bounding box center [696, 300] width 313 height 29
paste input "https://check.checkbox.ua/698a2807-f80d-478d-89c5-da1163fa5dbe"
type input "https://check.checkbox.ua/698a2807-f80d-478d-89c5-da1163fa5dbe"
click at [838, 442] on button "Додати" at bounding box center [817, 441] width 70 height 31
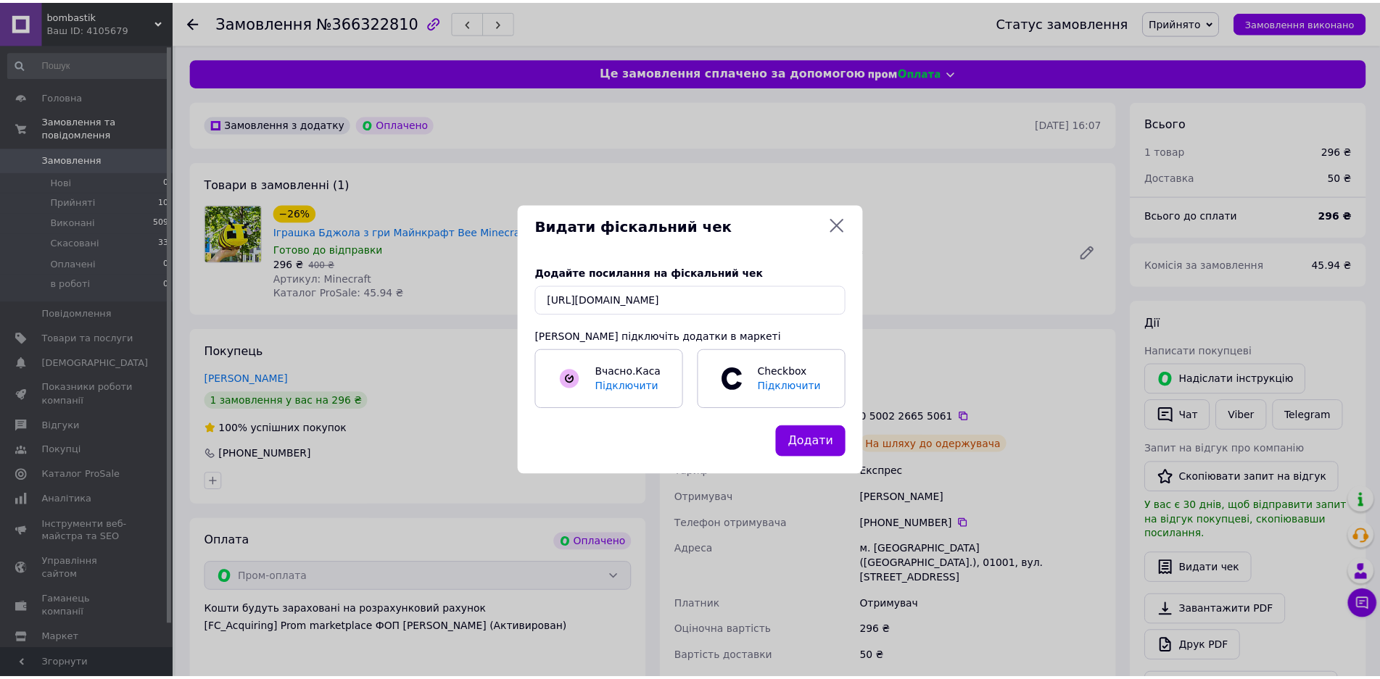
scroll to position [0, 0]
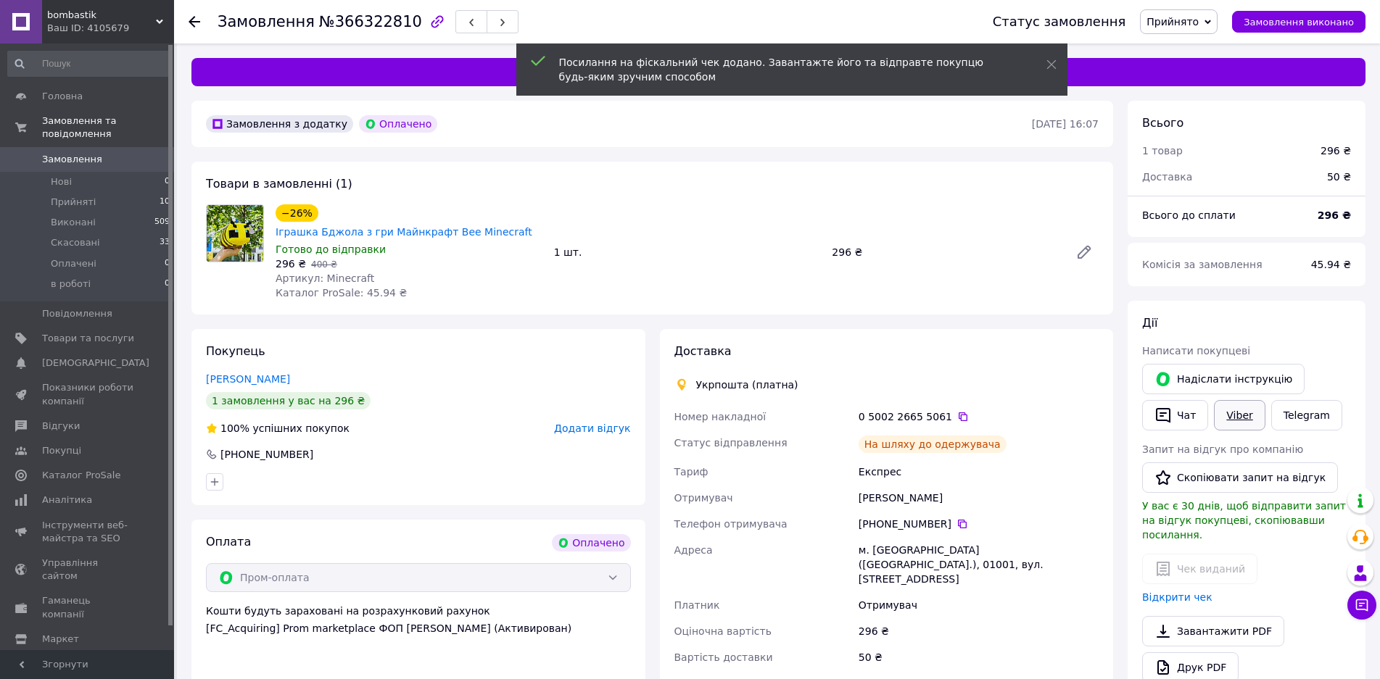
click at [1233, 431] on link "Viber" at bounding box center [1239, 415] width 51 height 30
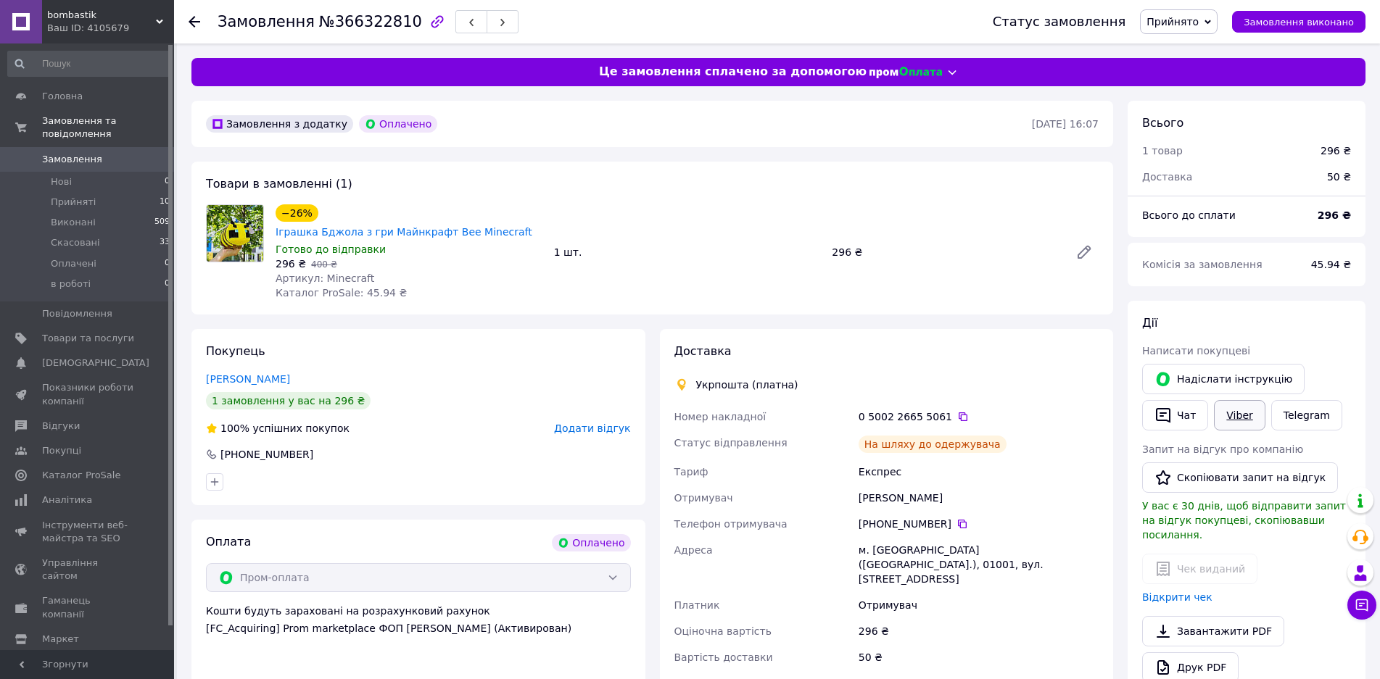
click at [1236, 417] on link "Viber" at bounding box center [1239, 415] width 51 height 30
